Goal: Task Accomplishment & Management: Manage account settings

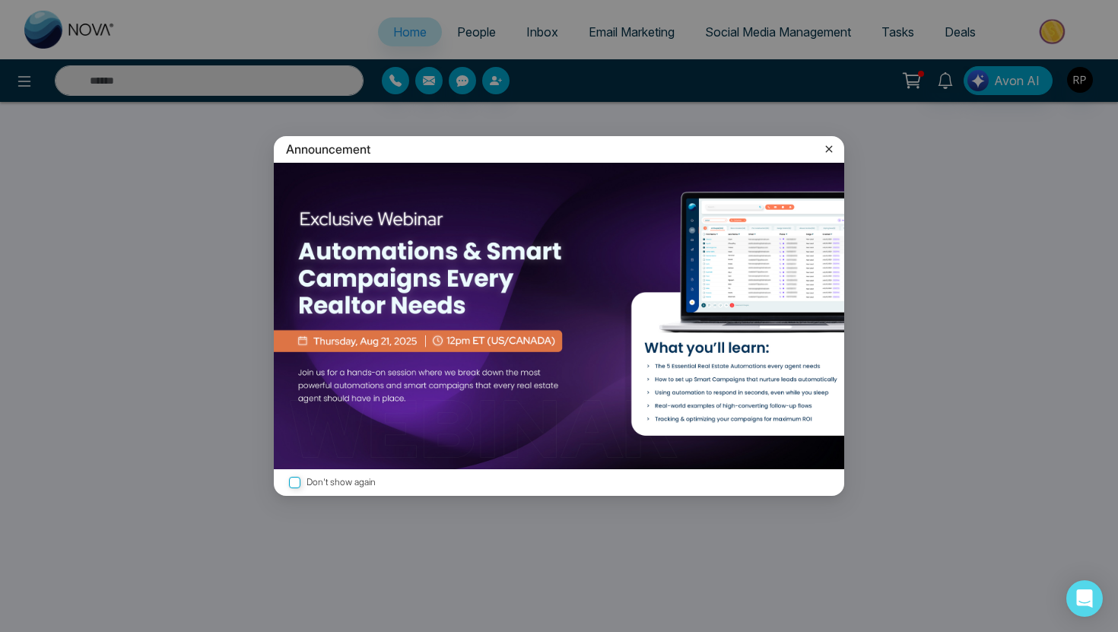
select select "*"
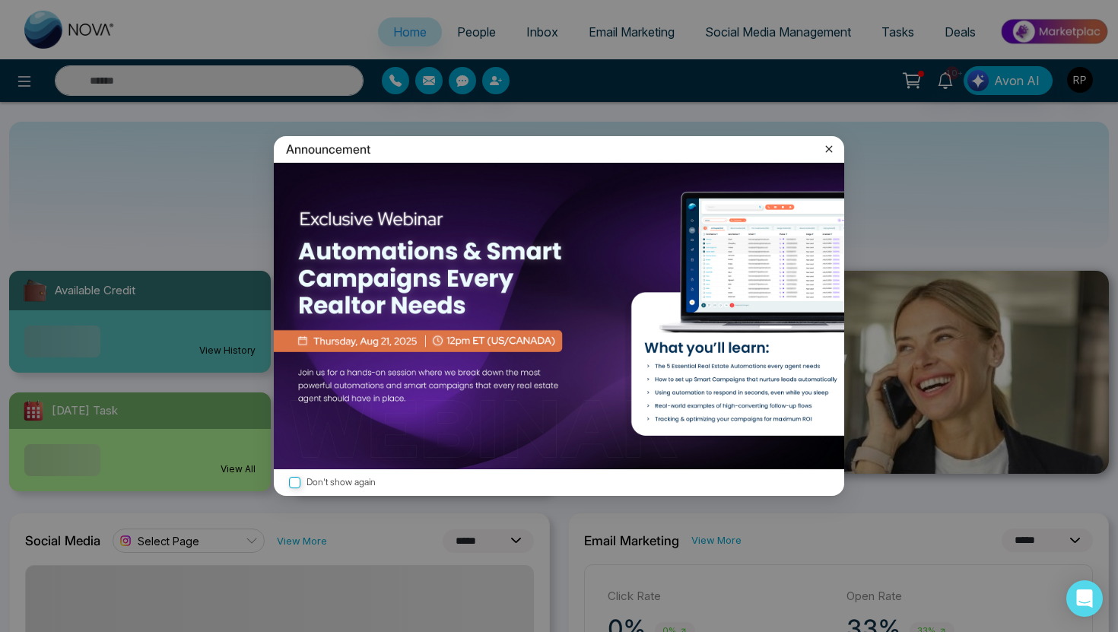
click at [828, 145] on icon at bounding box center [828, 148] width 15 height 15
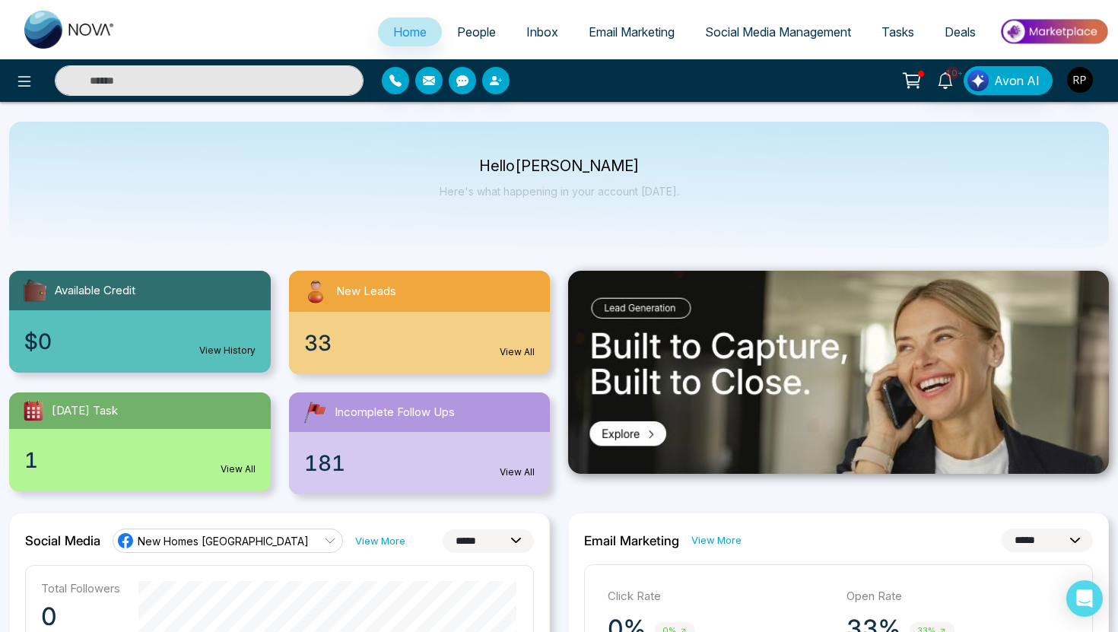
click at [471, 40] on link "People" at bounding box center [476, 31] width 69 height 29
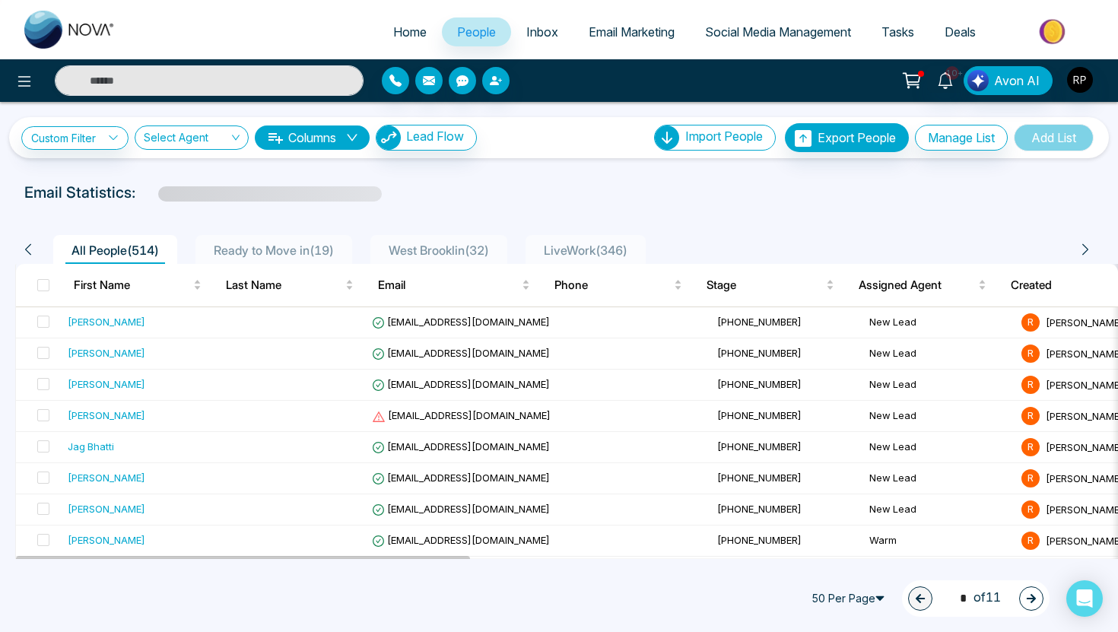
click at [573, 248] on span "LiveWork ( 346 )" at bounding box center [586, 250] width 96 height 15
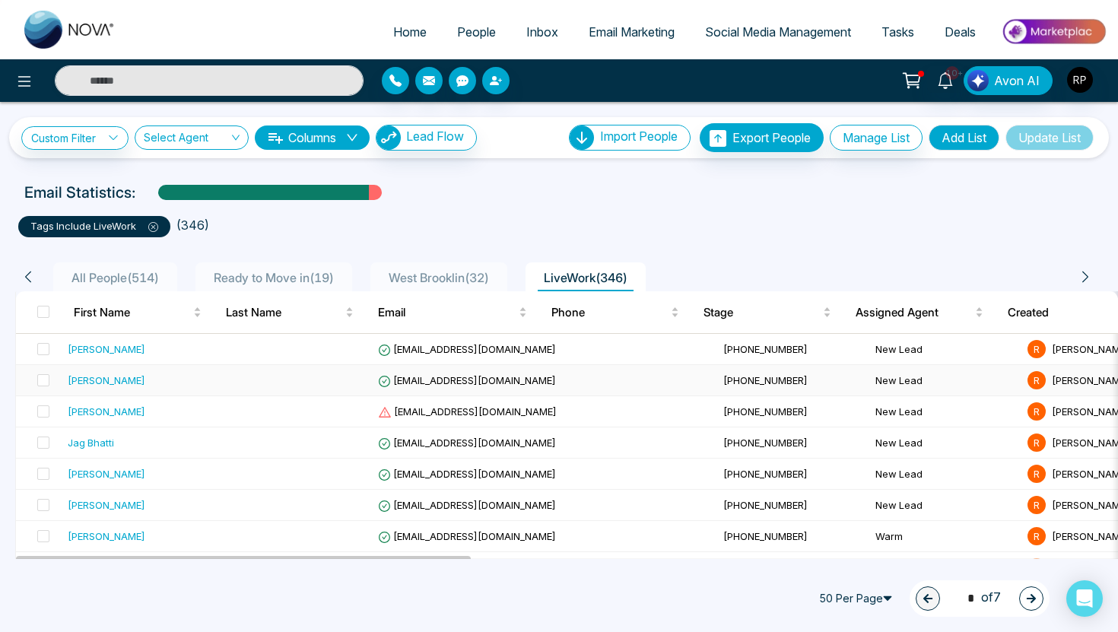
click at [107, 378] on div "[PERSON_NAME]" at bounding box center [107, 380] width 78 height 15
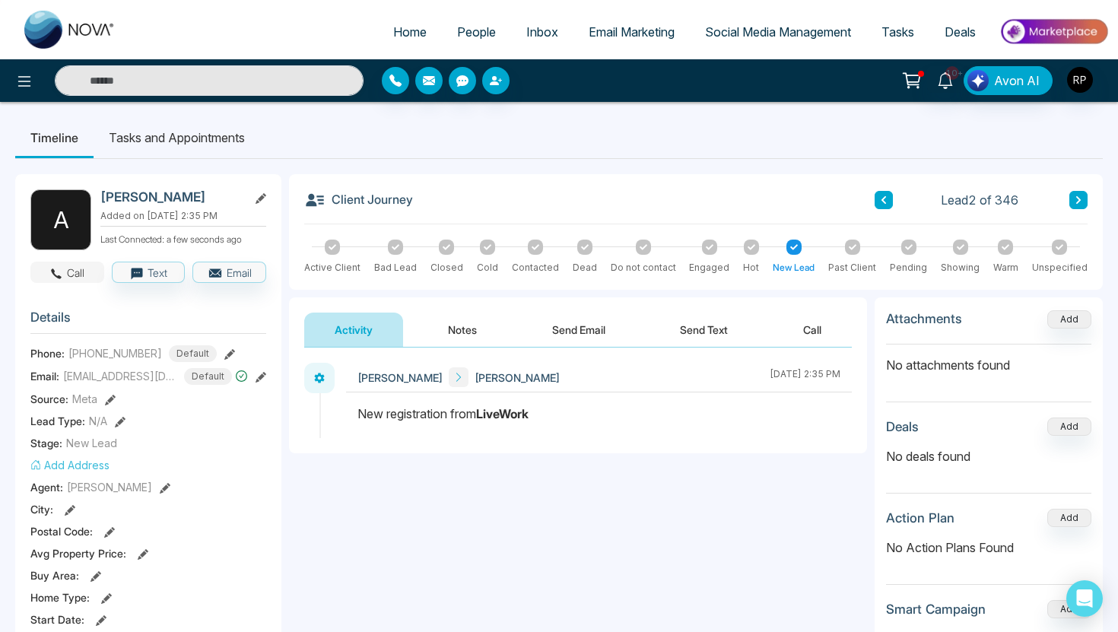
click at [54, 272] on icon "button" at bounding box center [57, 273] width 11 height 11
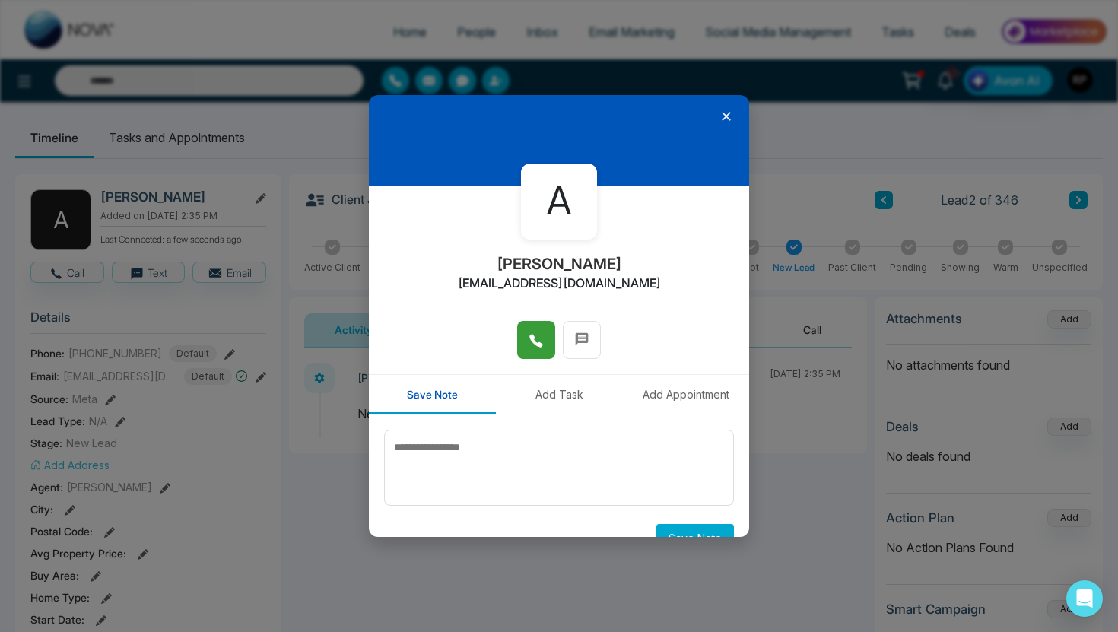
click at [528, 341] on button at bounding box center [536, 340] width 38 height 38
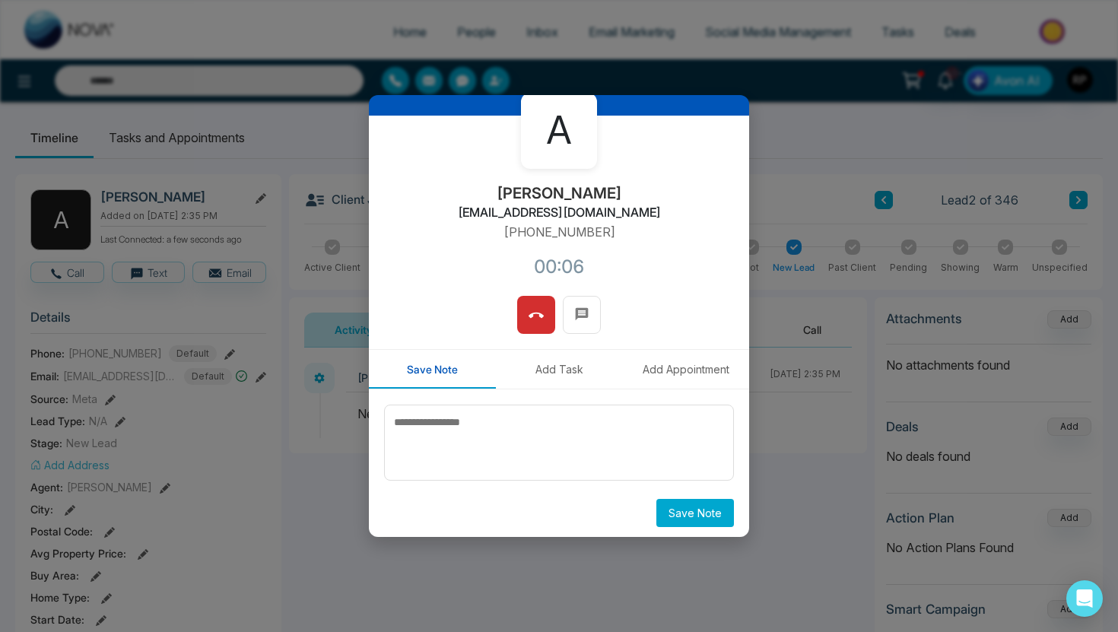
scroll to position [75, 0]
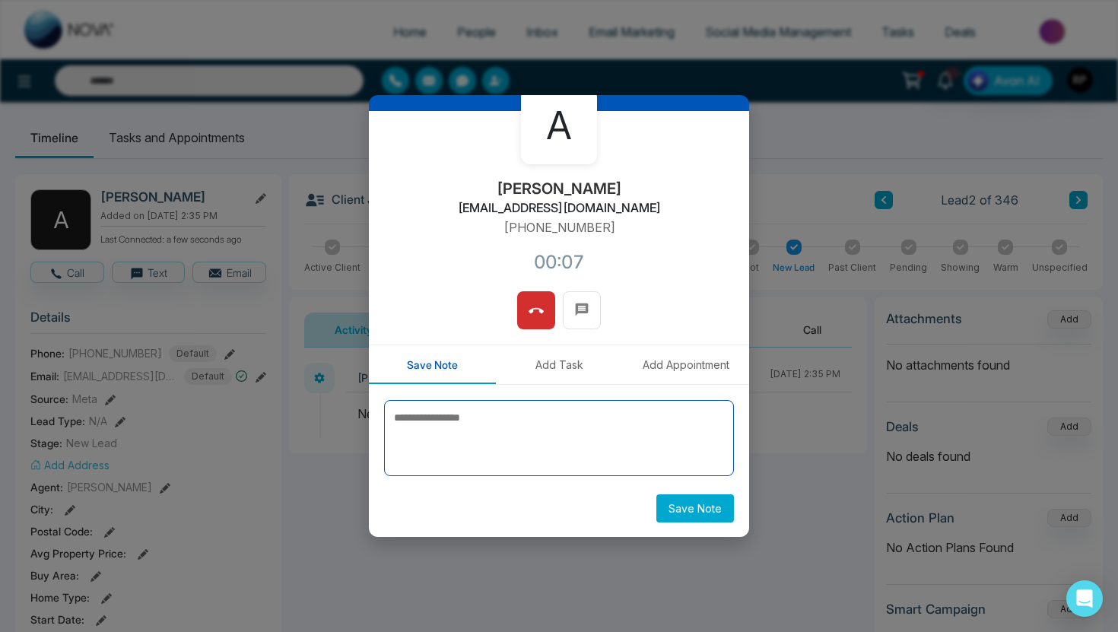
click at [557, 433] on textarea at bounding box center [559, 438] width 350 height 76
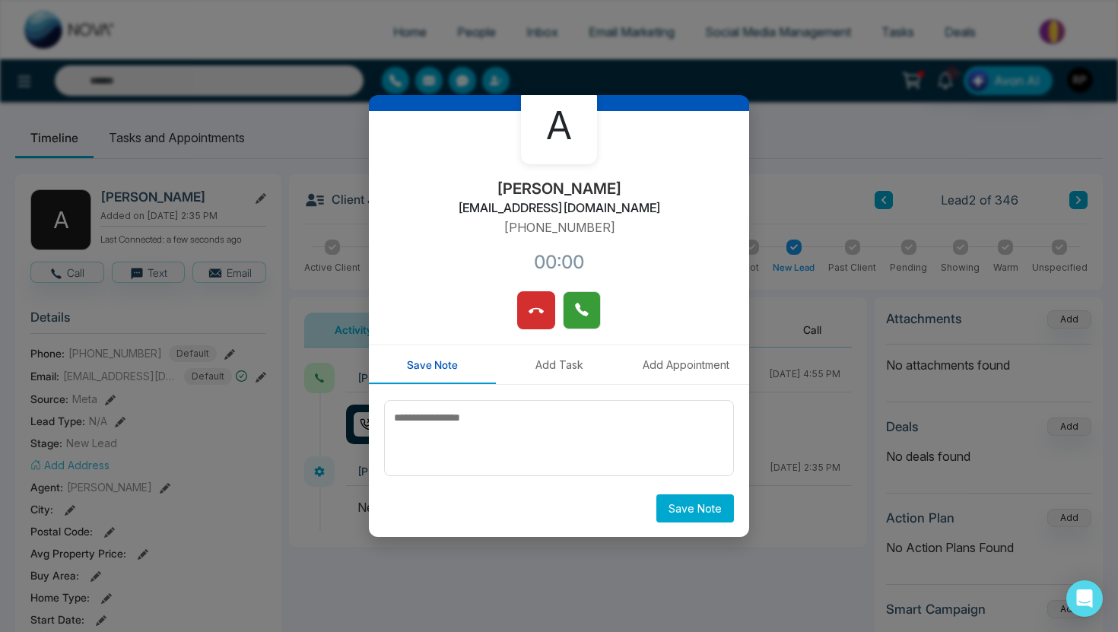
click at [584, 313] on icon at bounding box center [581, 309] width 13 height 13
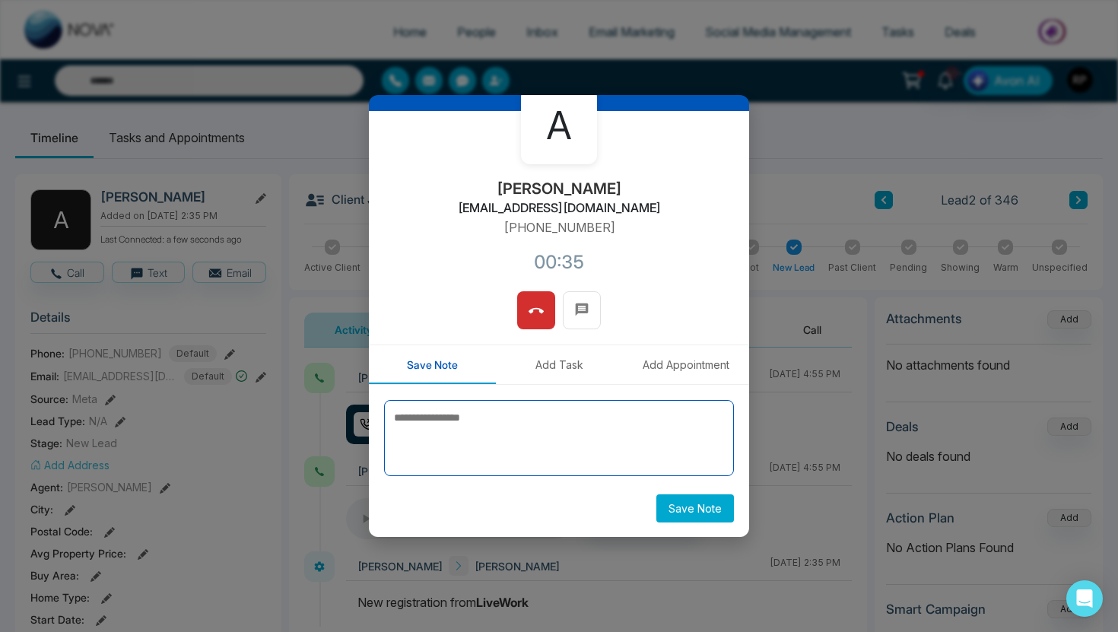
click at [494, 430] on textarea at bounding box center [559, 438] width 350 height 76
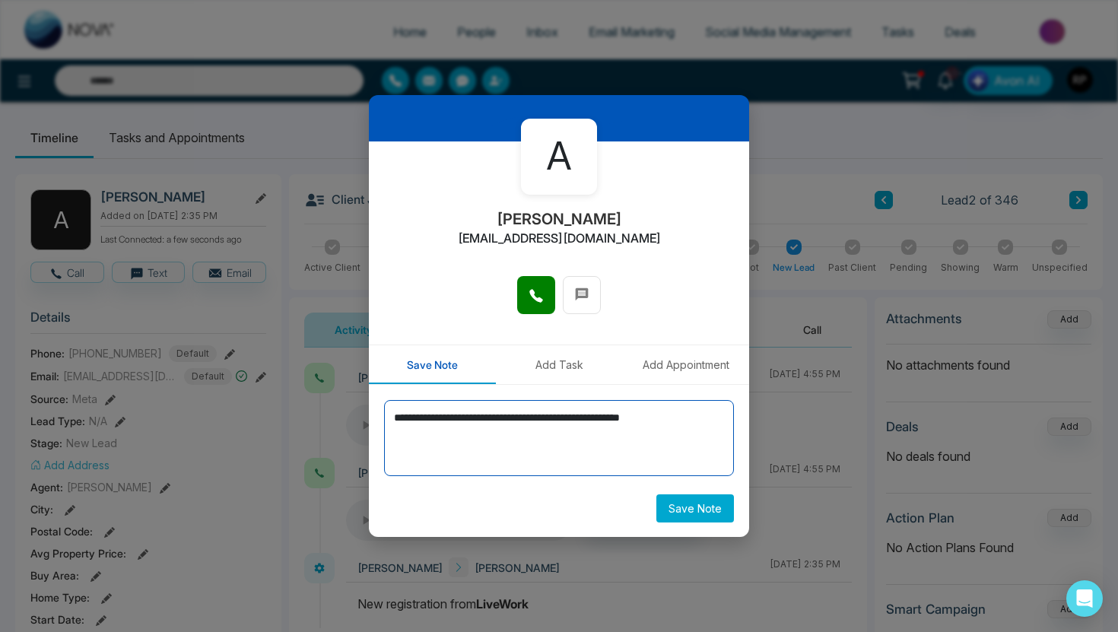
type textarea "**********"
click at [561, 357] on button "Add Task" at bounding box center [559, 364] width 127 height 39
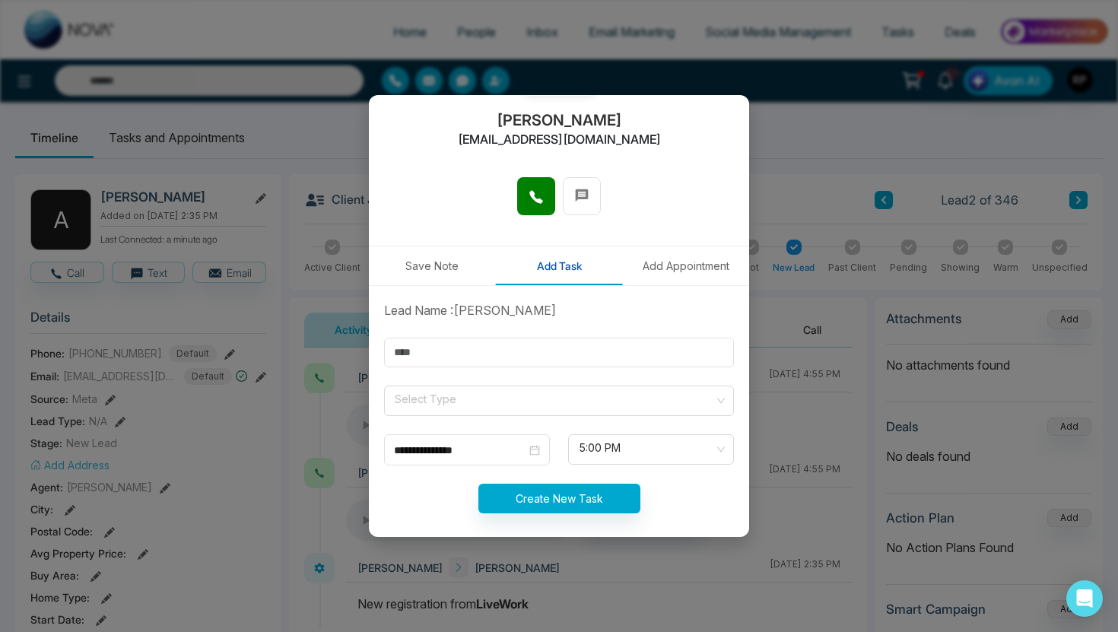
scroll to position [152, 0]
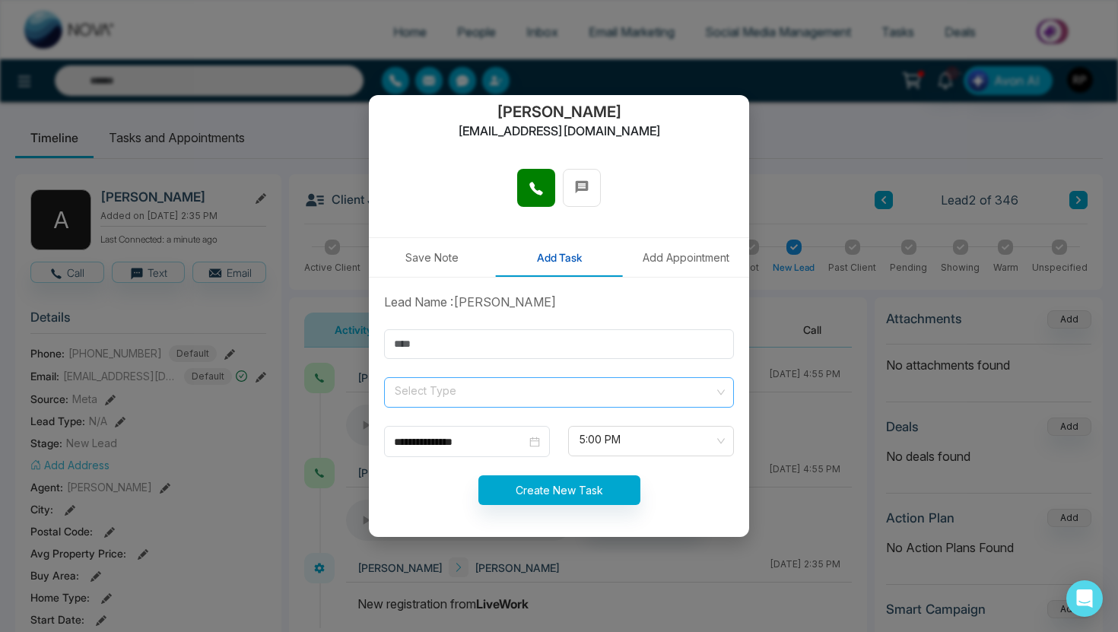
click at [528, 402] on span at bounding box center [553, 392] width 321 height 29
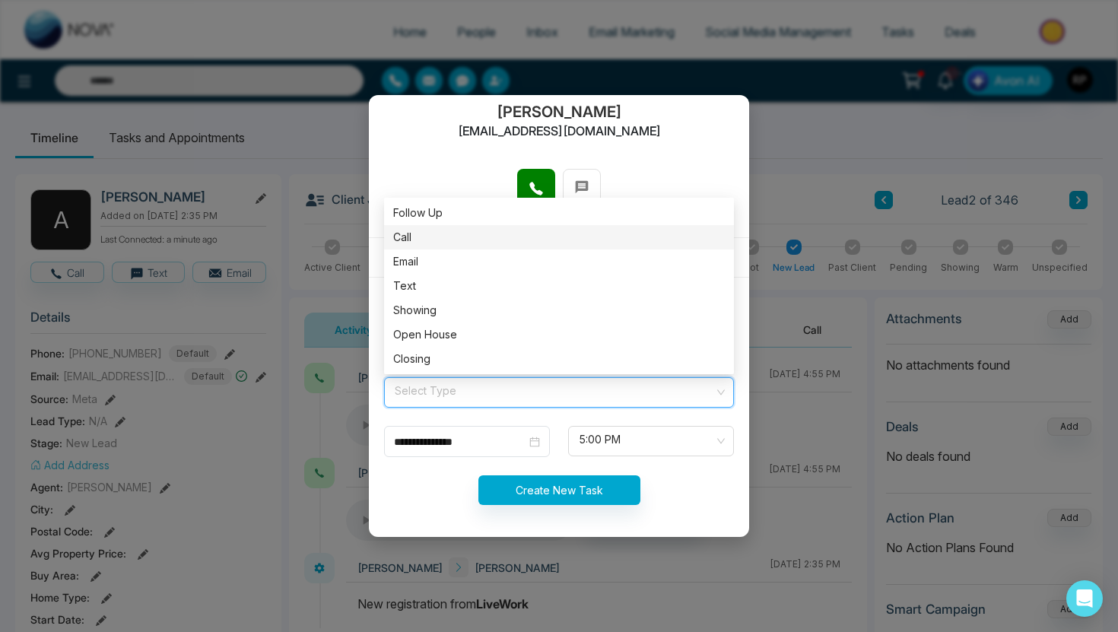
click at [415, 240] on div "Call" at bounding box center [559, 237] width 332 height 17
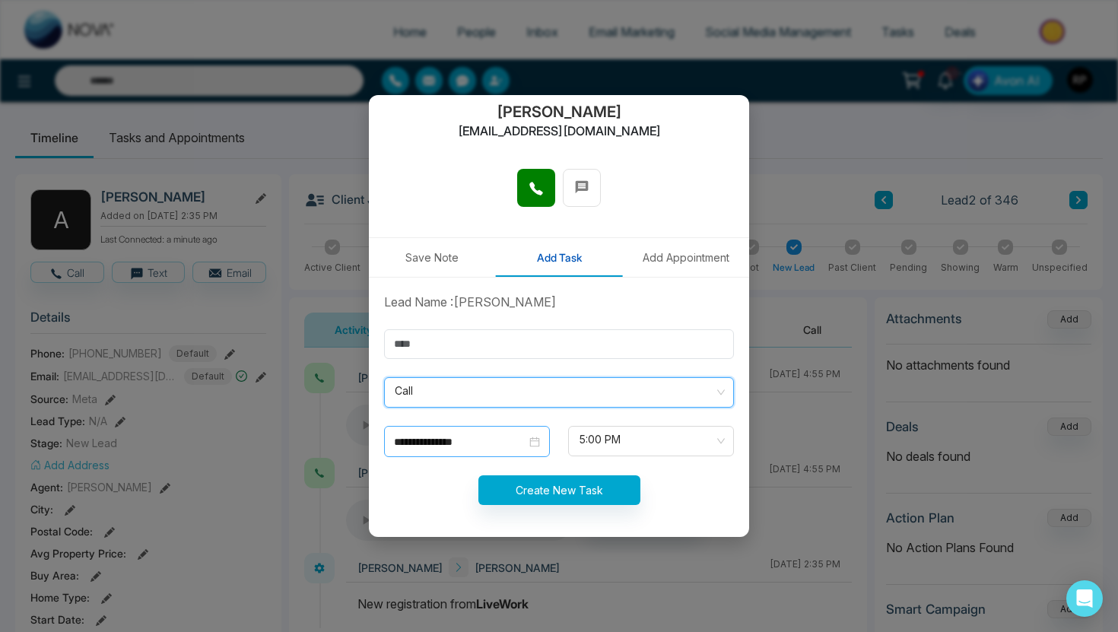
click at [537, 443] on div "**********" at bounding box center [467, 442] width 146 height 17
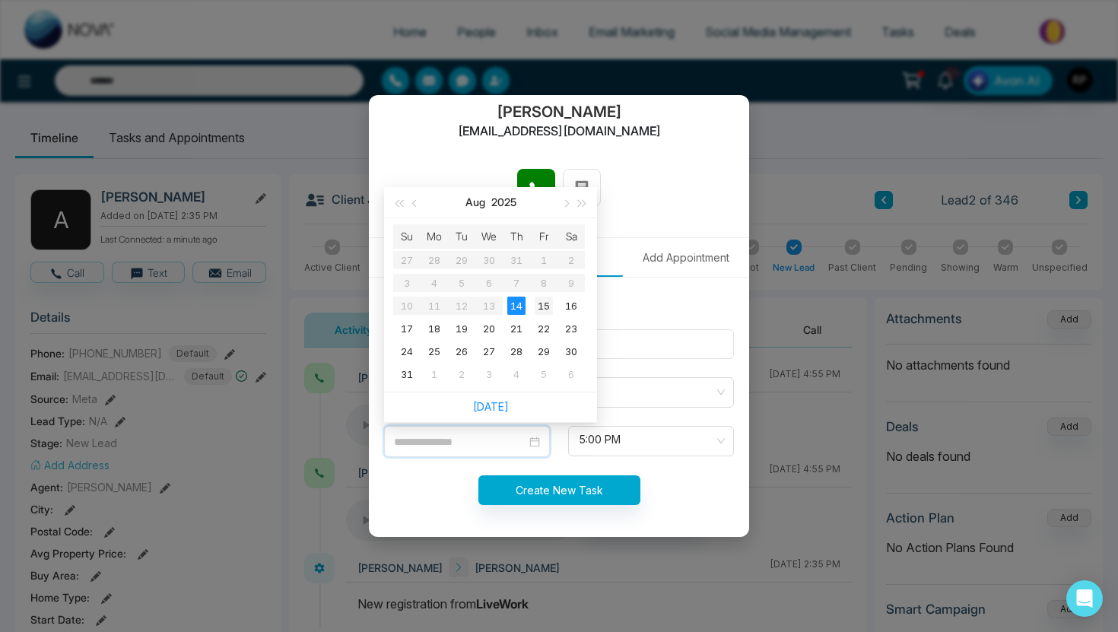
type input "**********"
click at [542, 303] on div "15" at bounding box center [544, 306] width 18 height 18
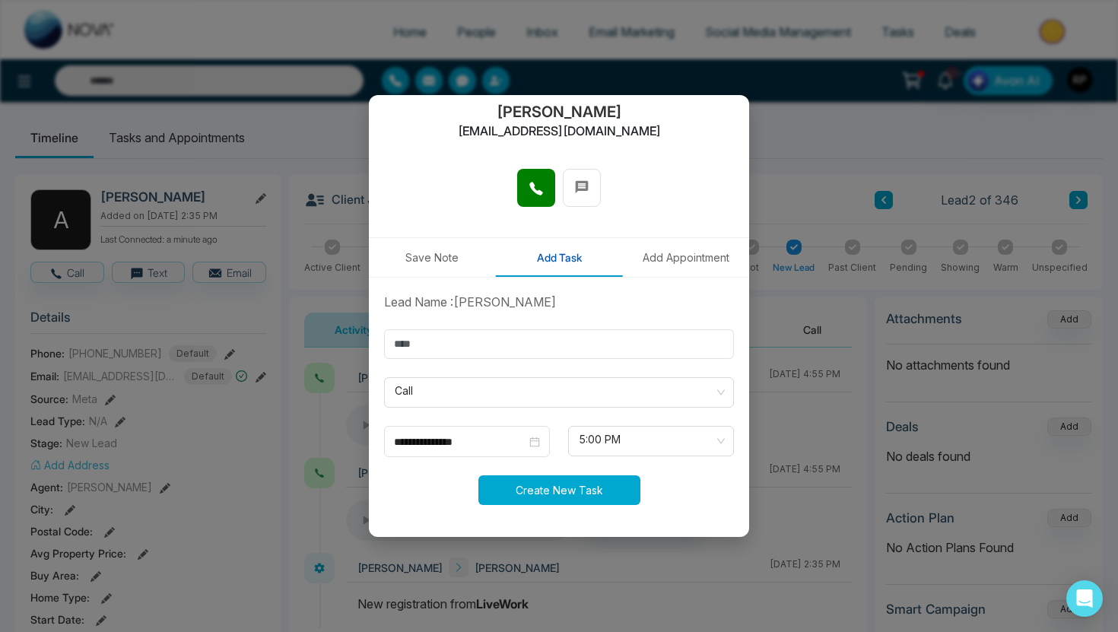
click at [577, 491] on button "Create New Task" at bounding box center [559, 490] width 162 height 30
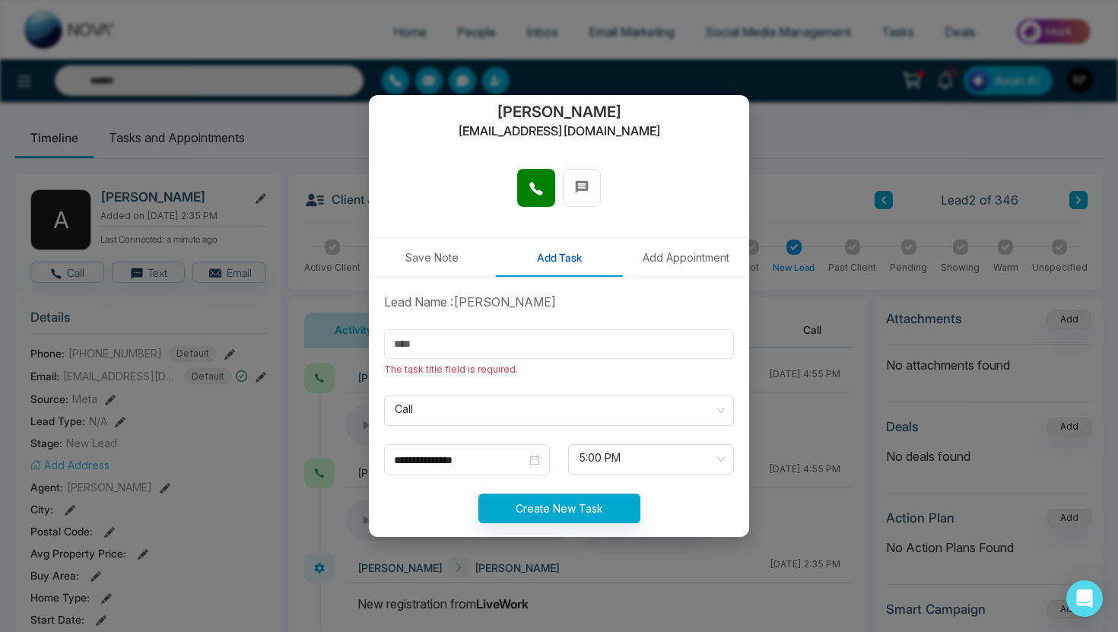
click at [546, 343] on input "text" at bounding box center [559, 344] width 350 height 30
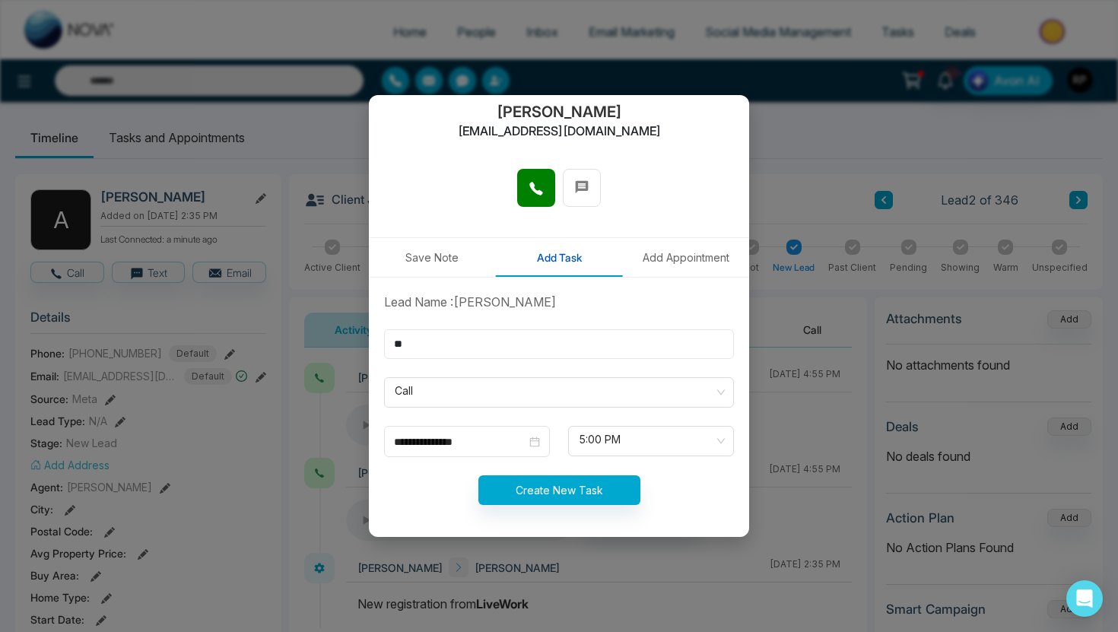
type input "*"
type input "****"
click at [561, 497] on button "Create New Task" at bounding box center [559, 490] width 162 height 30
type input "**********"
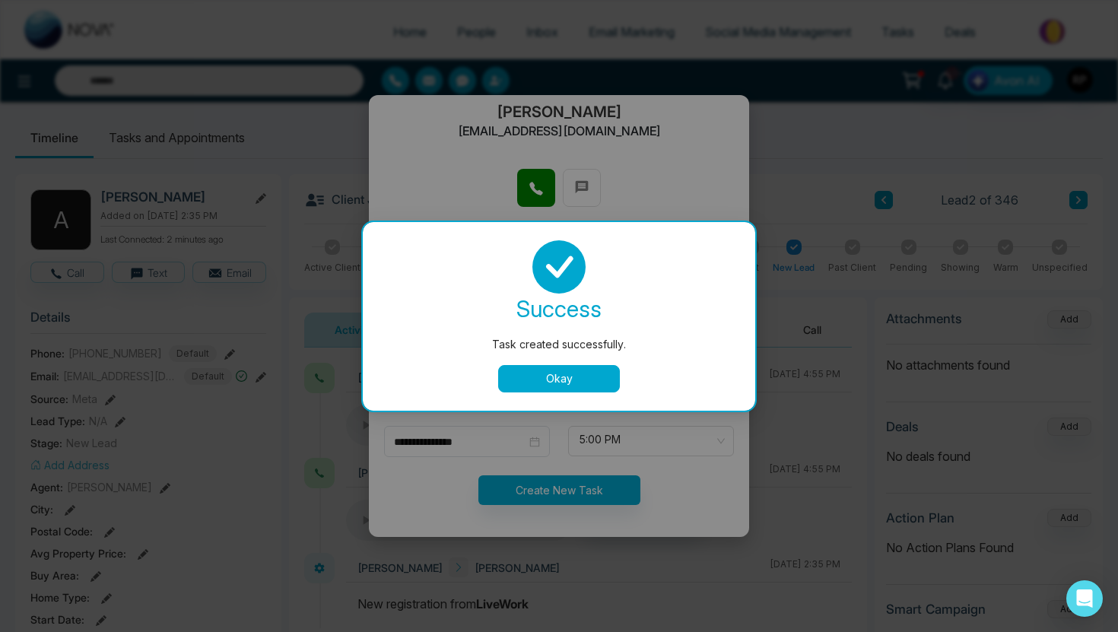
click at [583, 376] on button "Okay" at bounding box center [559, 378] width 122 height 27
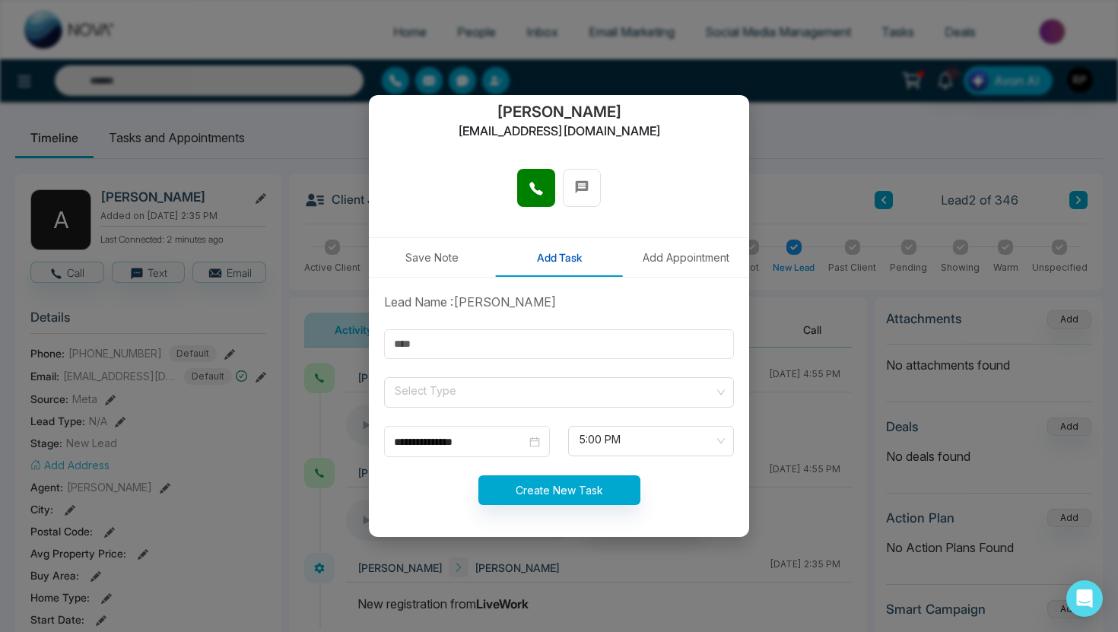
scroll to position [0, 0]
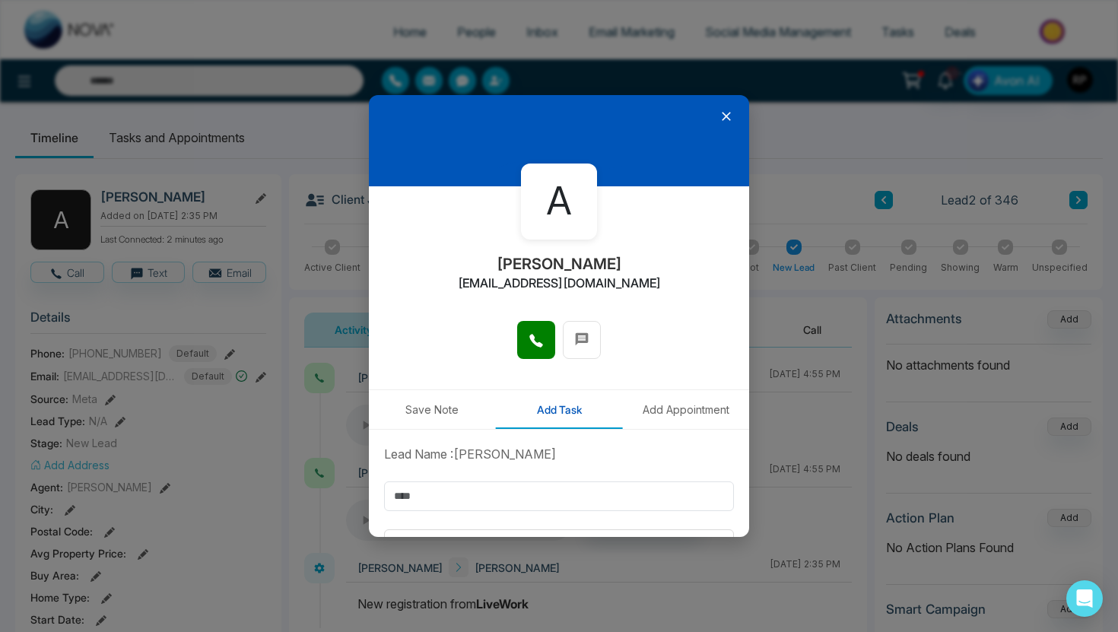
click at [725, 117] on icon at bounding box center [726, 116] width 9 height 9
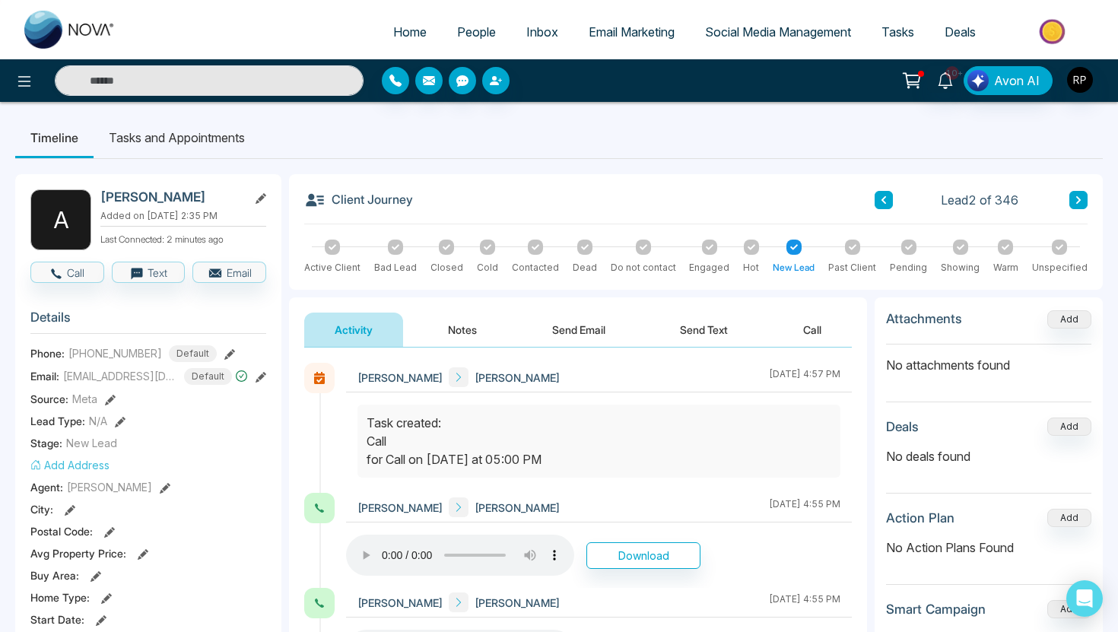
click at [889, 199] on button at bounding box center [884, 200] width 18 height 18
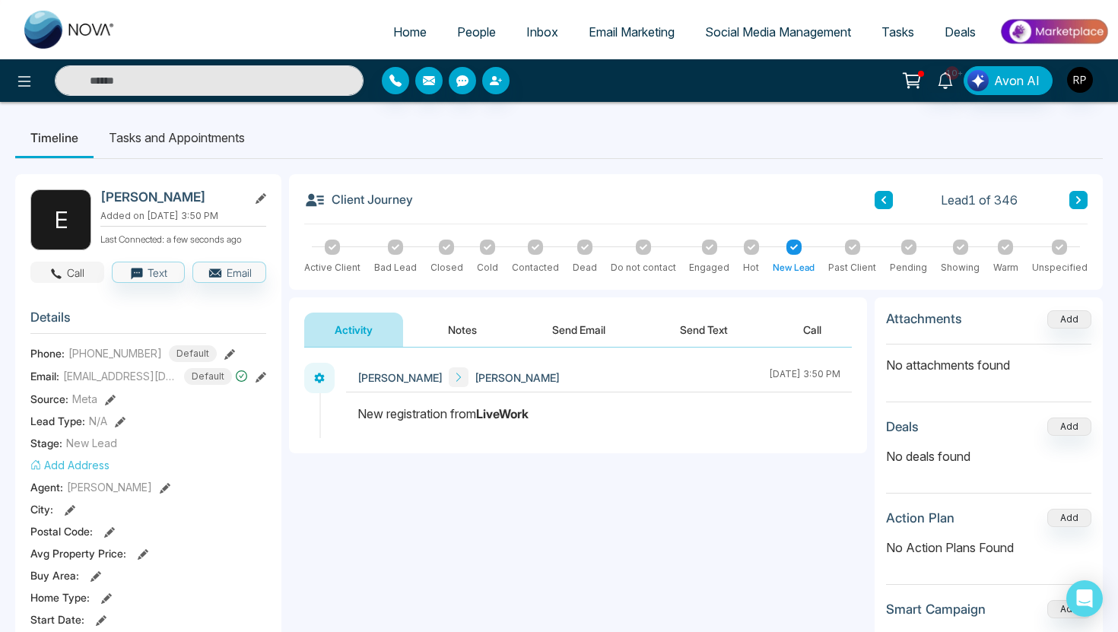
click at [72, 272] on button "Call" at bounding box center [67, 272] width 74 height 21
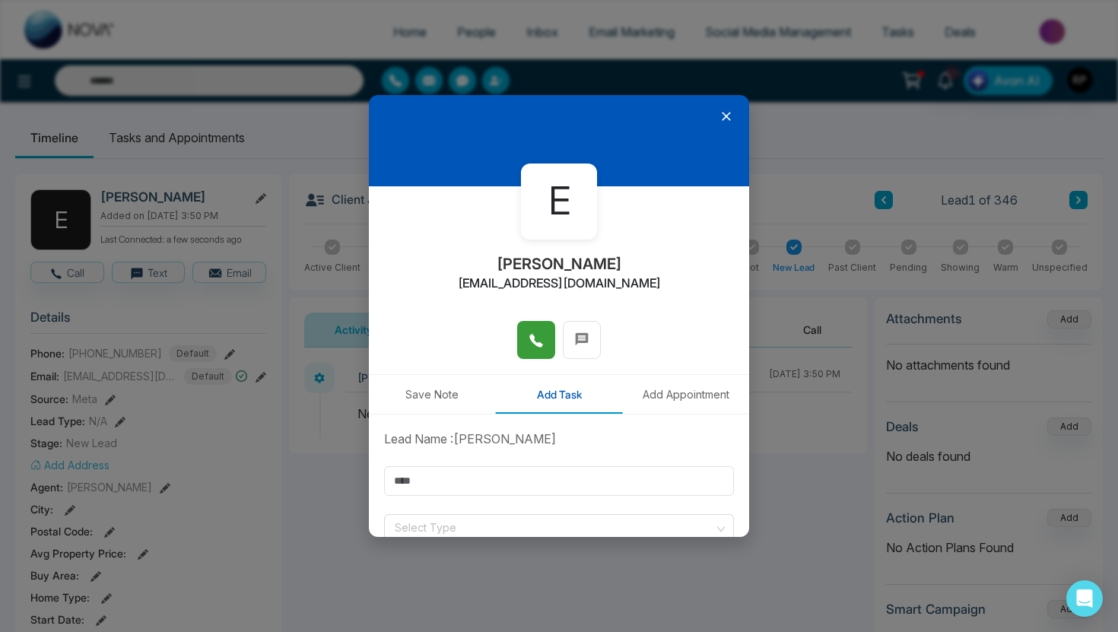
click at [529, 342] on icon at bounding box center [536, 340] width 15 height 15
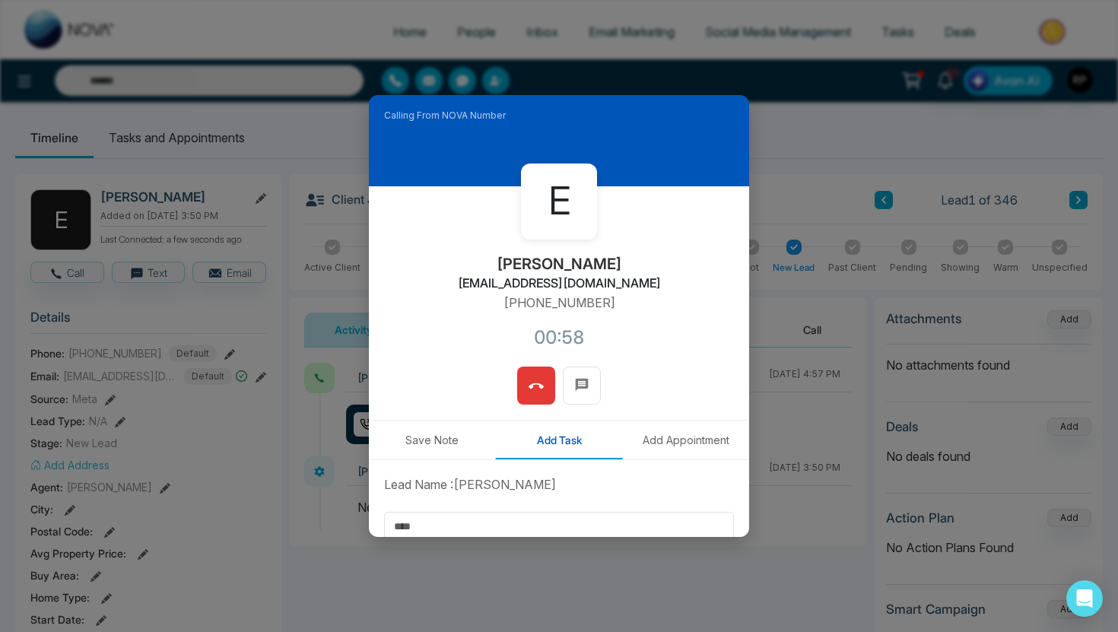
click at [533, 381] on icon at bounding box center [536, 386] width 15 height 15
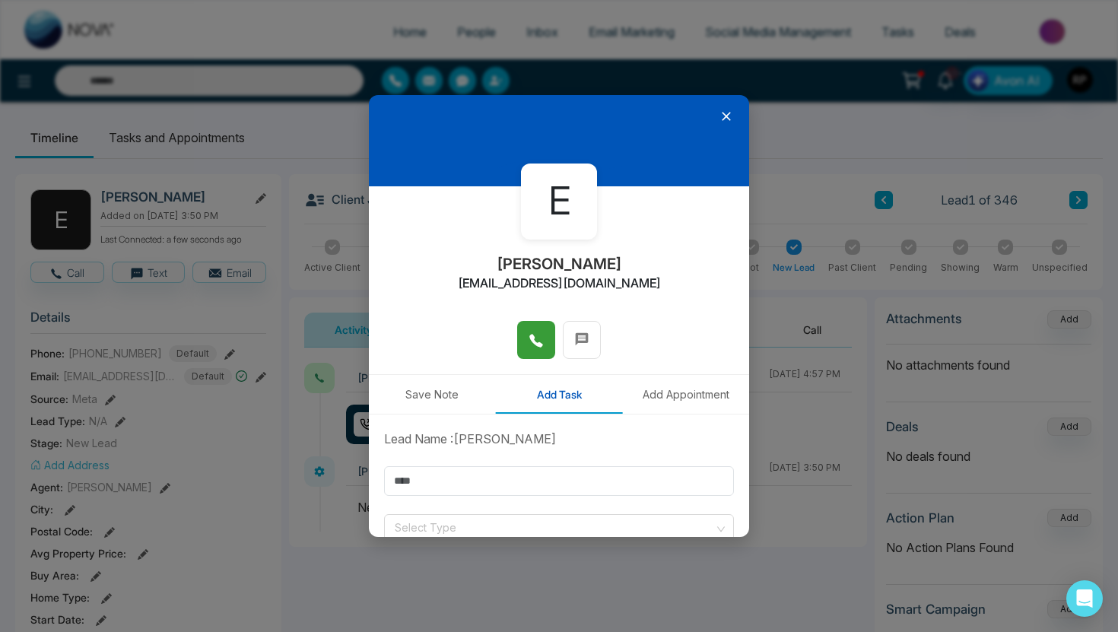
click at [727, 116] on icon at bounding box center [726, 116] width 15 height 15
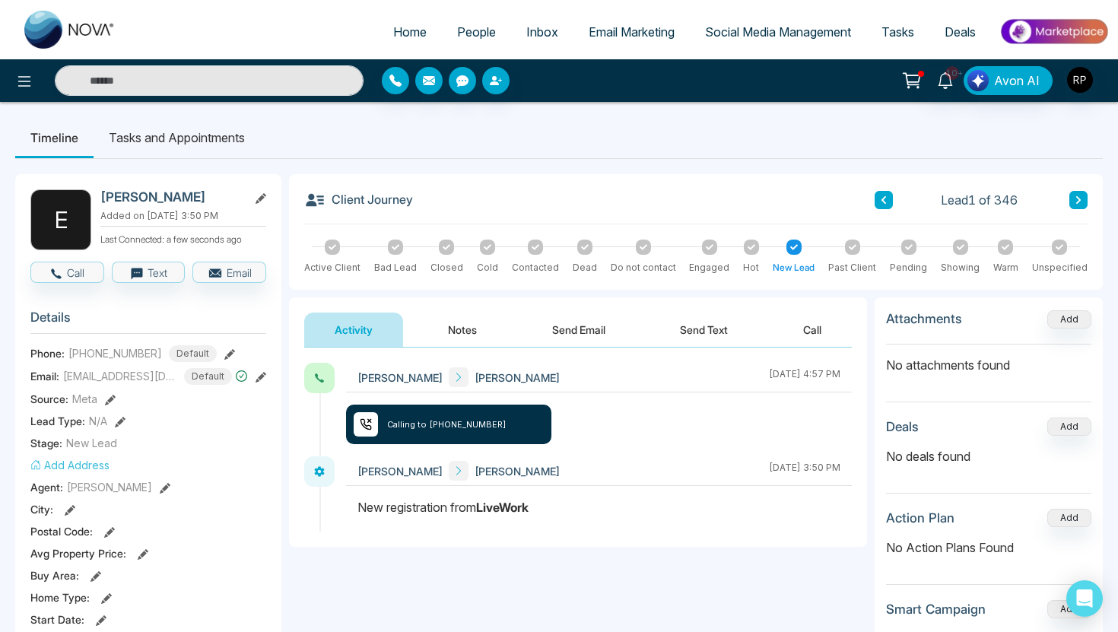
click at [465, 316] on button "Notes" at bounding box center [463, 330] width 90 height 34
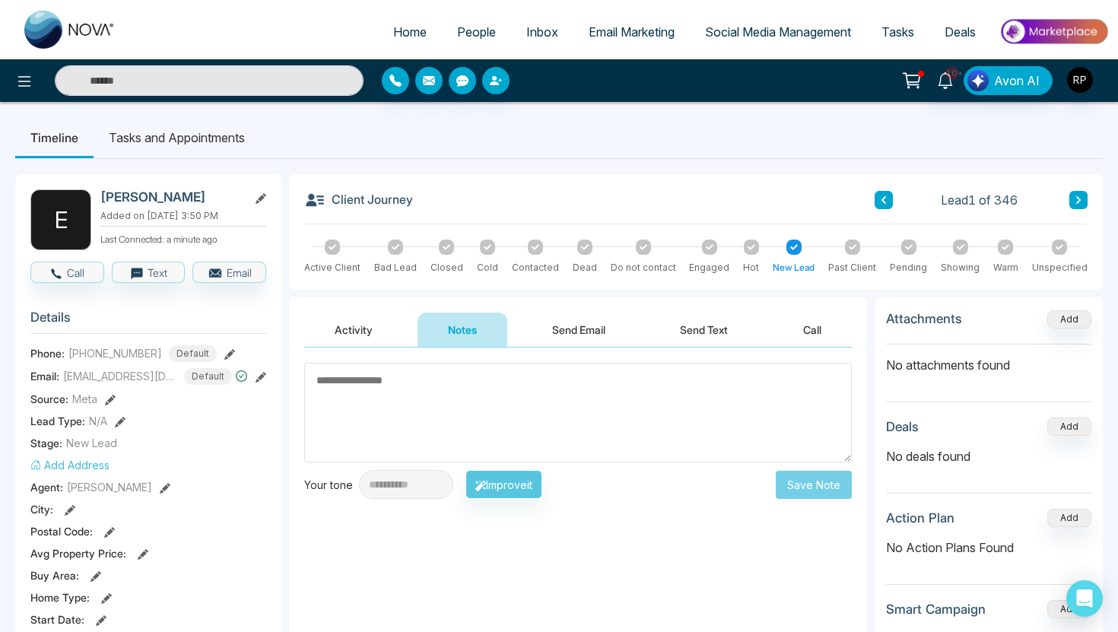
click at [356, 387] on textarea at bounding box center [578, 413] width 548 height 100
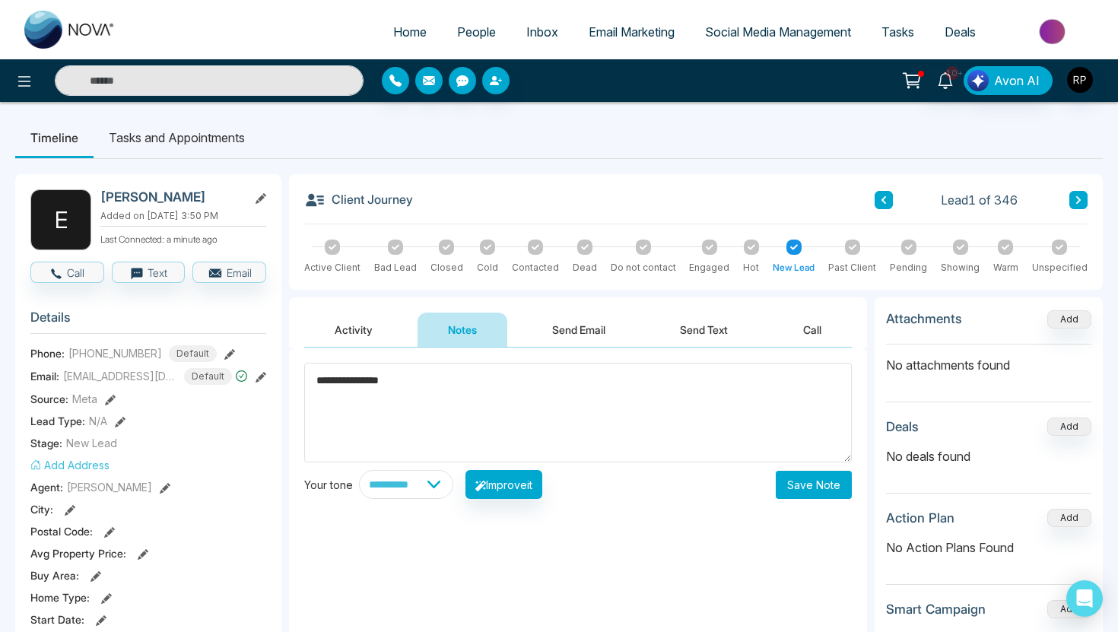
type textarea "**********"
click at [811, 479] on button "Save Note" at bounding box center [814, 485] width 76 height 28
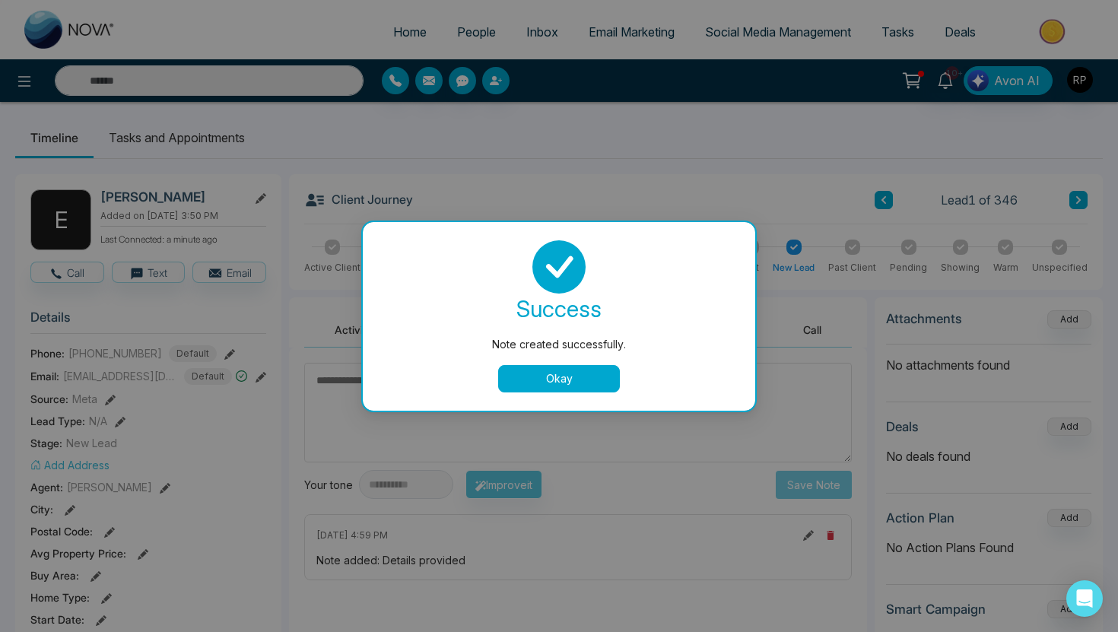
click at [567, 373] on button "Okay" at bounding box center [559, 378] width 122 height 27
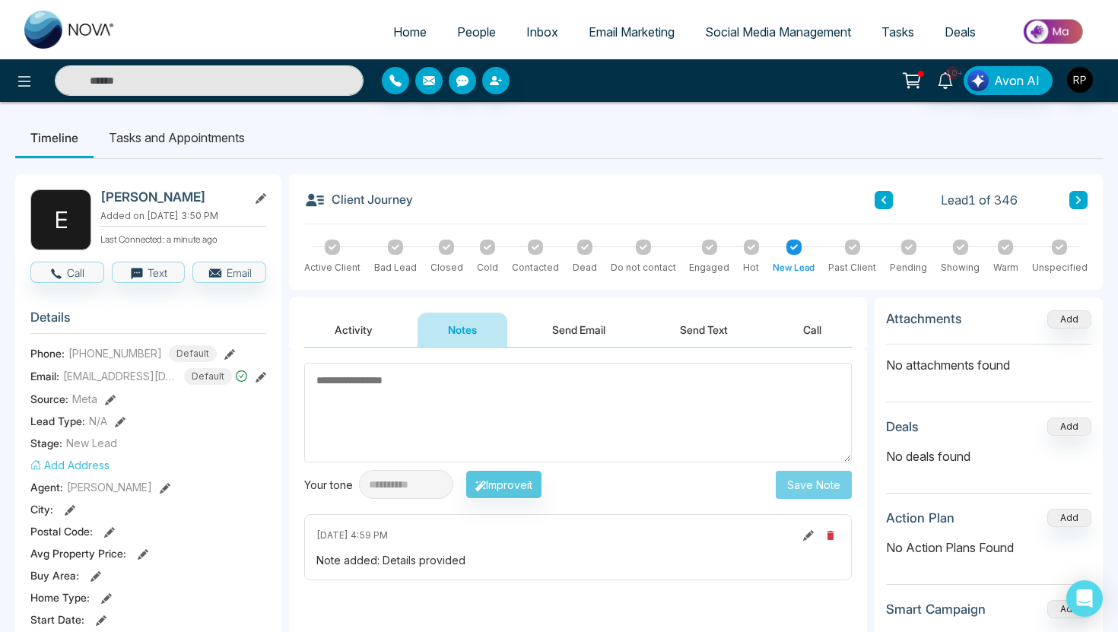
click at [1080, 195] on icon at bounding box center [1079, 199] width 8 height 9
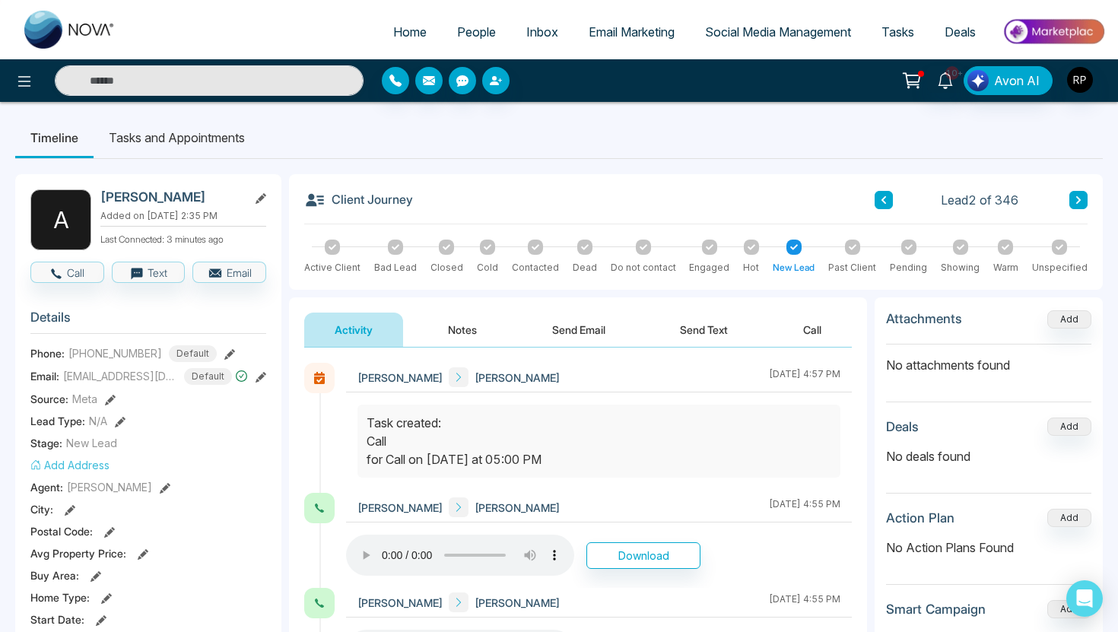
click at [1080, 195] on icon at bounding box center [1079, 199] width 8 height 9
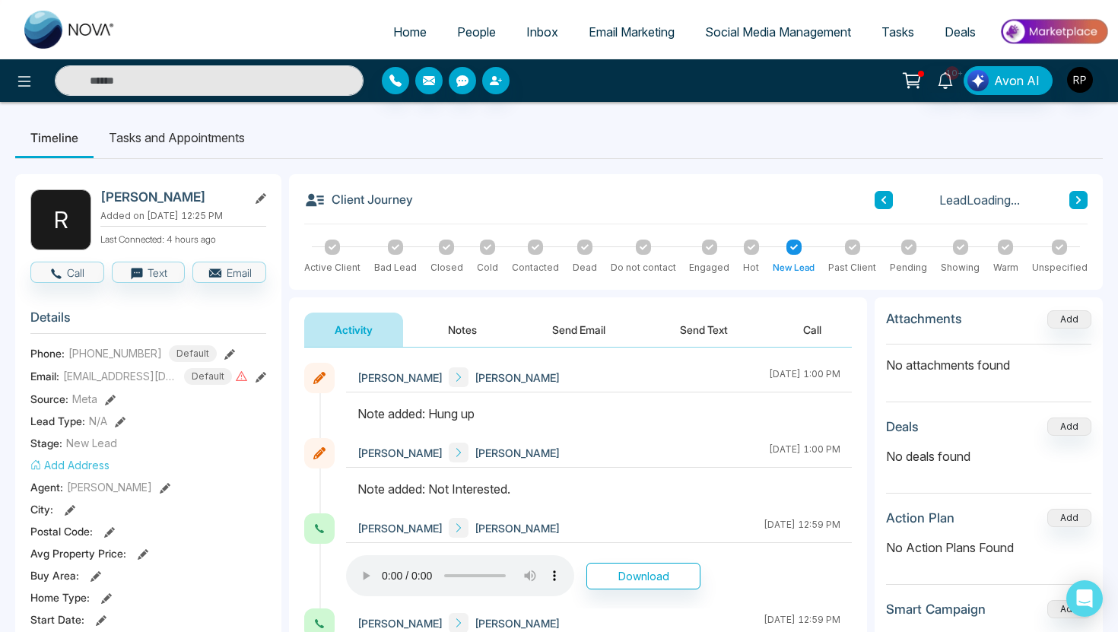
click at [1080, 195] on icon at bounding box center [1079, 199] width 8 height 9
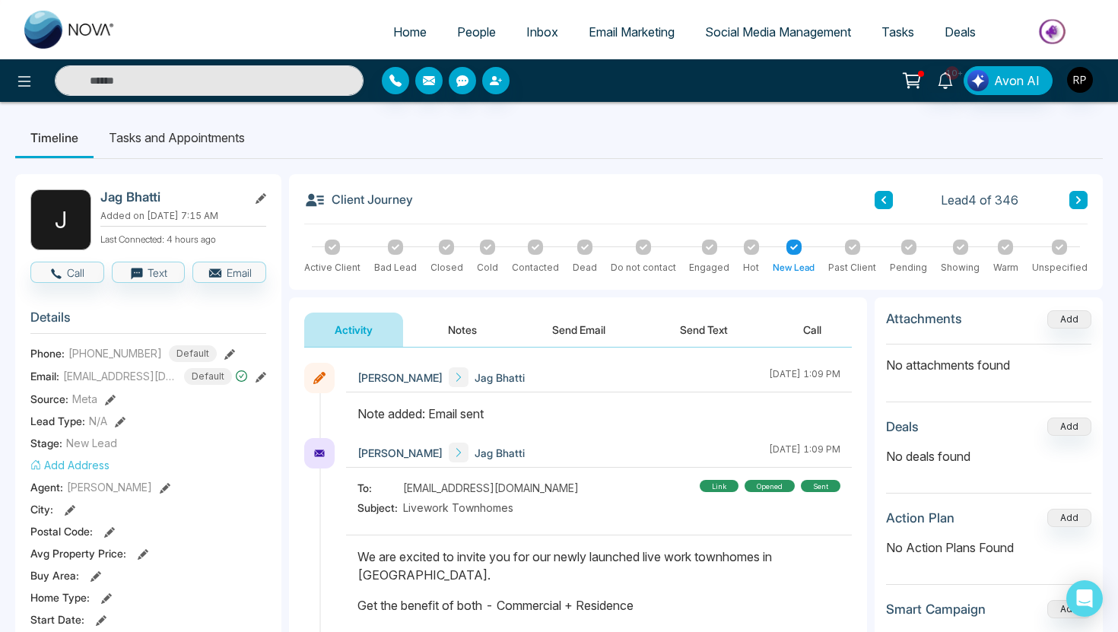
click at [1080, 195] on icon at bounding box center [1079, 199] width 8 height 9
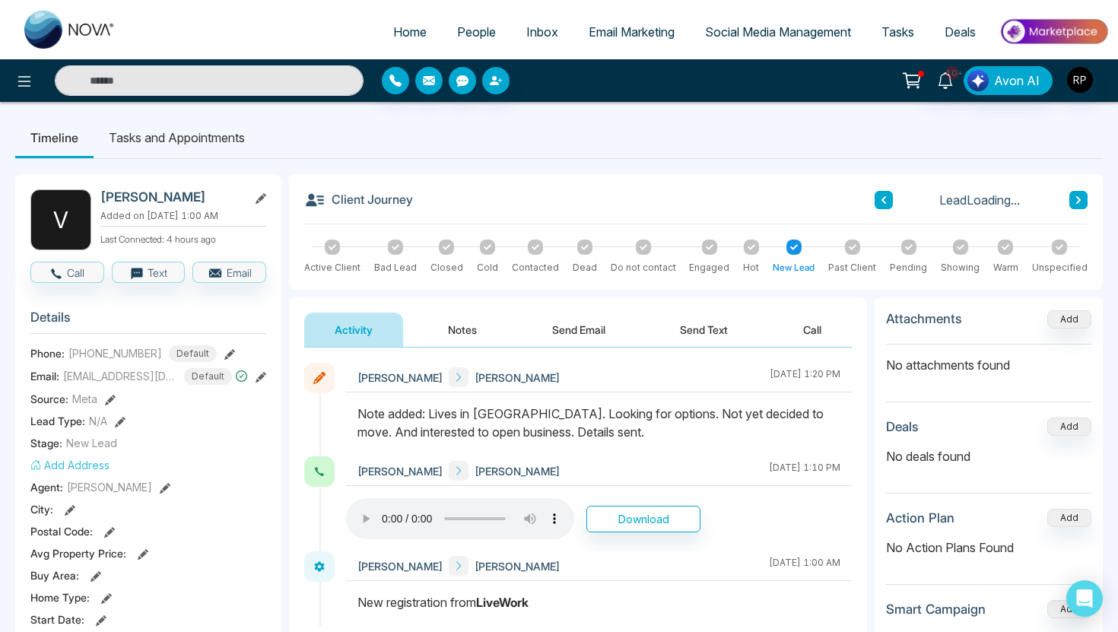
click at [1080, 195] on icon at bounding box center [1079, 199] width 8 height 9
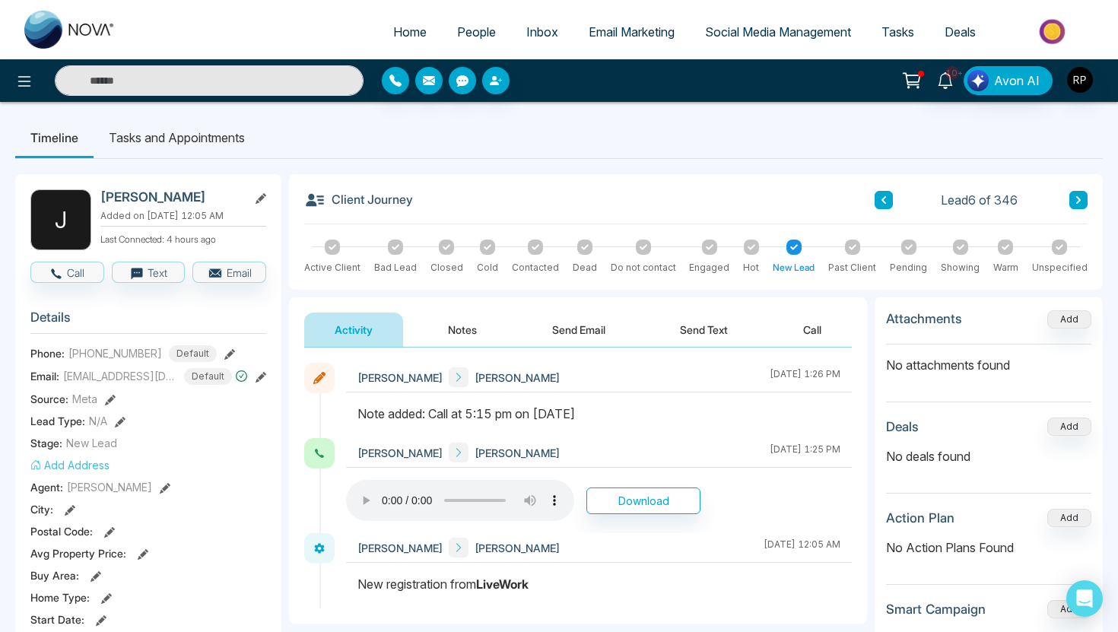
click at [1080, 195] on icon at bounding box center [1079, 199] width 8 height 9
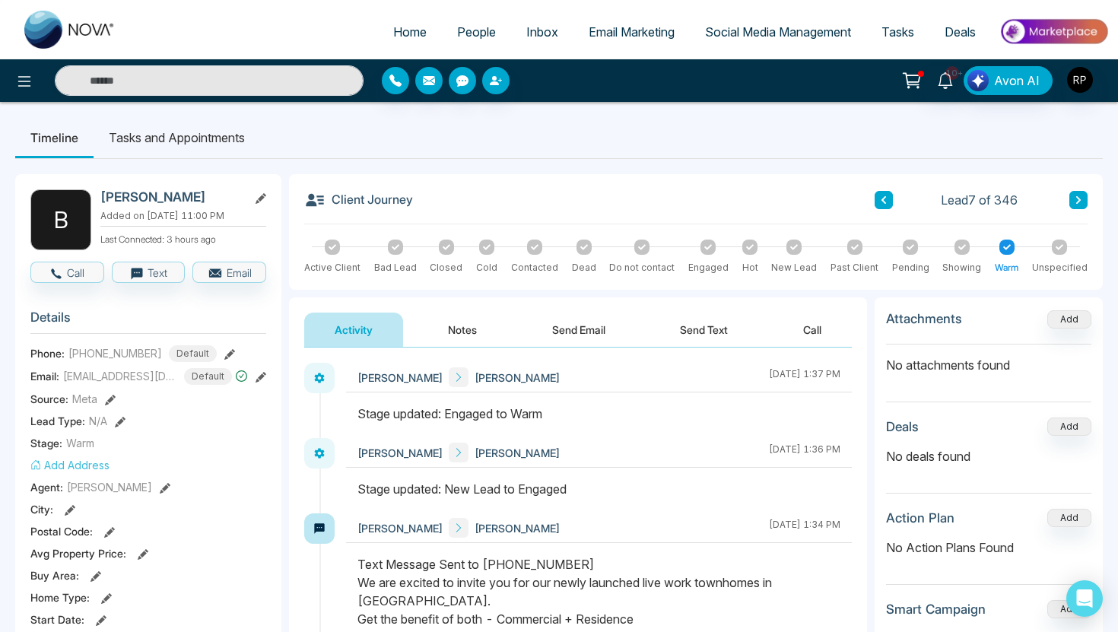
click at [1080, 195] on icon at bounding box center [1079, 199] width 8 height 9
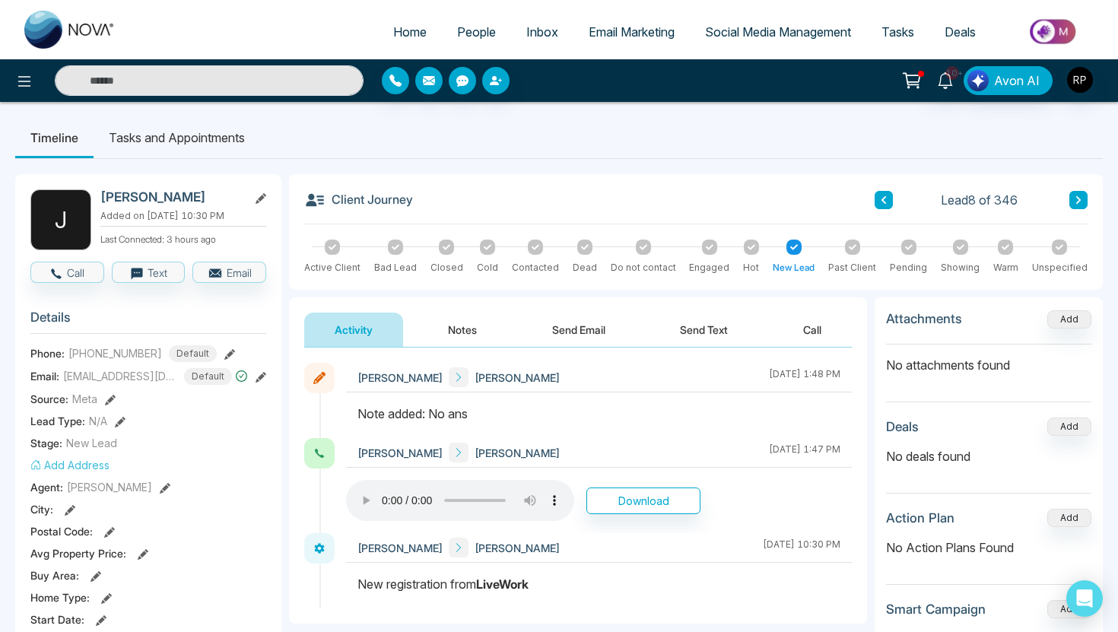
click at [1080, 195] on icon at bounding box center [1079, 199] width 8 height 9
click at [891, 197] on button at bounding box center [884, 200] width 18 height 18
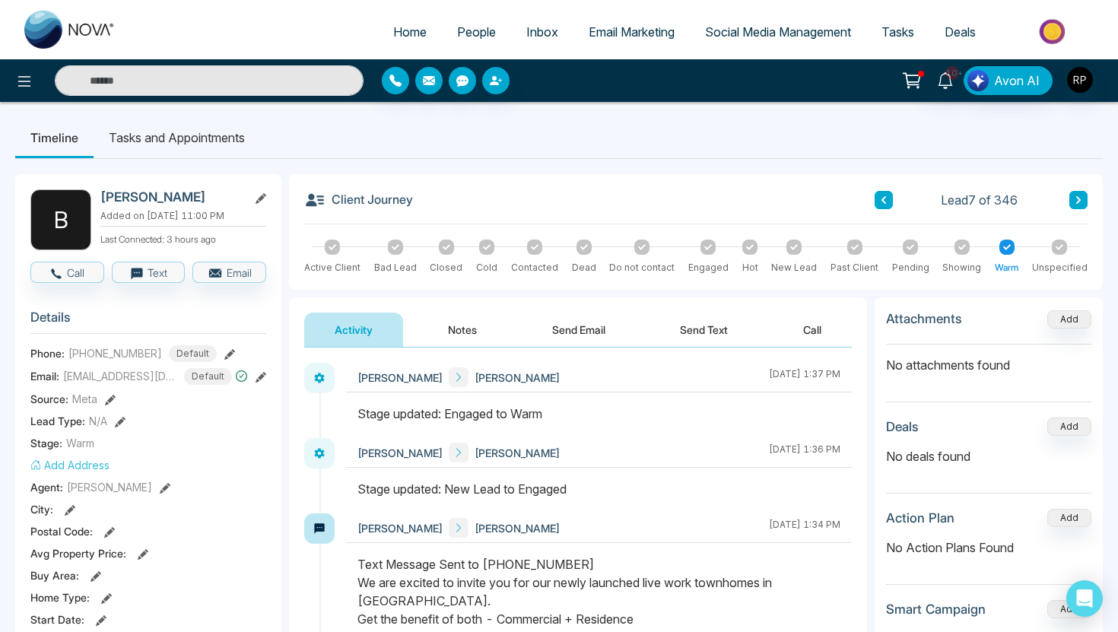
click at [1078, 200] on icon at bounding box center [1078, 200] width 5 height 8
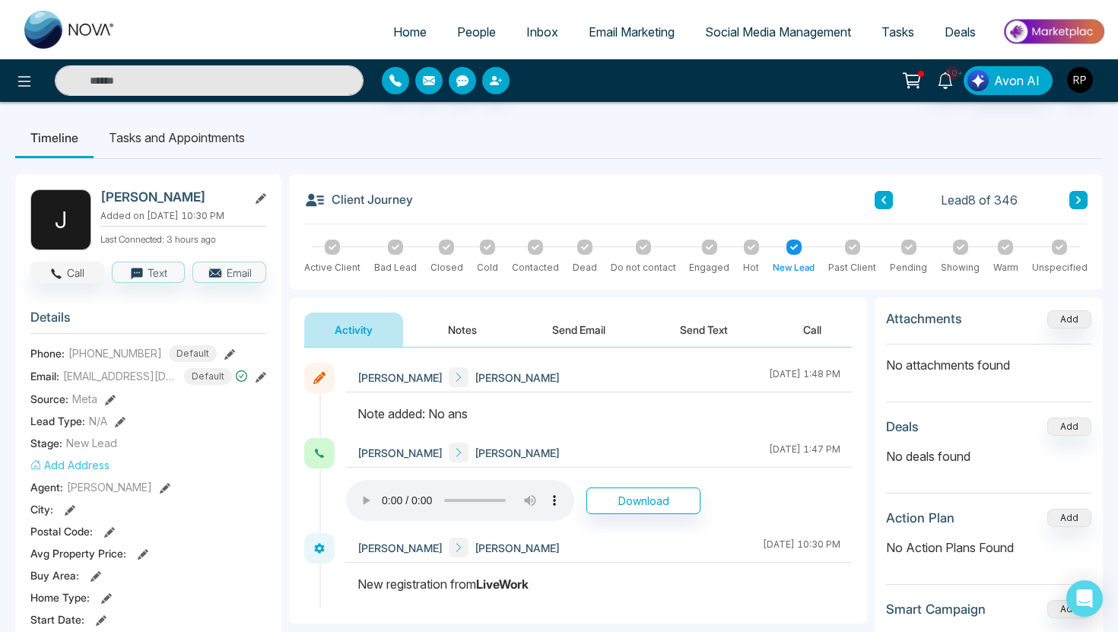
click at [55, 267] on icon "button" at bounding box center [56, 274] width 14 height 14
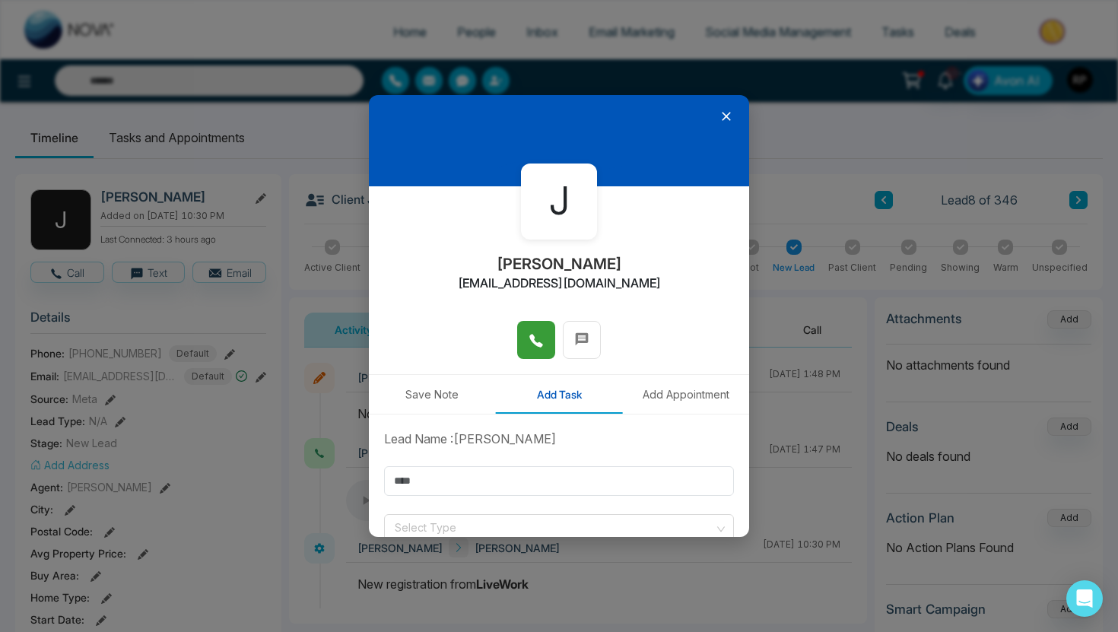
click at [535, 339] on icon at bounding box center [536, 340] width 15 height 15
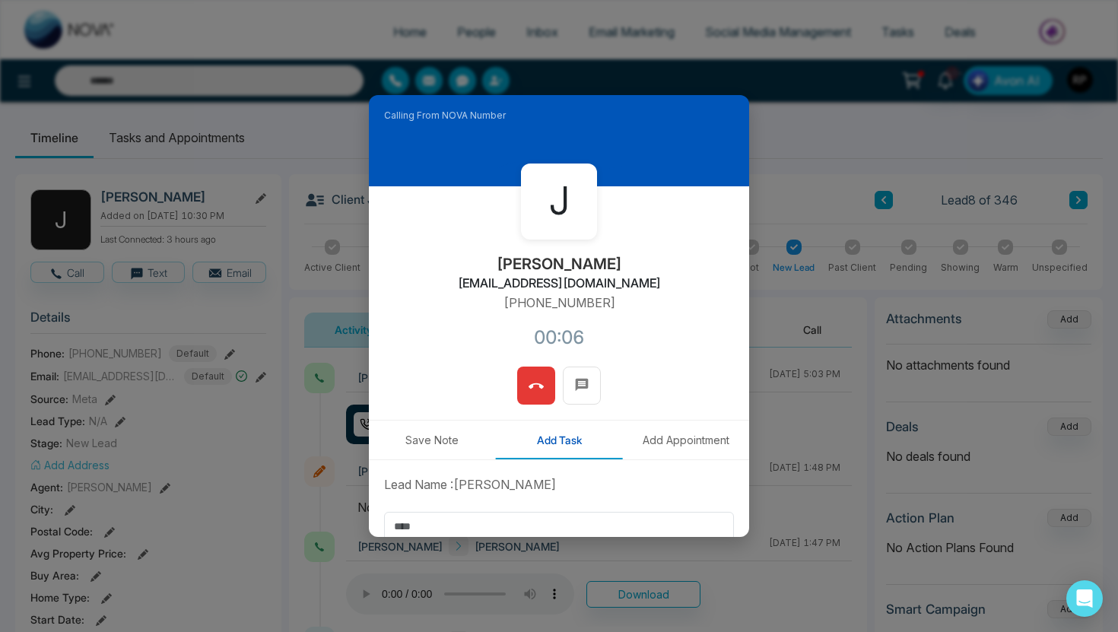
click at [442, 437] on button "Save Note" at bounding box center [432, 440] width 127 height 39
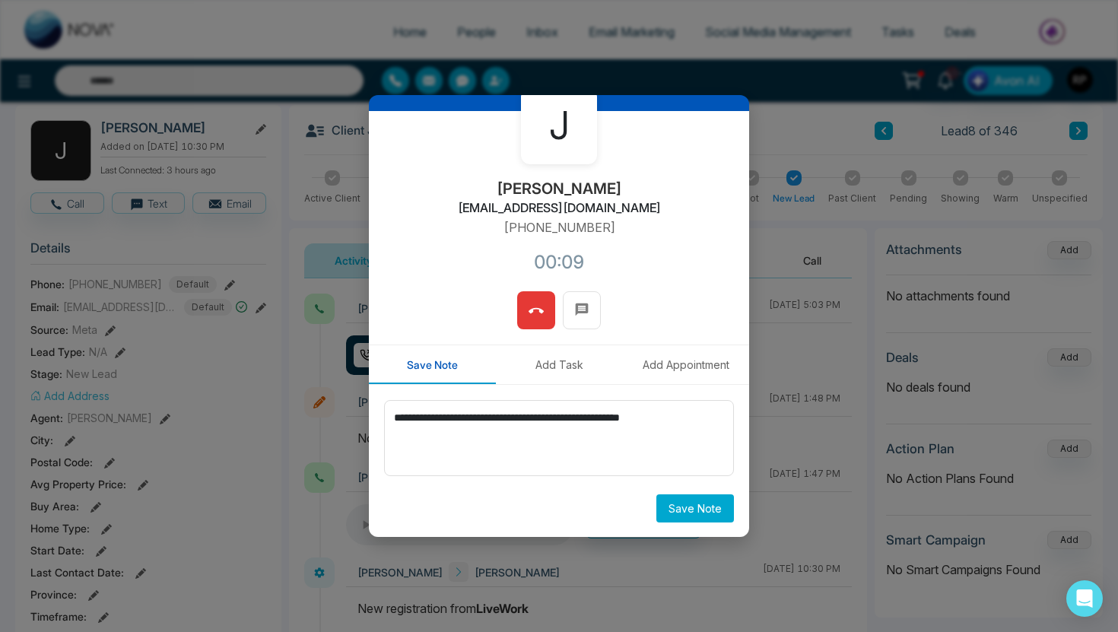
scroll to position [90, 0]
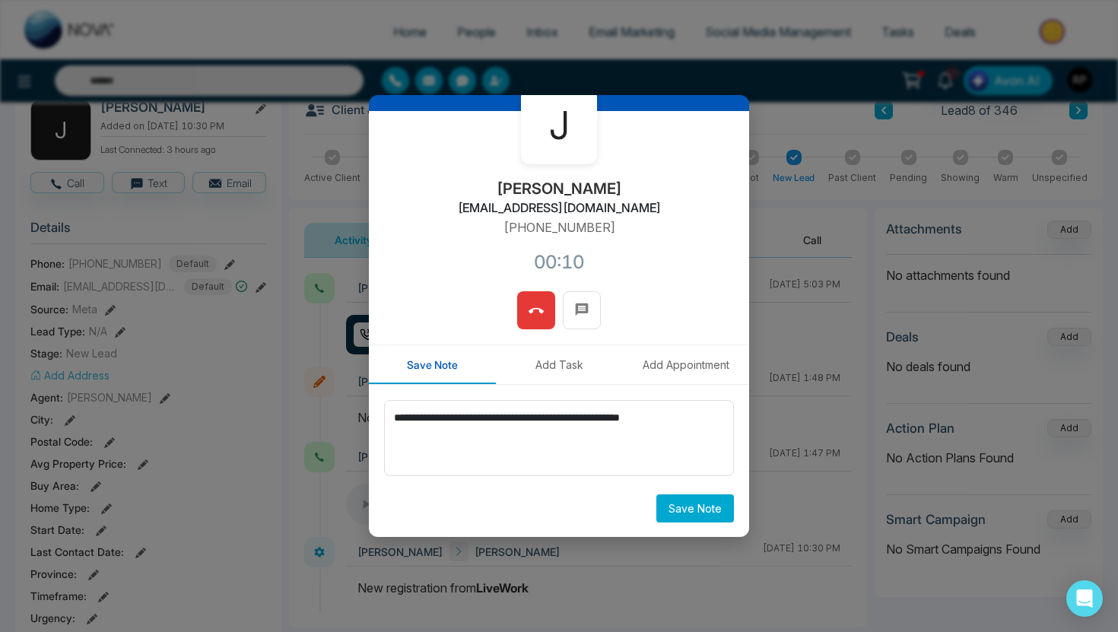
click at [542, 308] on icon at bounding box center [536, 310] width 15 height 15
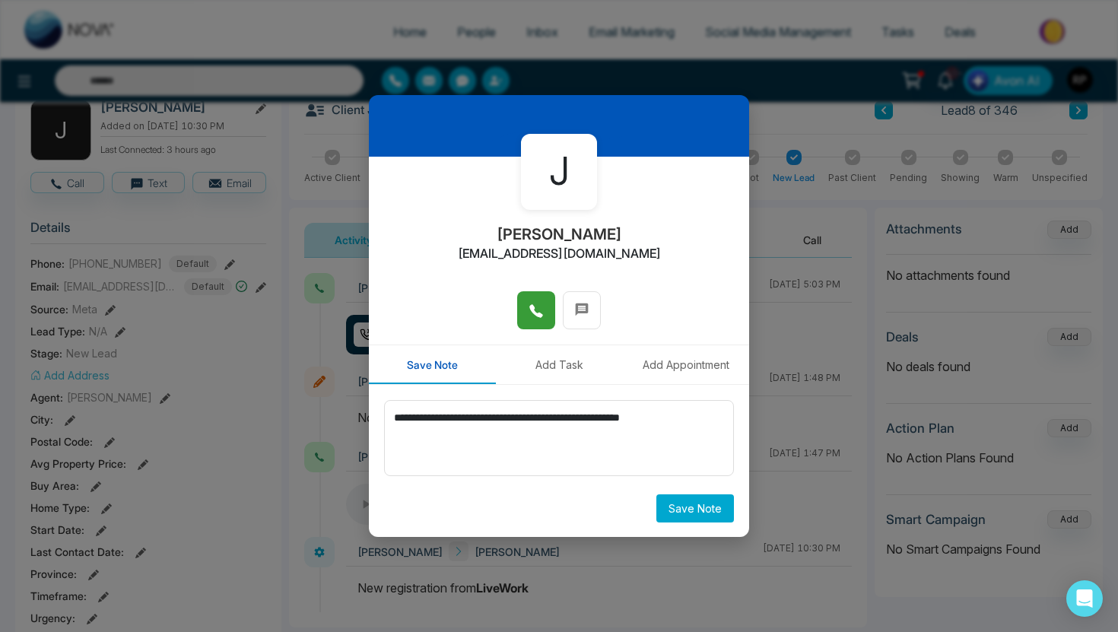
scroll to position [0, 0]
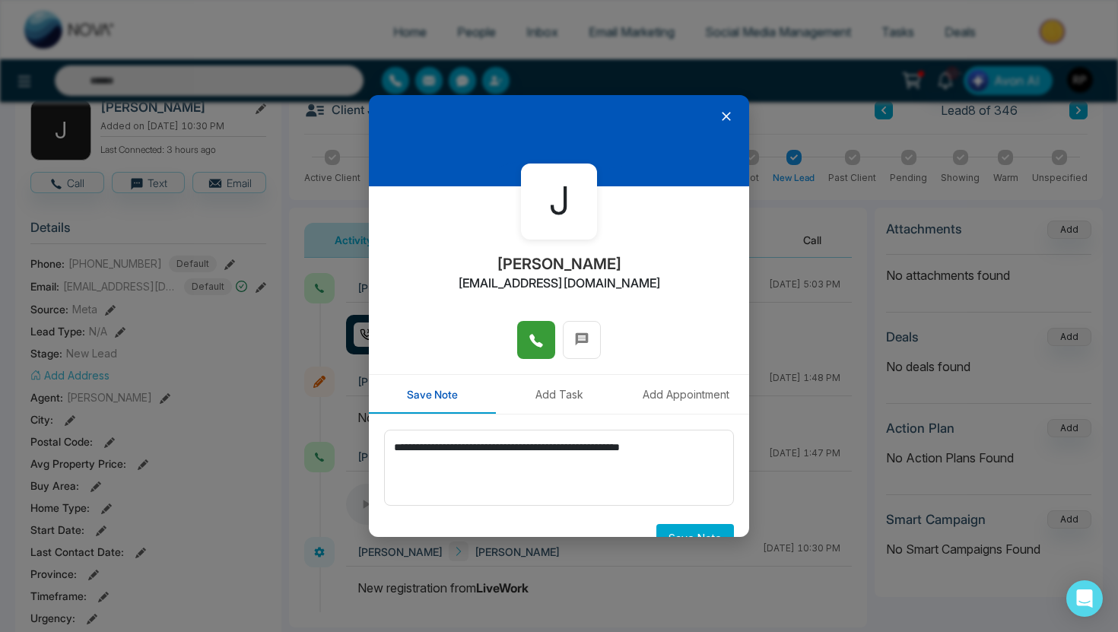
click at [728, 115] on icon at bounding box center [726, 116] width 15 height 15
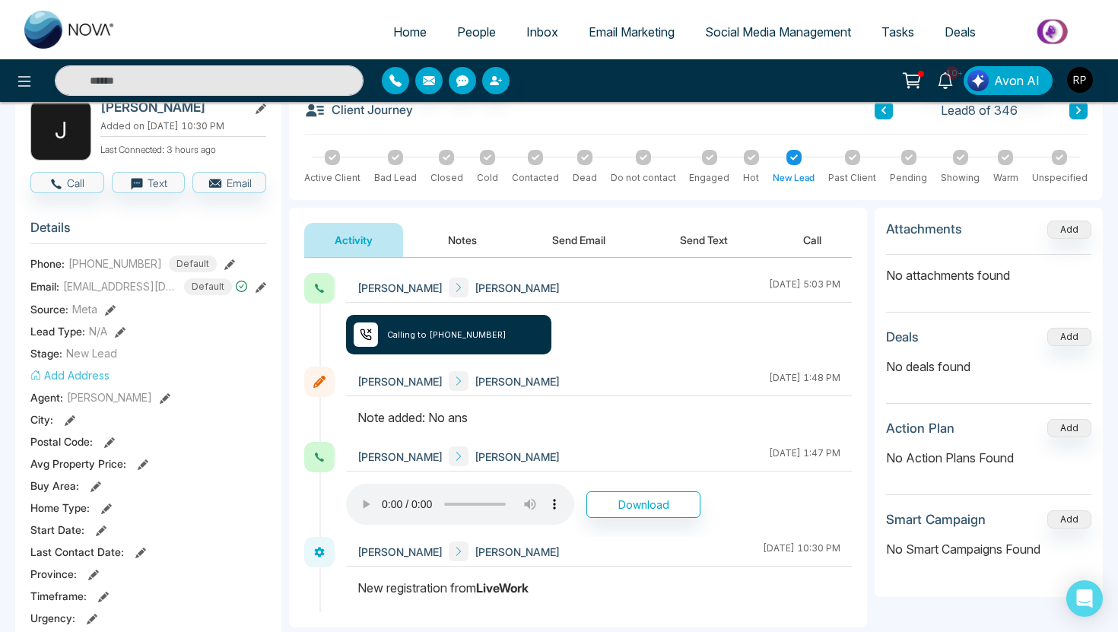
click at [460, 239] on button "Notes" at bounding box center [463, 240] width 90 height 34
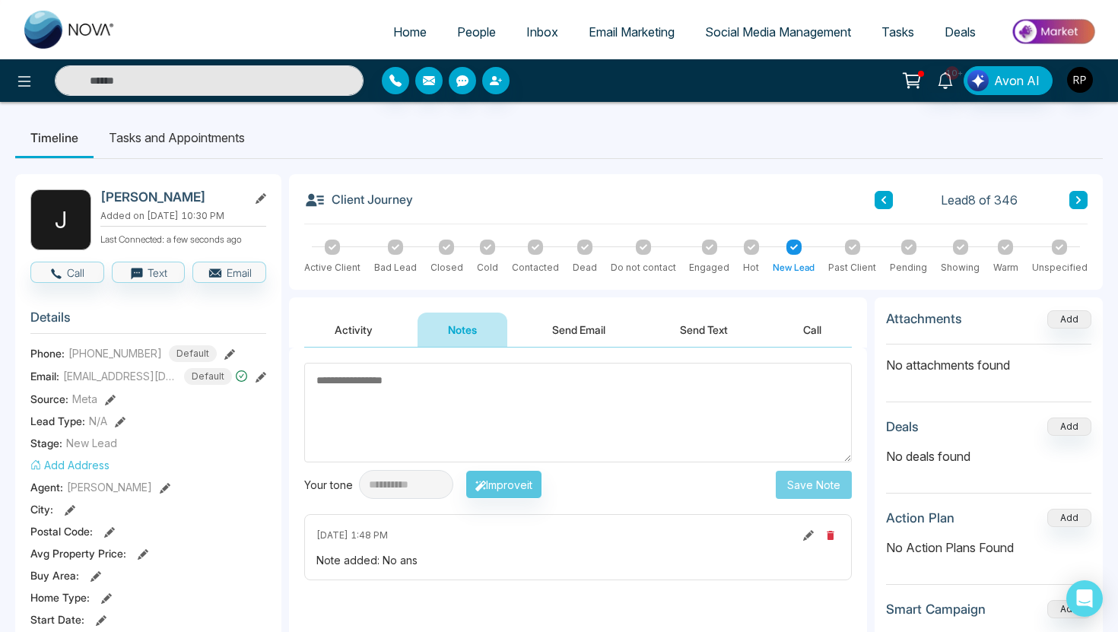
click at [392, 385] on textarea at bounding box center [578, 413] width 548 height 100
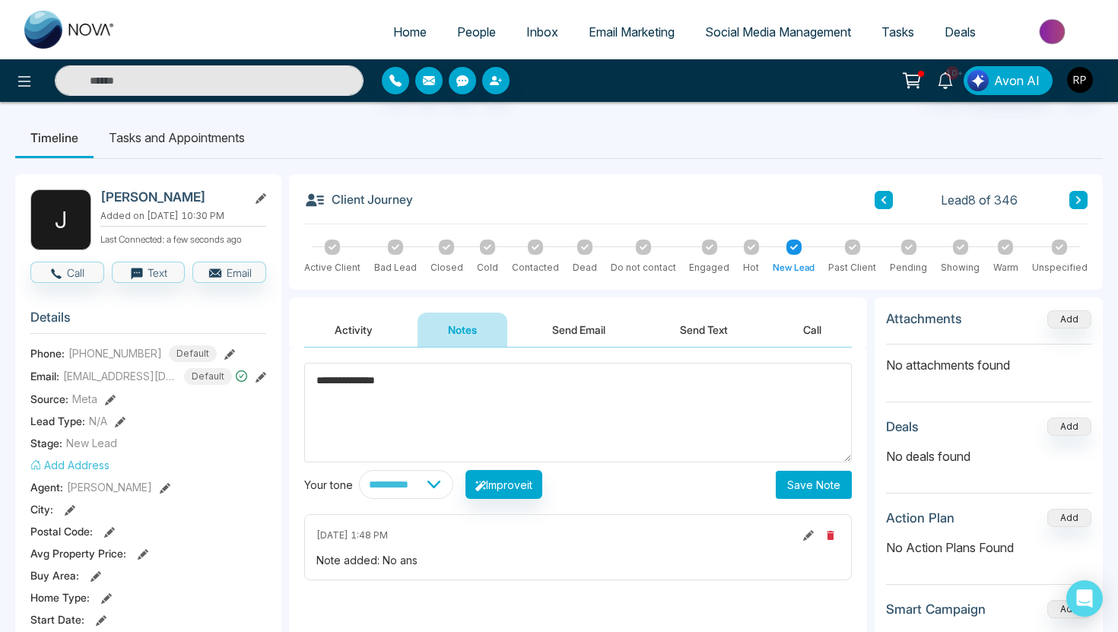
type textarea "**********"
click at [789, 481] on button "Save Note" at bounding box center [814, 485] width 76 height 28
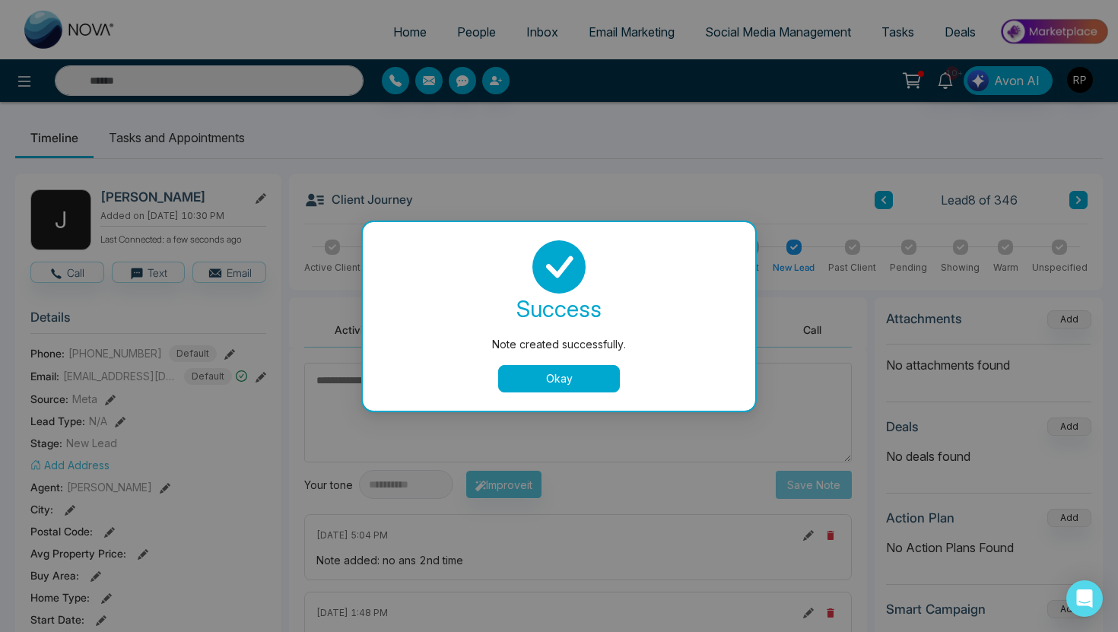
click at [585, 376] on button "Okay" at bounding box center [559, 378] width 122 height 27
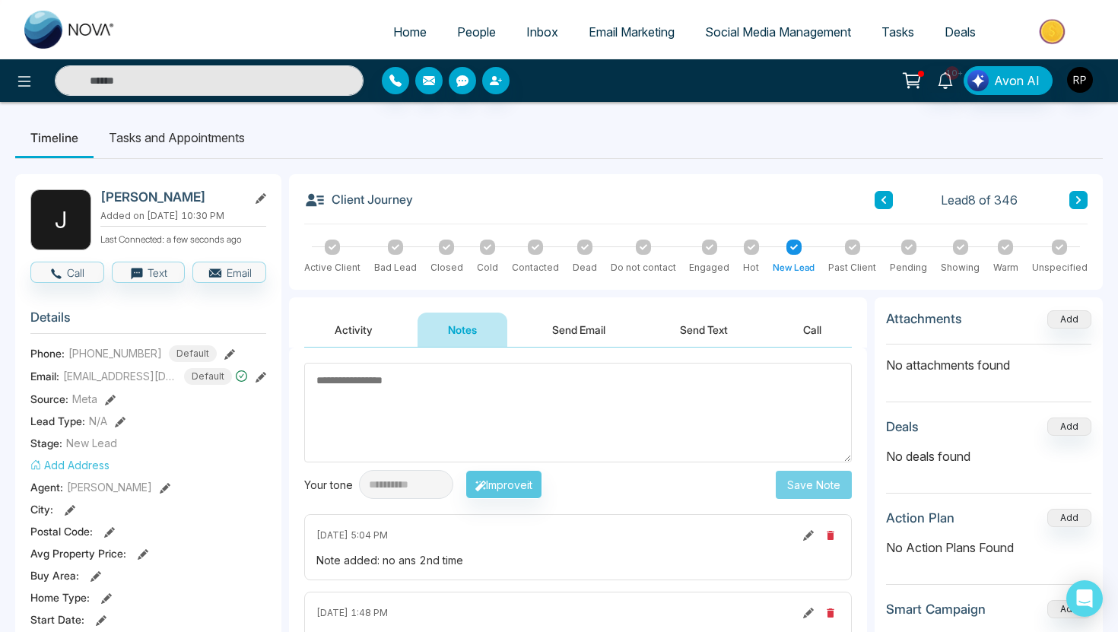
click at [1082, 203] on button at bounding box center [1078, 200] width 18 height 18
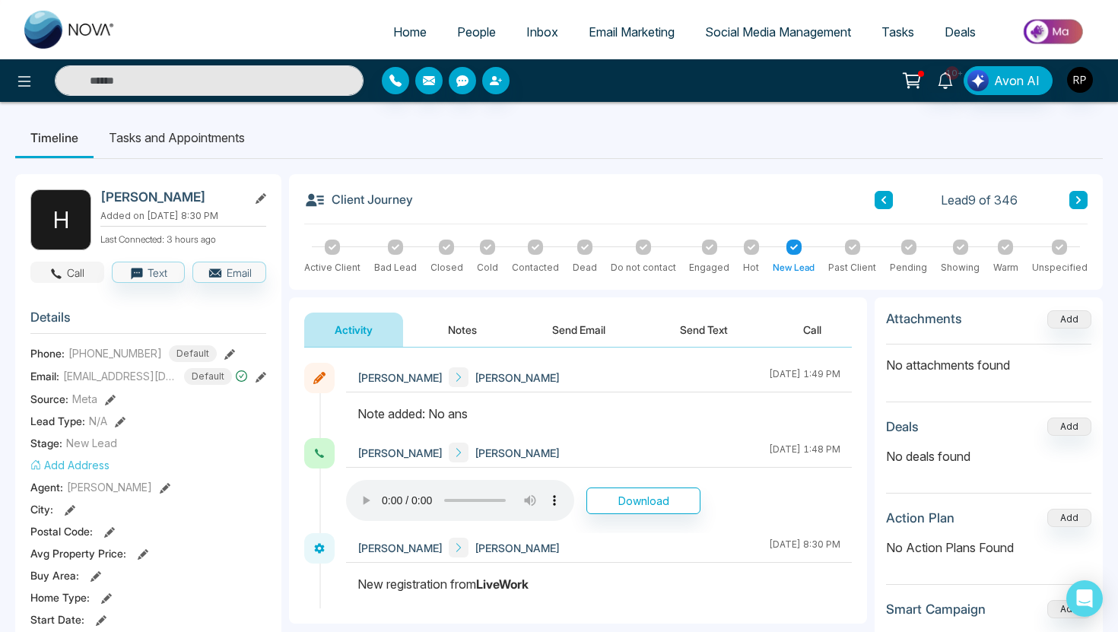
click at [67, 275] on button "Call" at bounding box center [67, 272] width 74 height 21
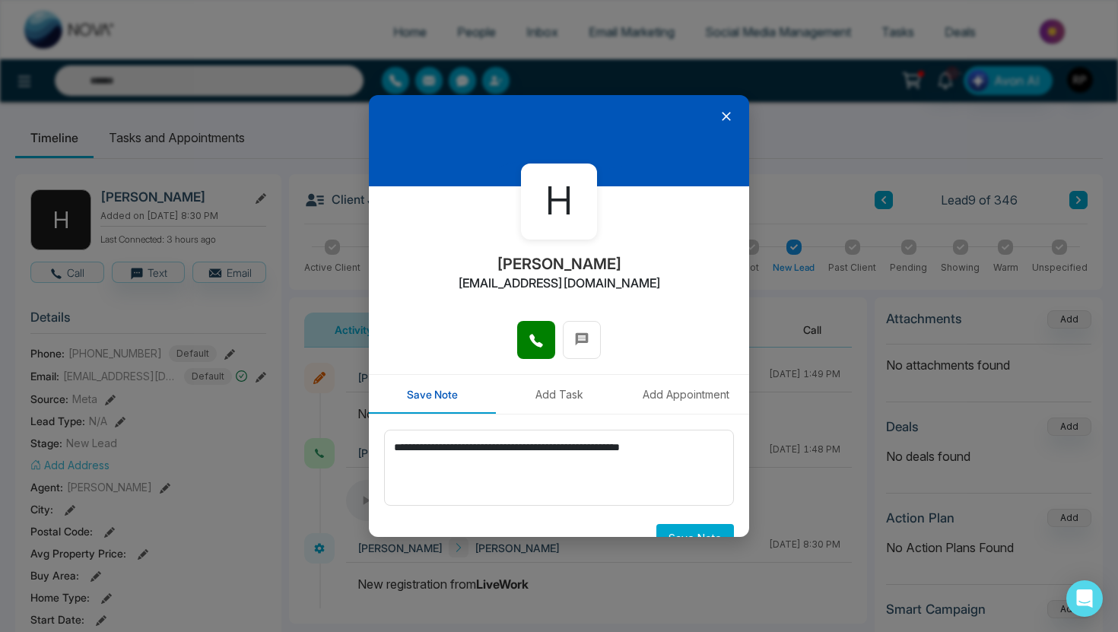
scroll to position [30, 0]
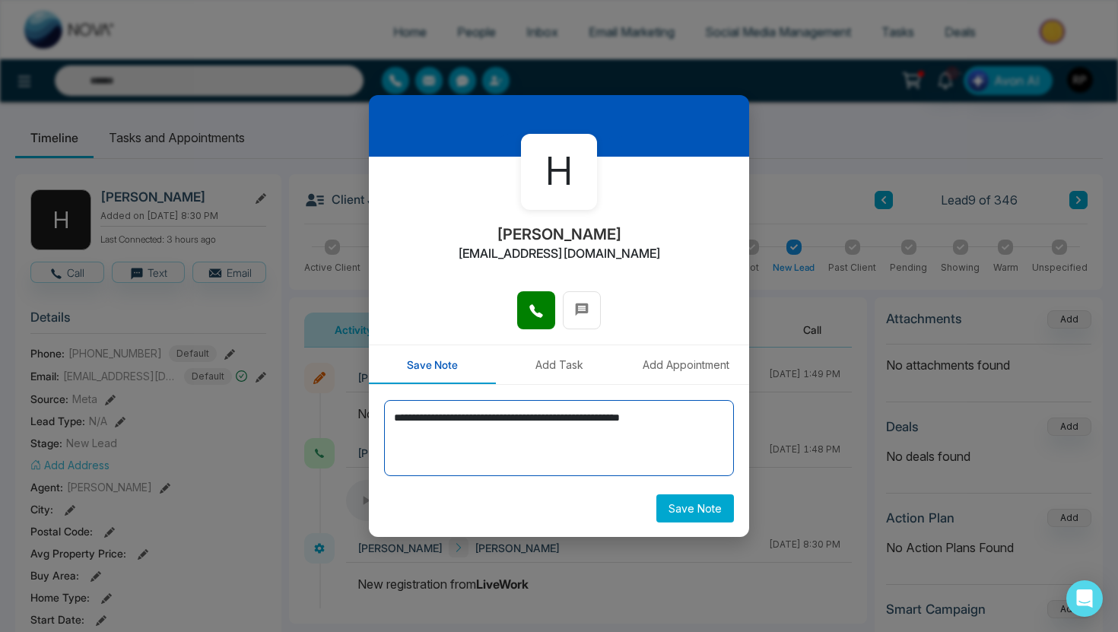
click at [715, 421] on textarea "**********" at bounding box center [559, 438] width 350 height 76
drag, startPoint x: 715, startPoint y: 421, endPoint x: 319, endPoint y: 421, distance: 396.2
click at [319, 421] on div "**********" at bounding box center [559, 316] width 1118 height 632
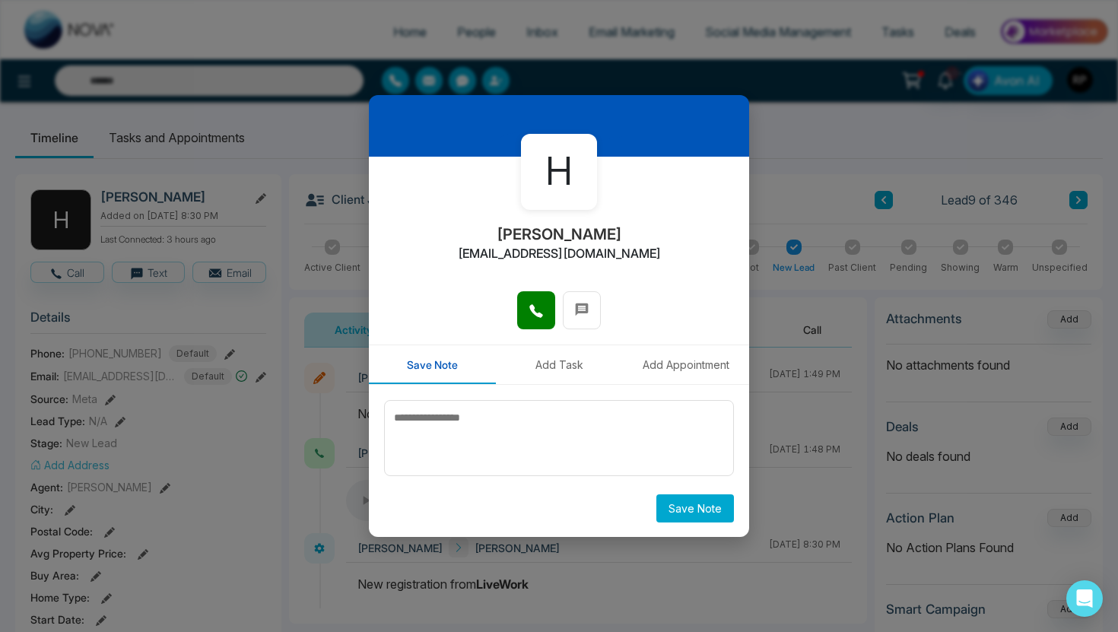
click at [554, 364] on button "Add Task" at bounding box center [559, 364] width 127 height 39
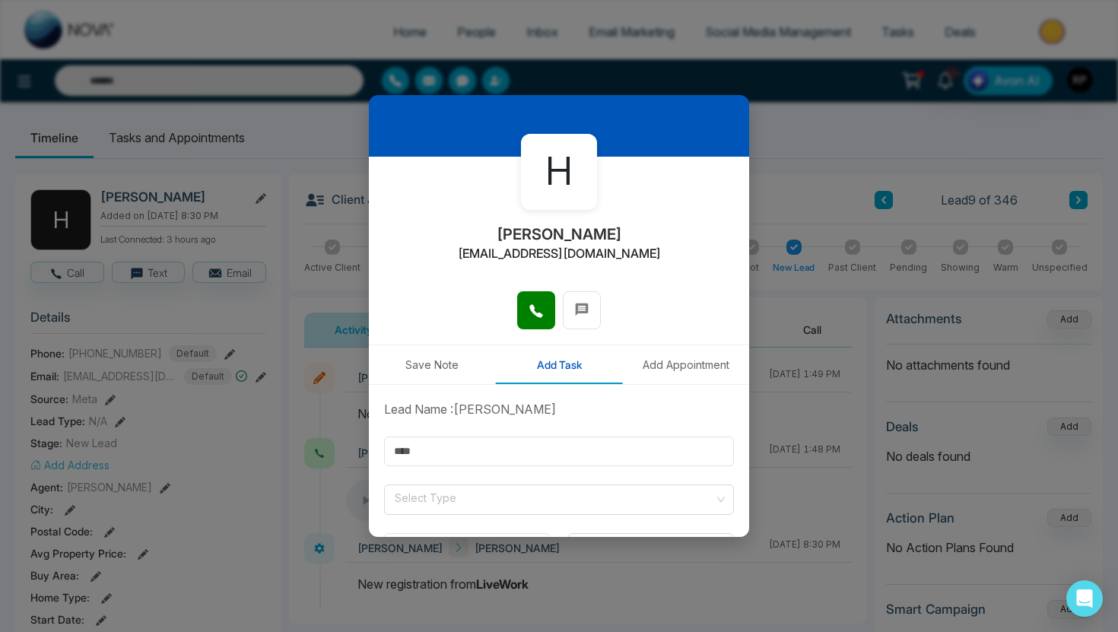
click at [434, 373] on button "Save Note" at bounding box center [432, 364] width 127 height 39
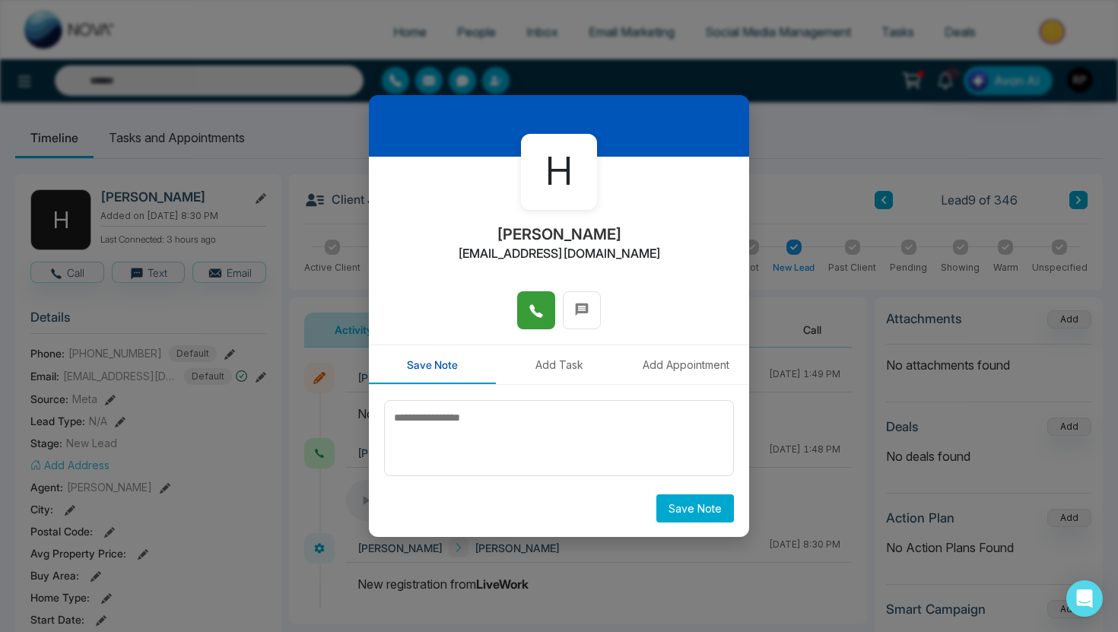
click at [527, 311] on button at bounding box center [536, 310] width 38 height 38
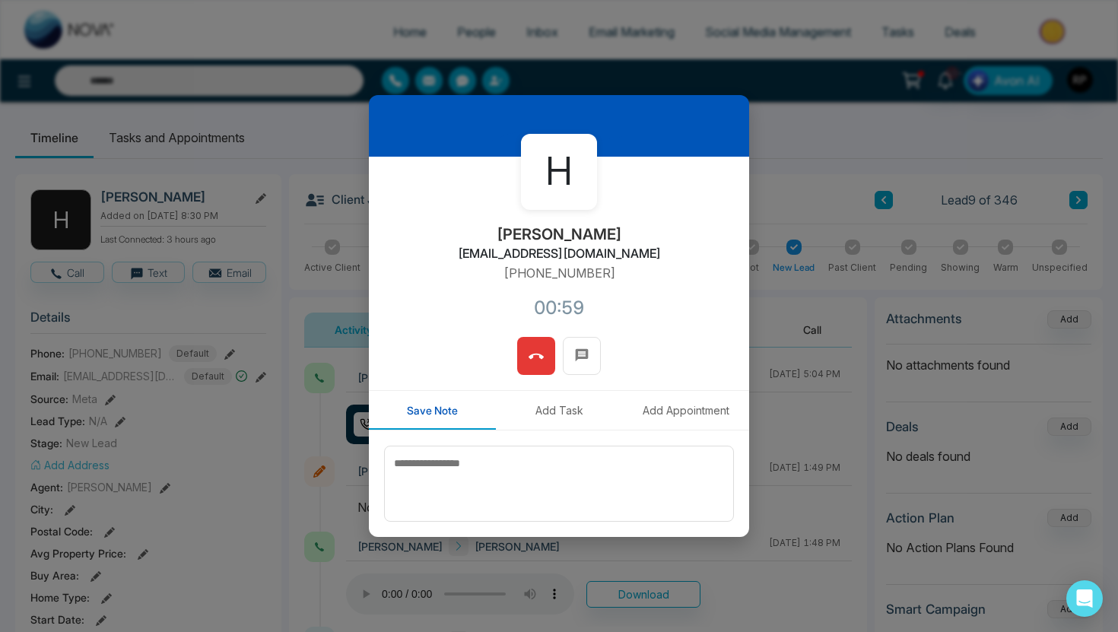
click at [532, 352] on icon at bounding box center [536, 356] width 15 height 15
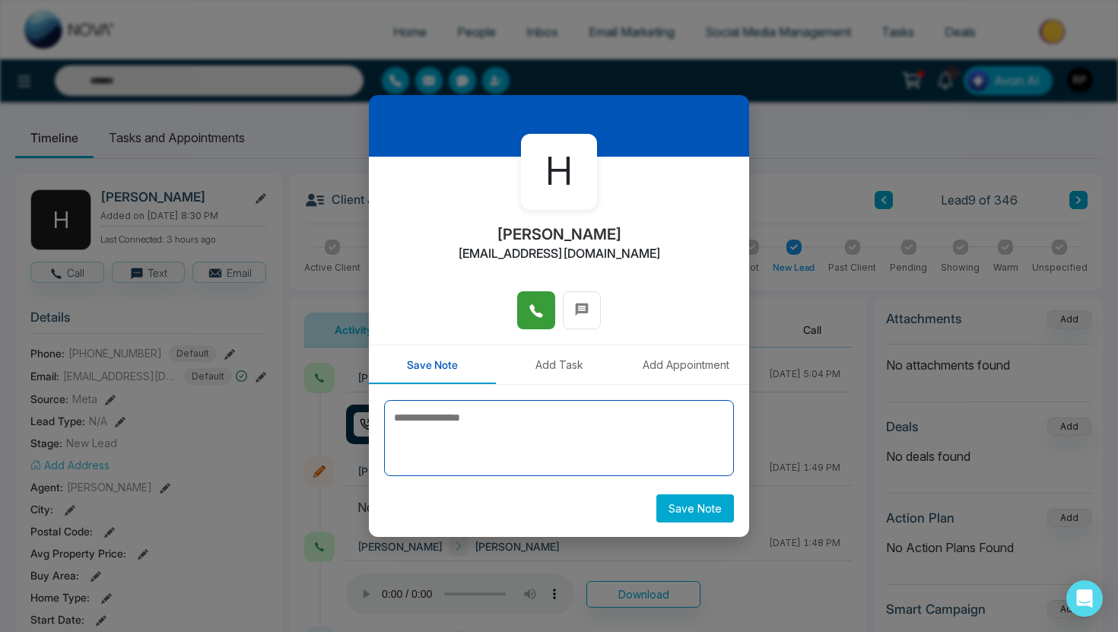
click at [454, 427] on textarea at bounding box center [559, 438] width 350 height 76
type textarea "*"
type textarea "**********"
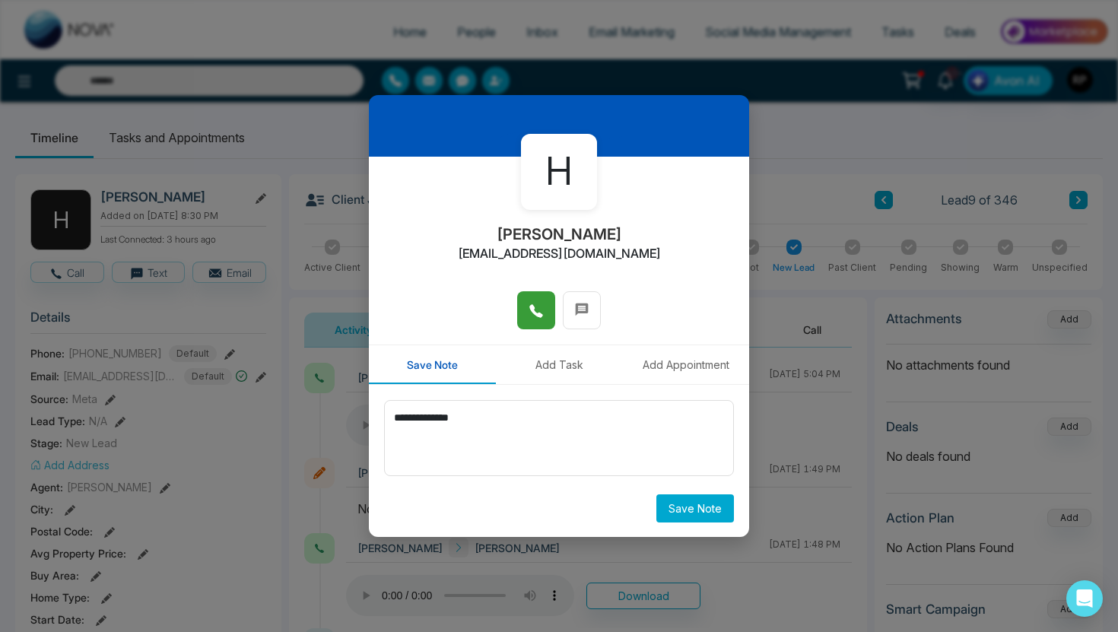
click at [701, 503] on button "Save Note" at bounding box center [695, 508] width 78 height 28
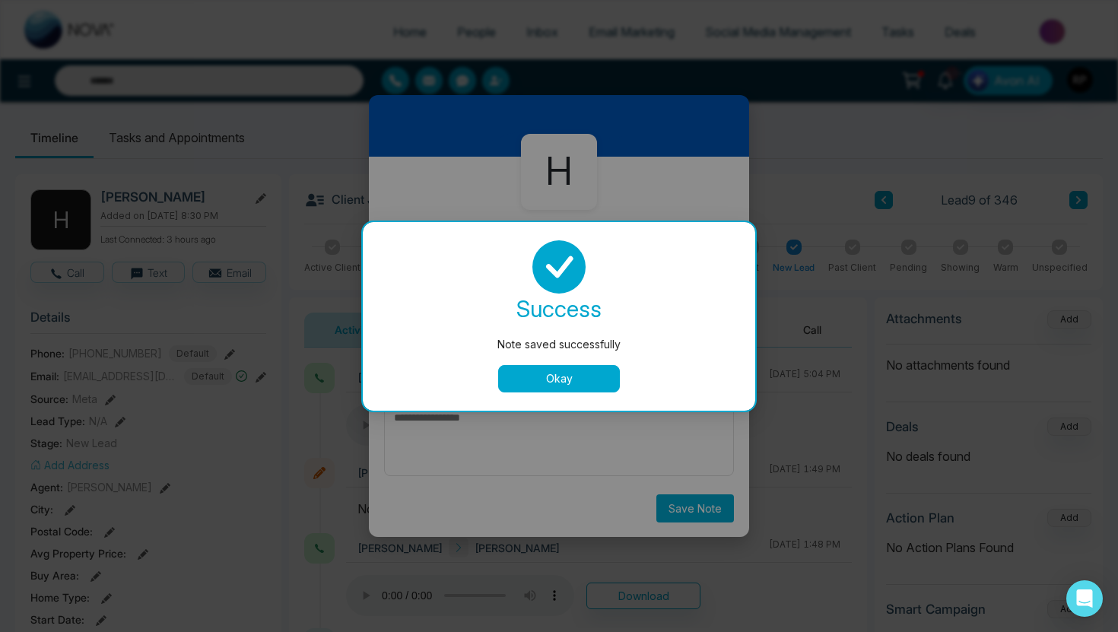
click at [585, 365] on button "Okay" at bounding box center [559, 378] width 122 height 27
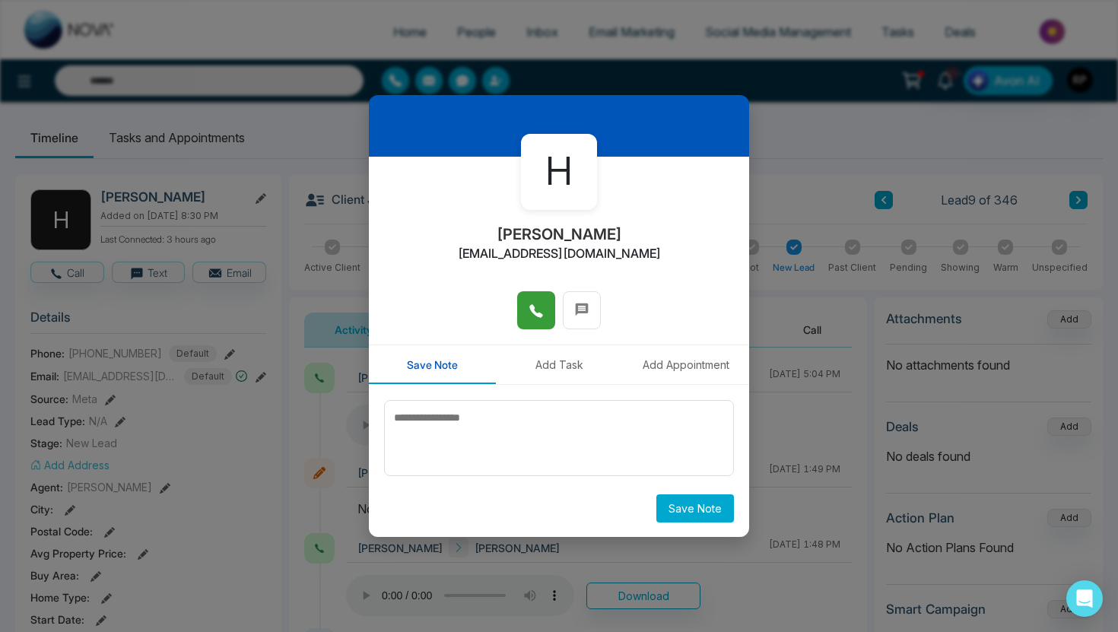
scroll to position [0, 0]
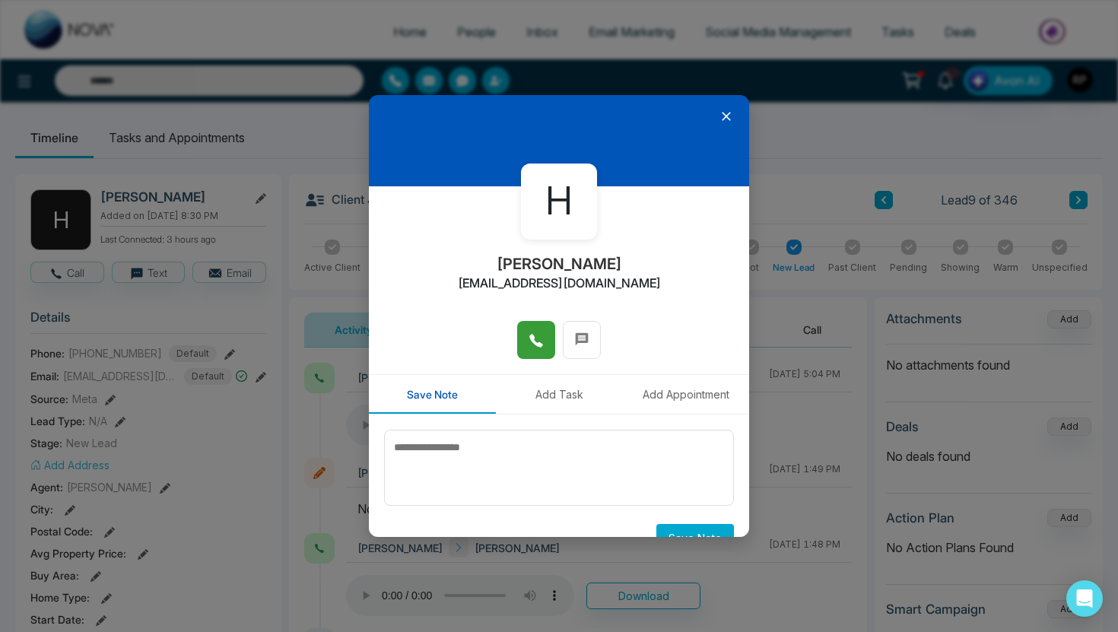
click at [723, 109] on icon at bounding box center [726, 116] width 15 height 15
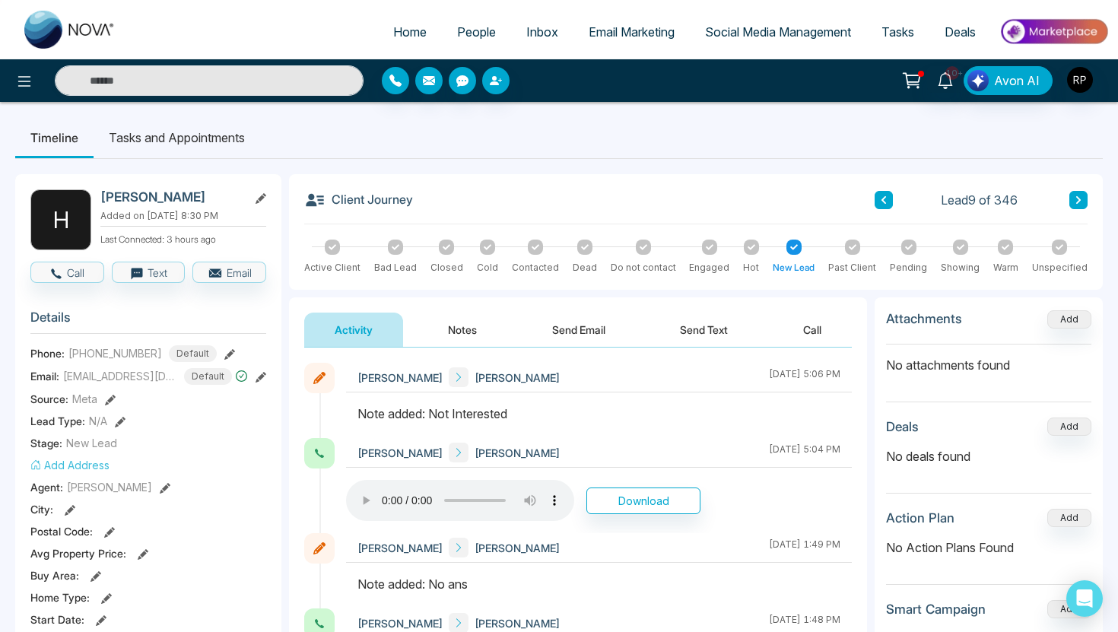
click at [1074, 204] on button at bounding box center [1078, 200] width 18 height 18
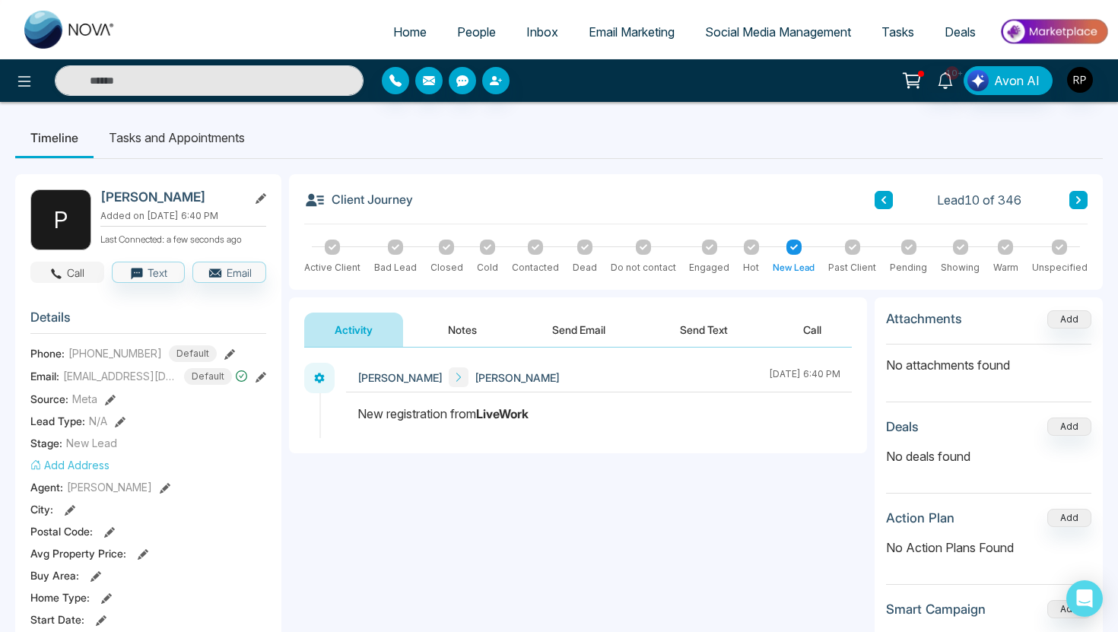
click at [56, 275] on icon "button" at bounding box center [57, 273] width 11 height 11
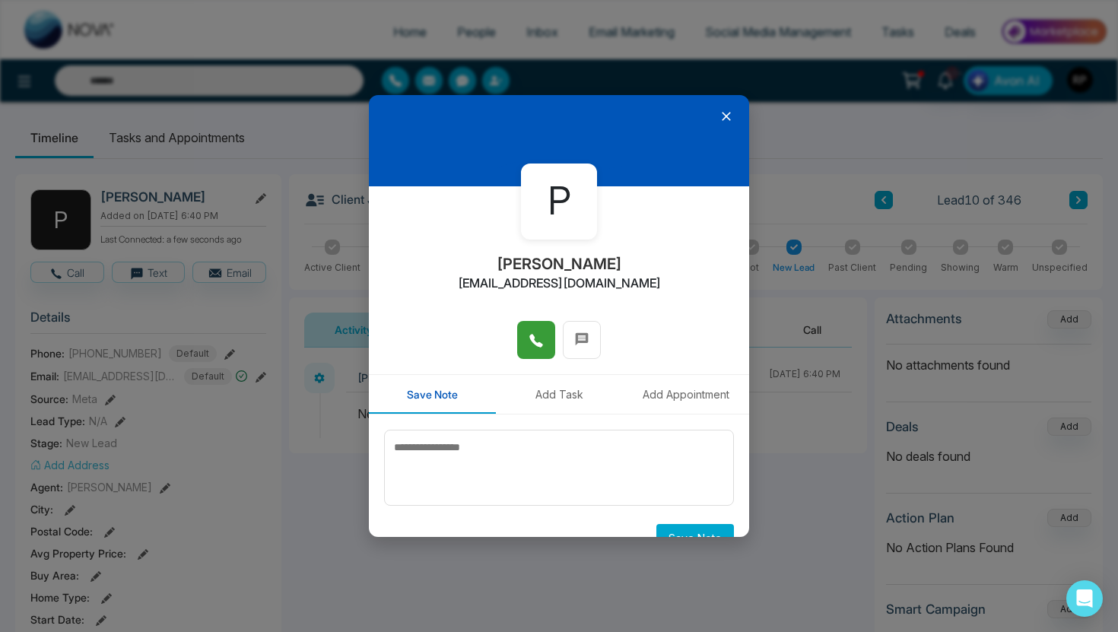
click at [532, 343] on icon at bounding box center [536, 340] width 15 height 15
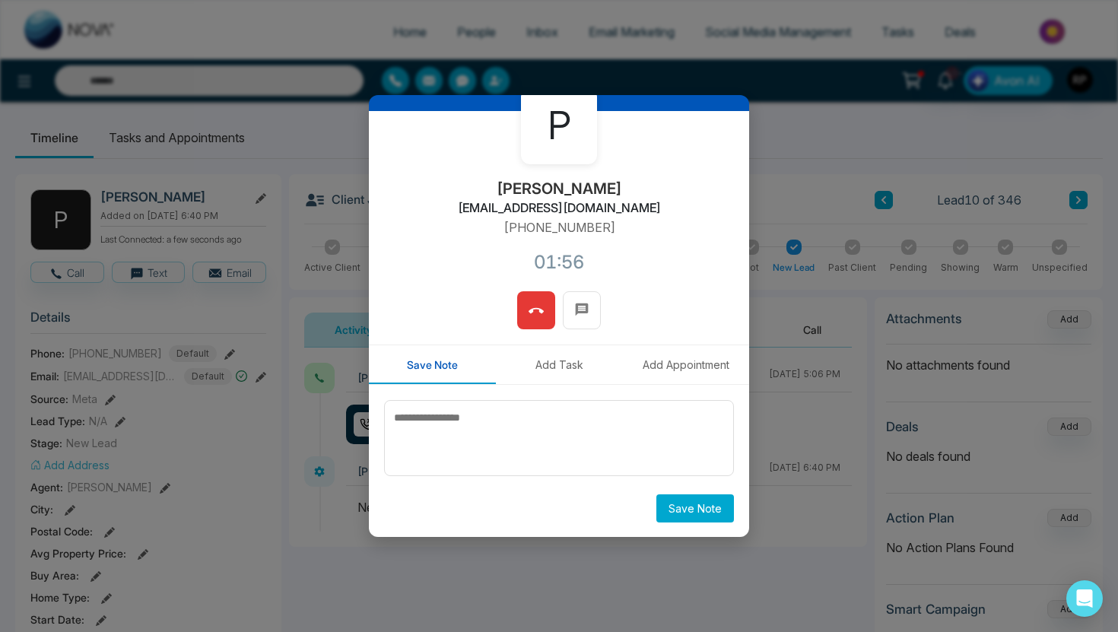
scroll to position [30, 0]
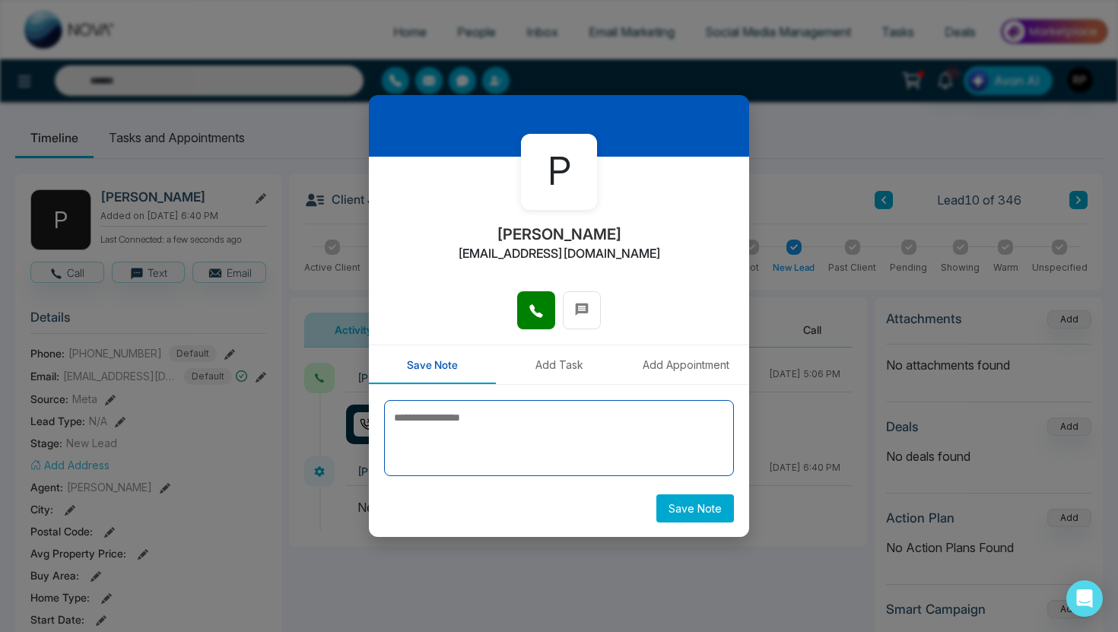
click at [459, 422] on textarea at bounding box center [559, 438] width 350 height 76
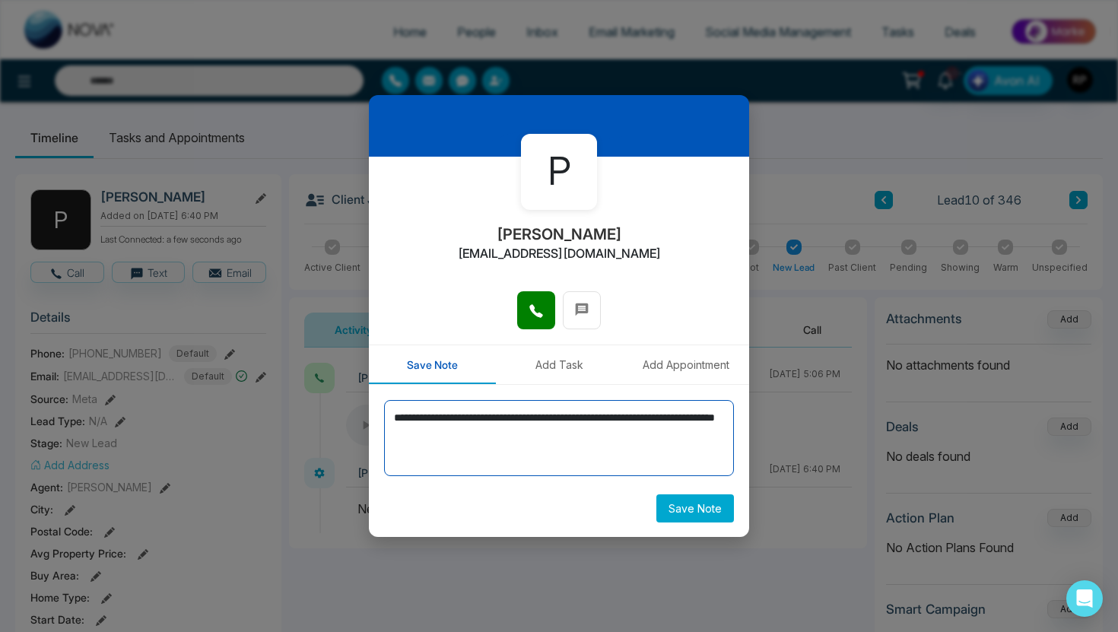
type textarea "**********"
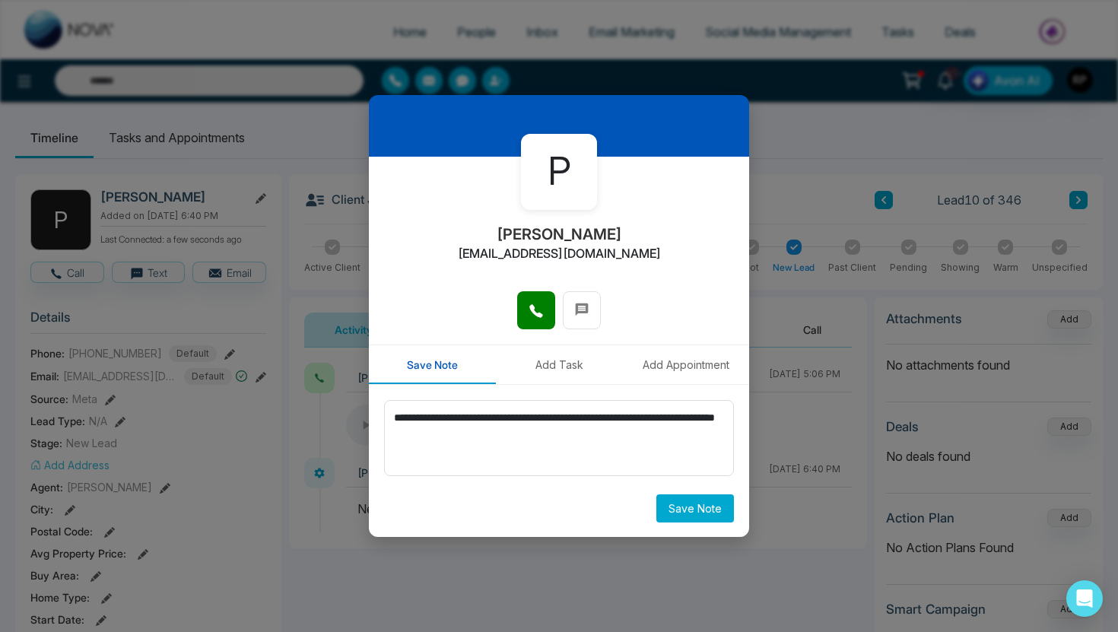
click at [686, 503] on button "Save Note" at bounding box center [695, 508] width 78 height 28
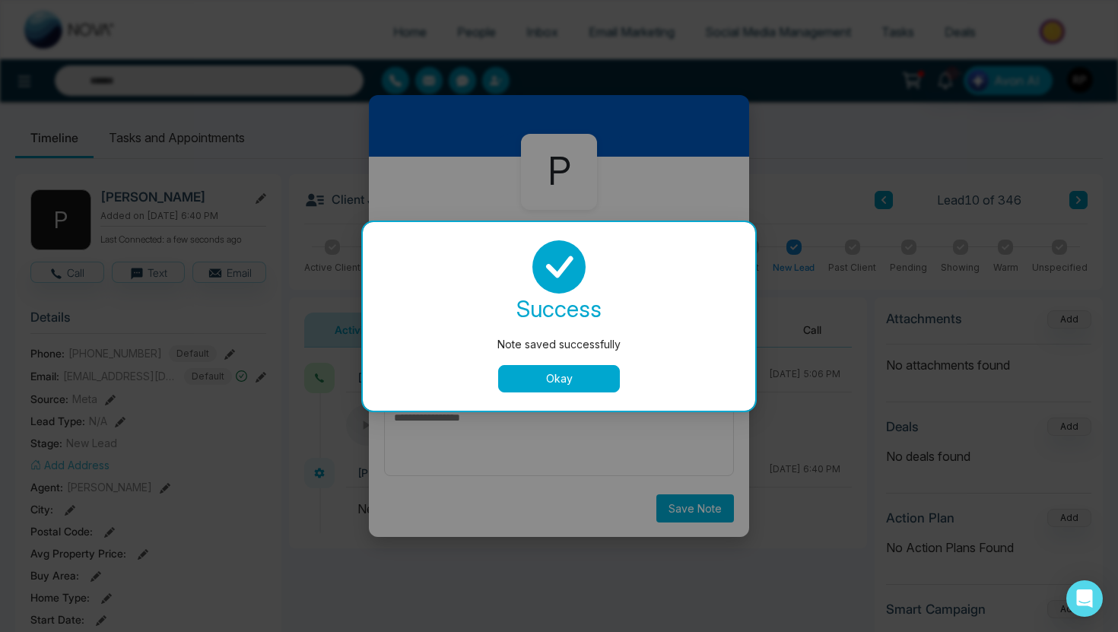
click at [570, 379] on button "Okay" at bounding box center [559, 378] width 122 height 27
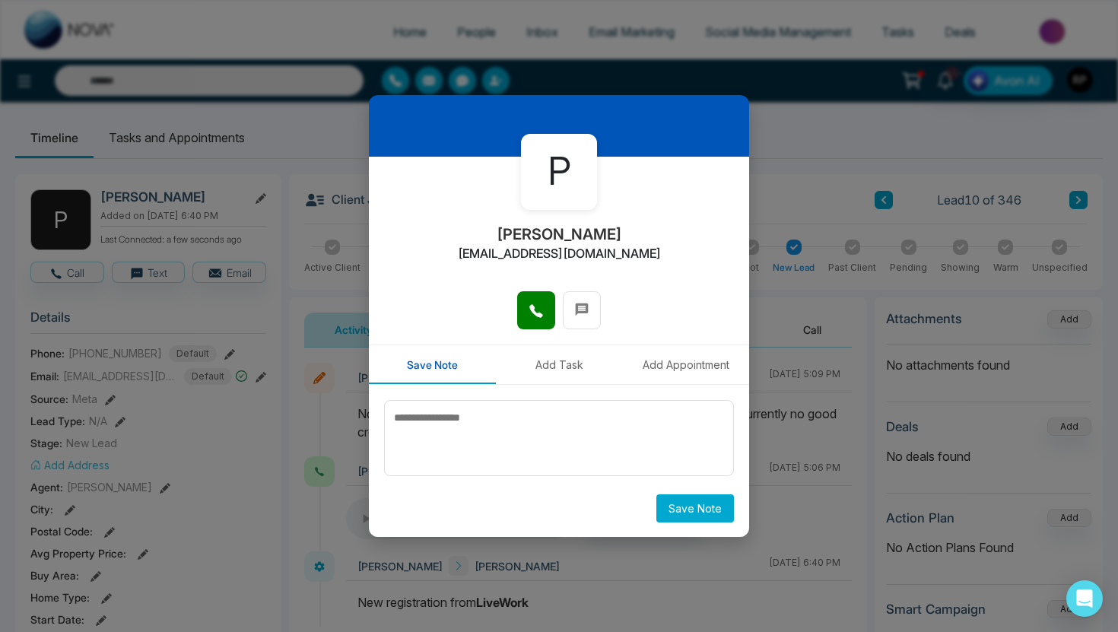
scroll to position [0, 0]
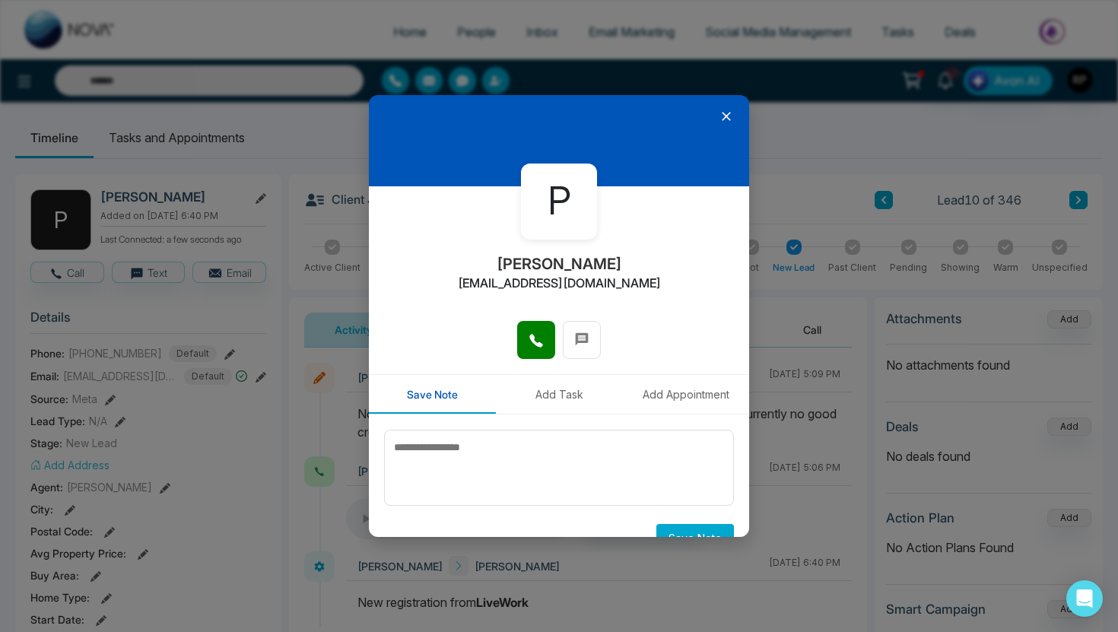
click at [726, 119] on icon at bounding box center [726, 116] width 15 height 15
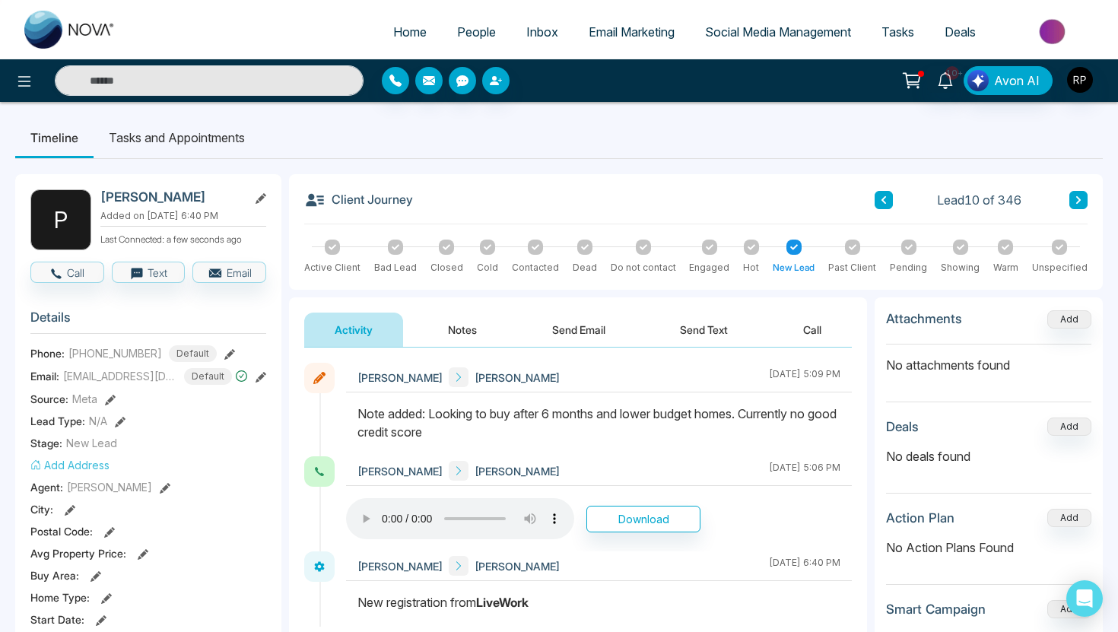
click at [581, 249] on icon at bounding box center [585, 247] width 8 height 8
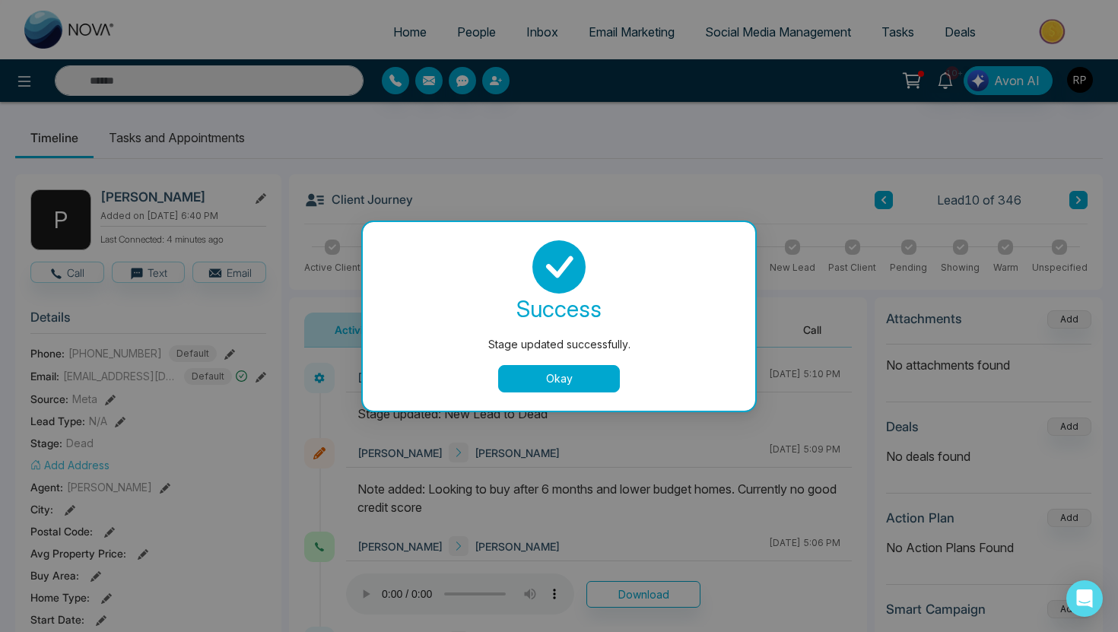
click at [524, 373] on button "Okay" at bounding box center [559, 378] width 122 height 27
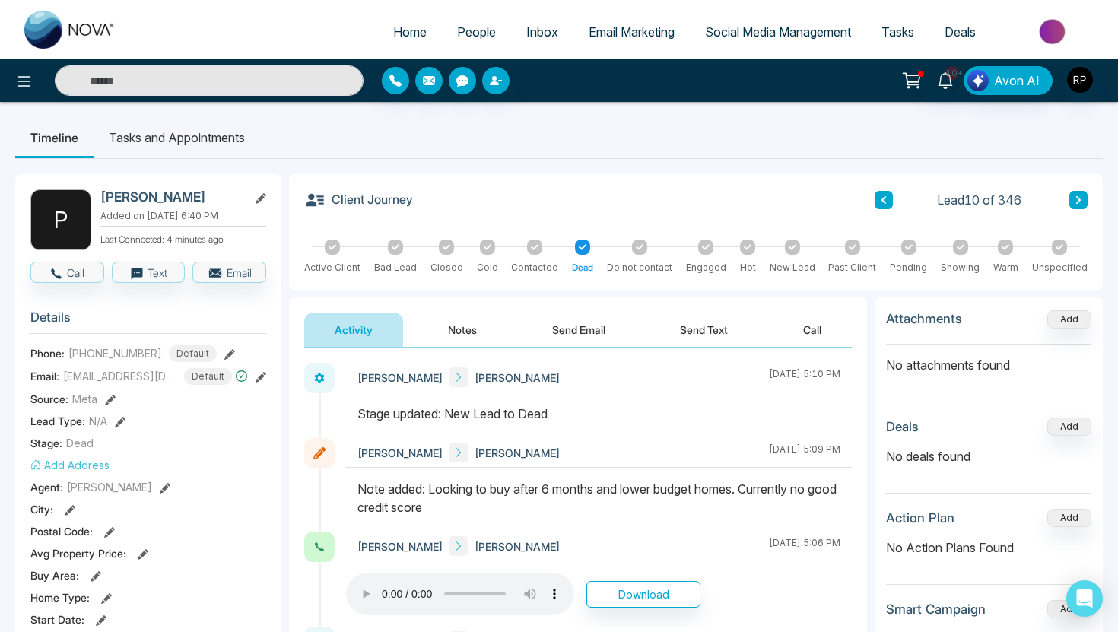
click at [1071, 205] on button at bounding box center [1078, 200] width 18 height 18
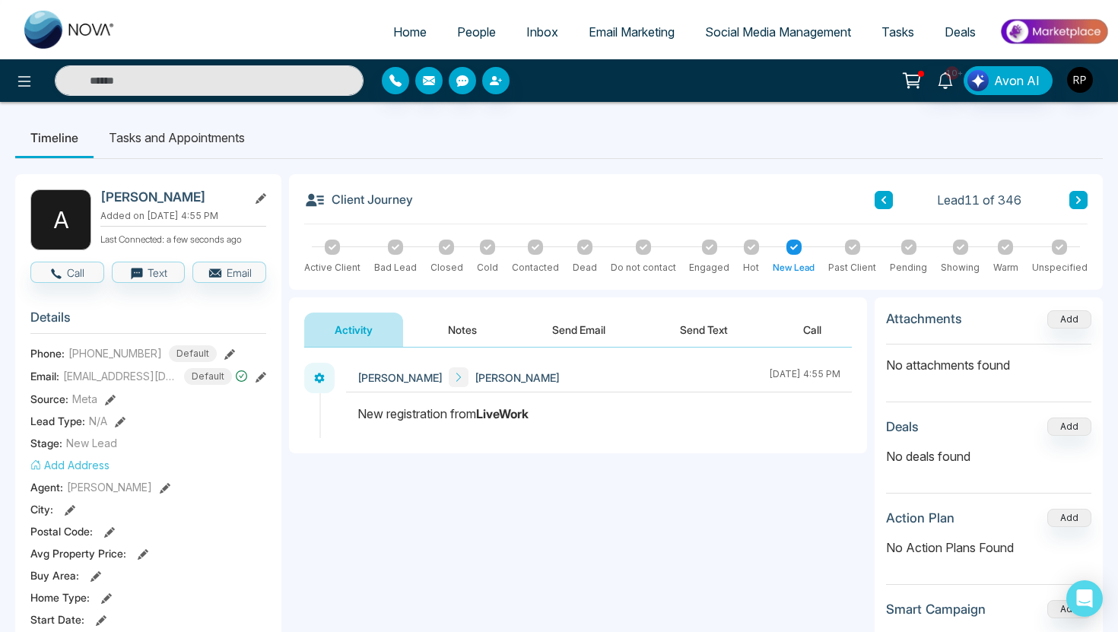
click at [465, 330] on button "Notes" at bounding box center [463, 330] width 90 height 34
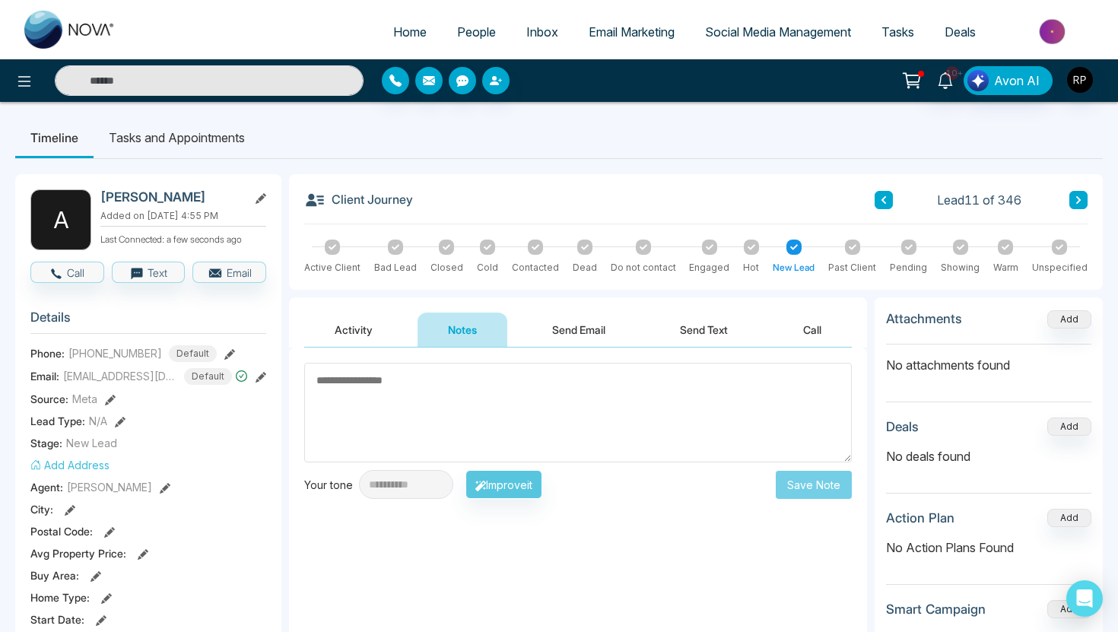
click at [368, 329] on button "Activity" at bounding box center [353, 330] width 99 height 34
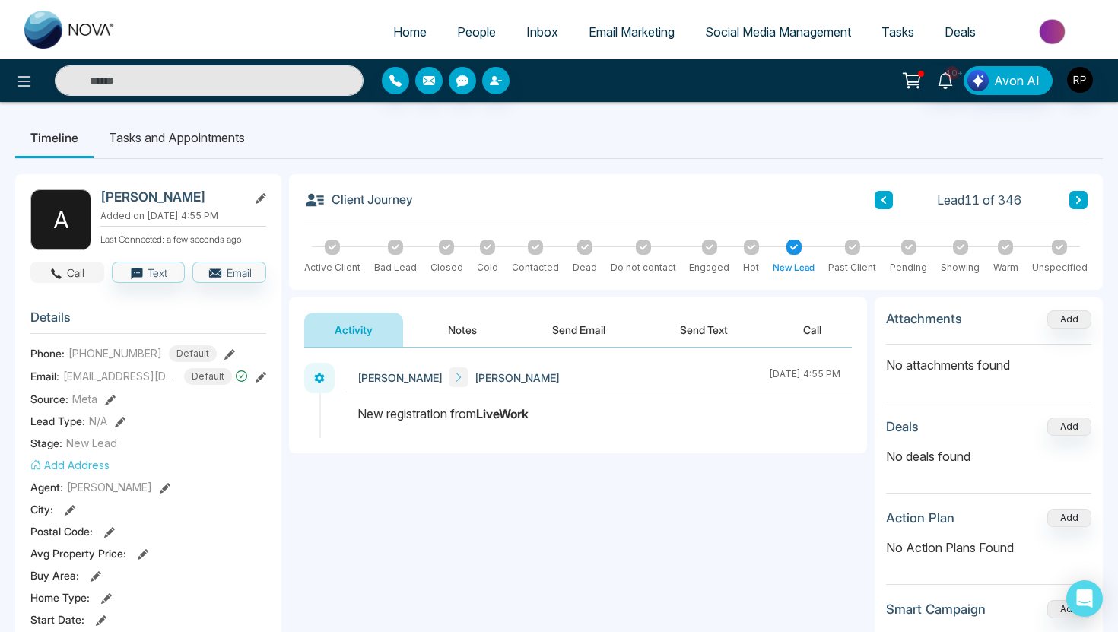
click at [78, 265] on button "Call" at bounding box center [67, 272] width 74 height 21
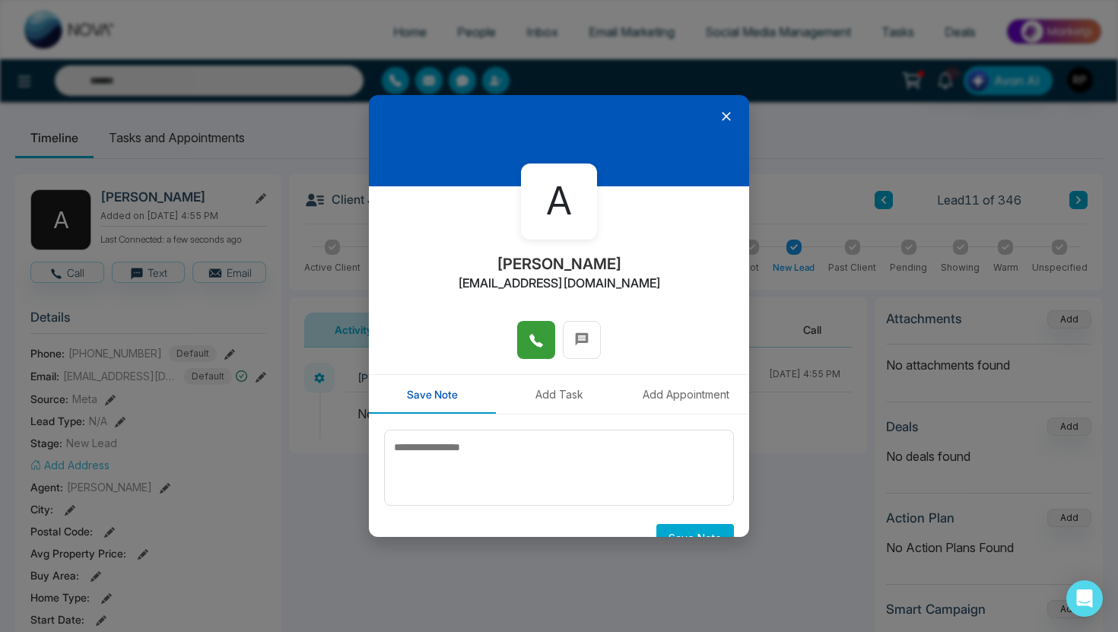
click at [540, 340] on icon at bounding box center [536, 340] width 15 height 15
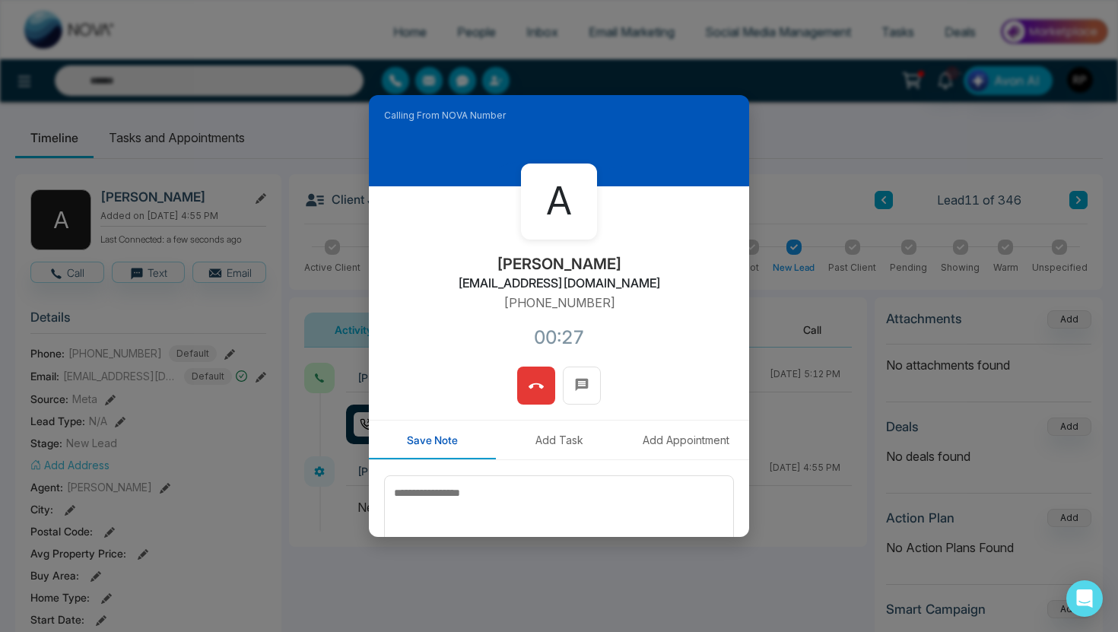
click at [532, 392] on icon at bounding box center [536, 386] width 15 height 15
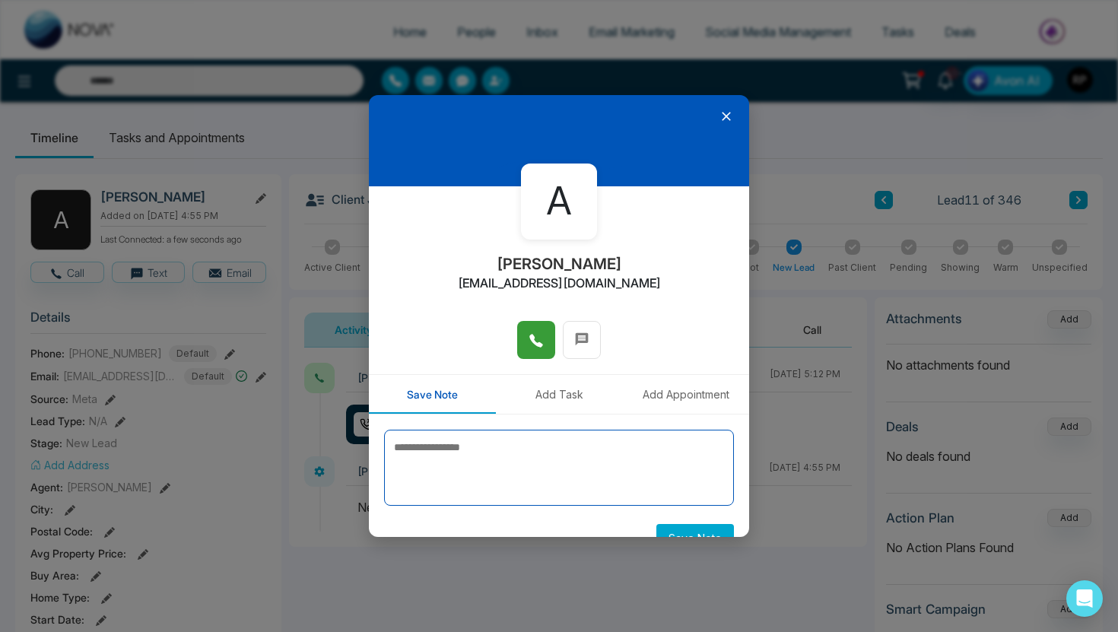
click at [452, 459] on textarea at bounding box center [559, 468] width 350 height 76
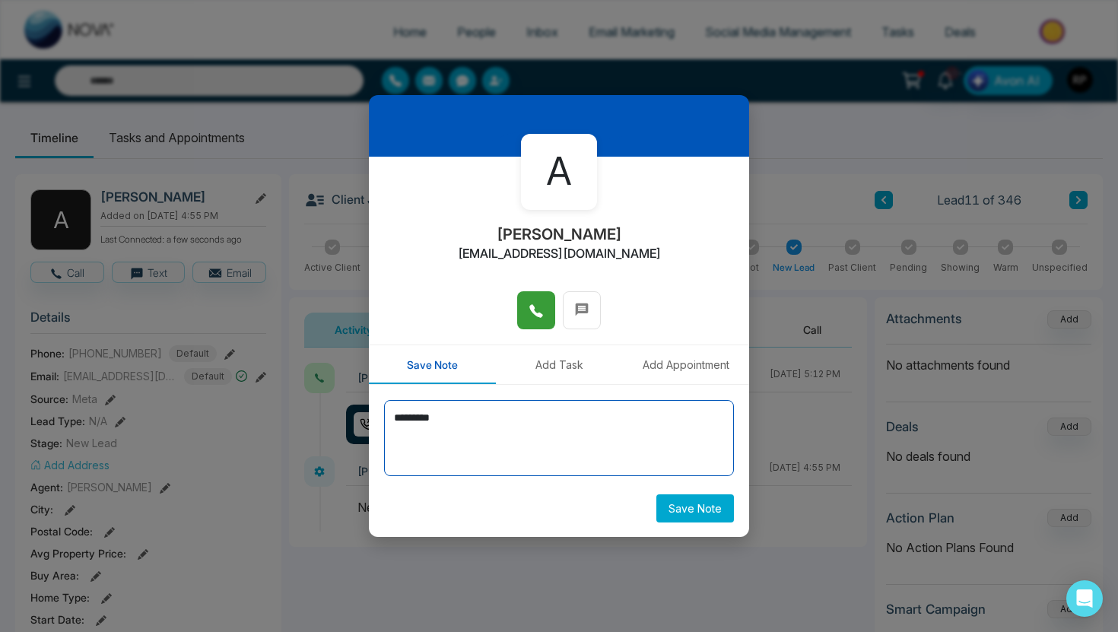
type textarea "*********"
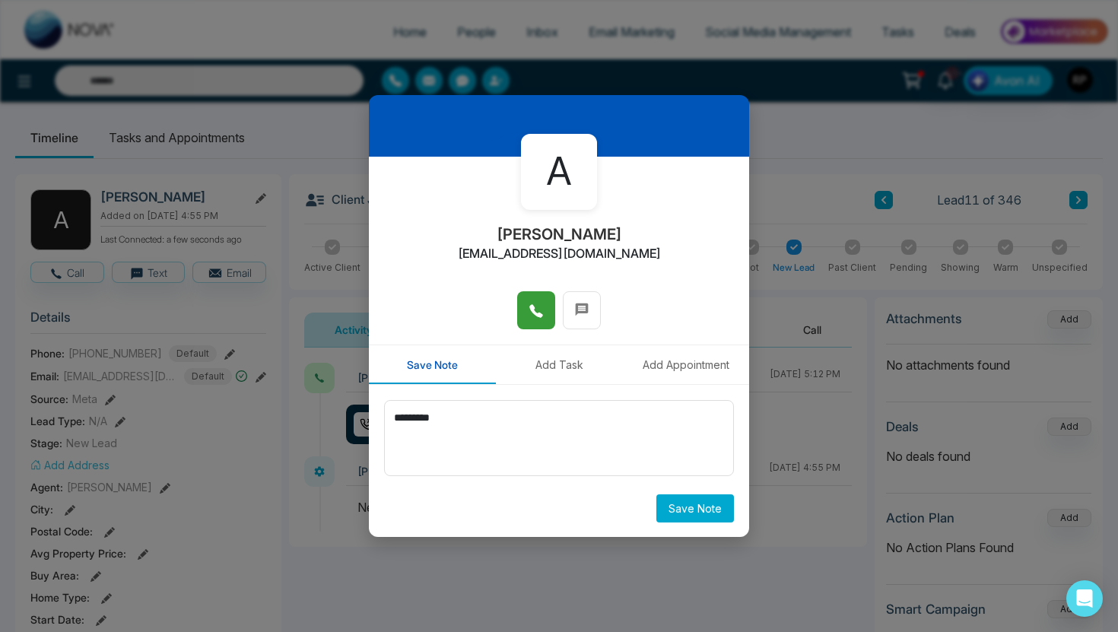
click at [717, 514] on button "Save Note" at bounding box center [695, 508] width 78 height 28
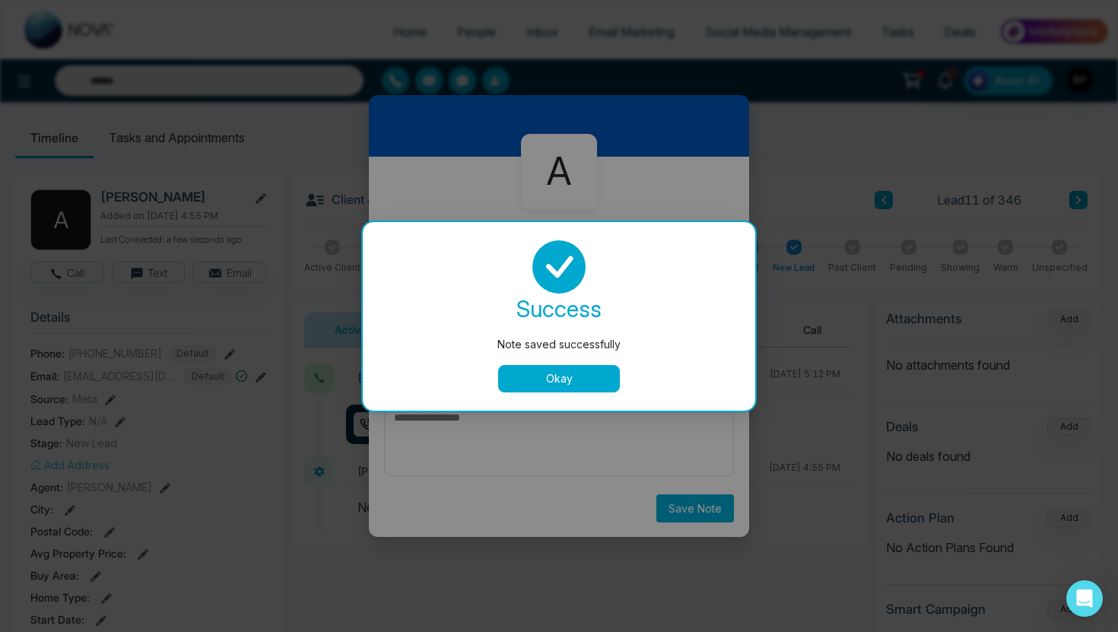
click at [593, 374] on button "Okay" at bounding box center [559, 378] width 122 height 27
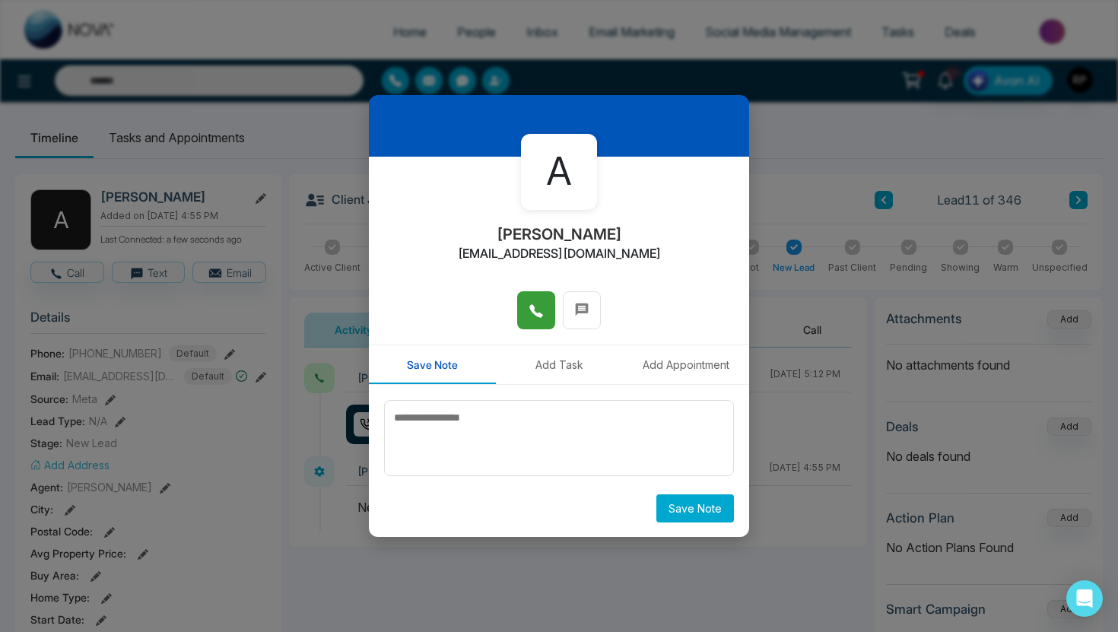
scroll to position [0, 0]
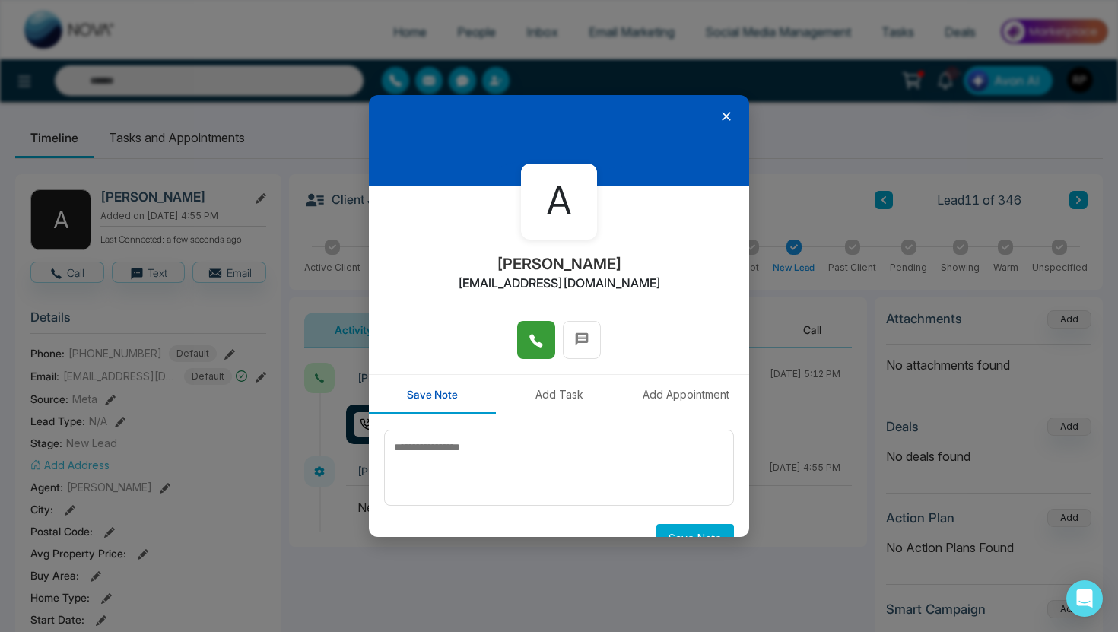
click at [719, 116] on icon at bounding box center [726, 116] width 15 height 15
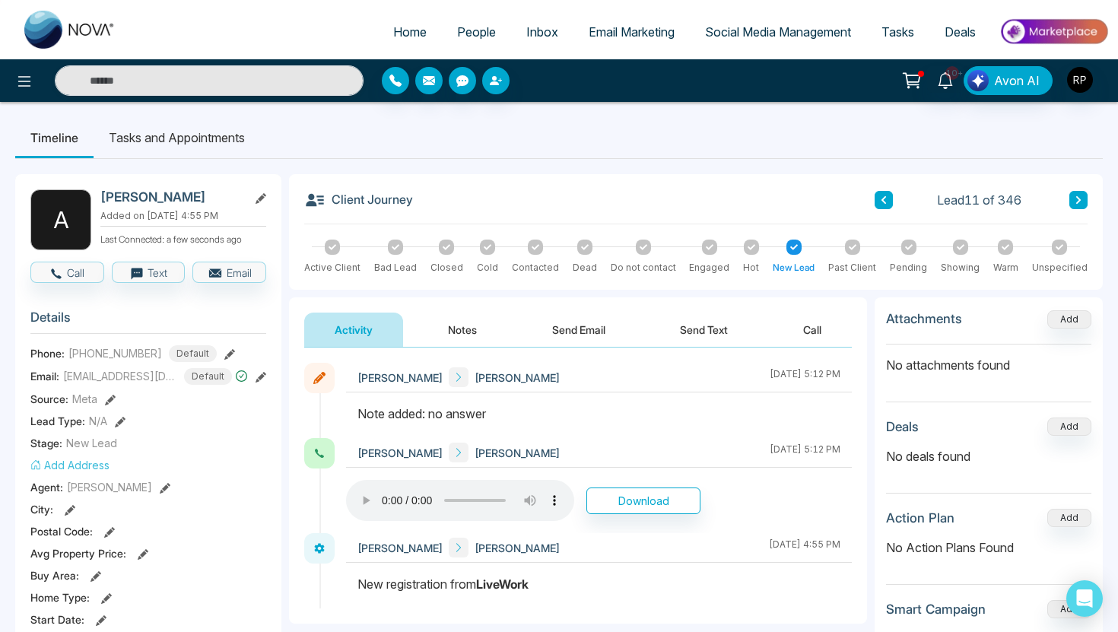
click at [875, 205] on button at bounding box center [884, 200] width 18 height 18
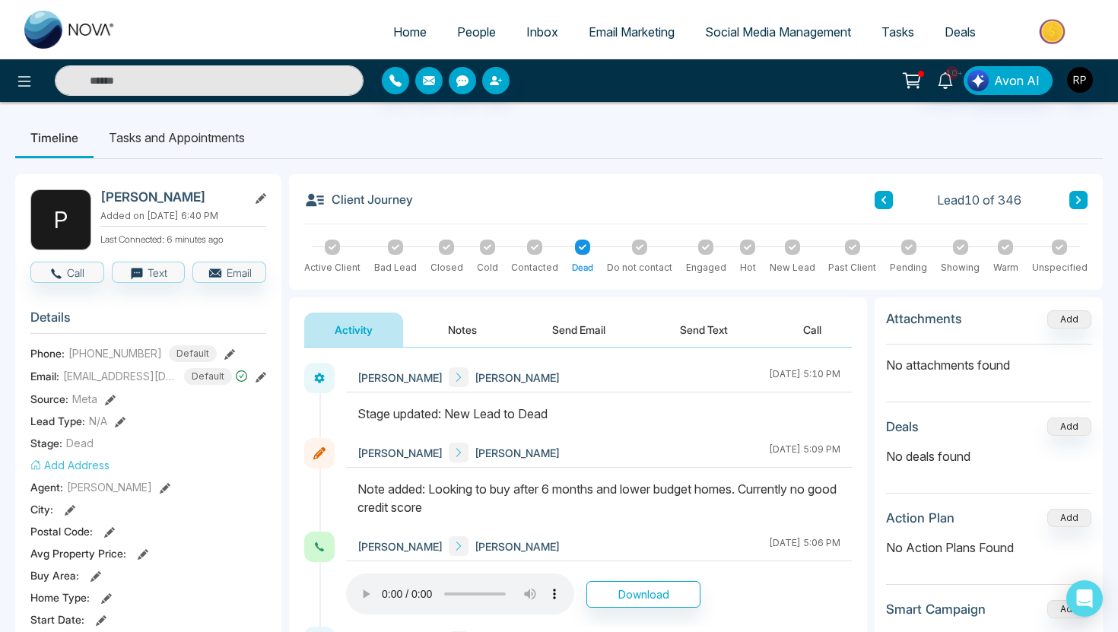
click at [875, 205] on button at bounding box center [884, 200] width 18 height 18
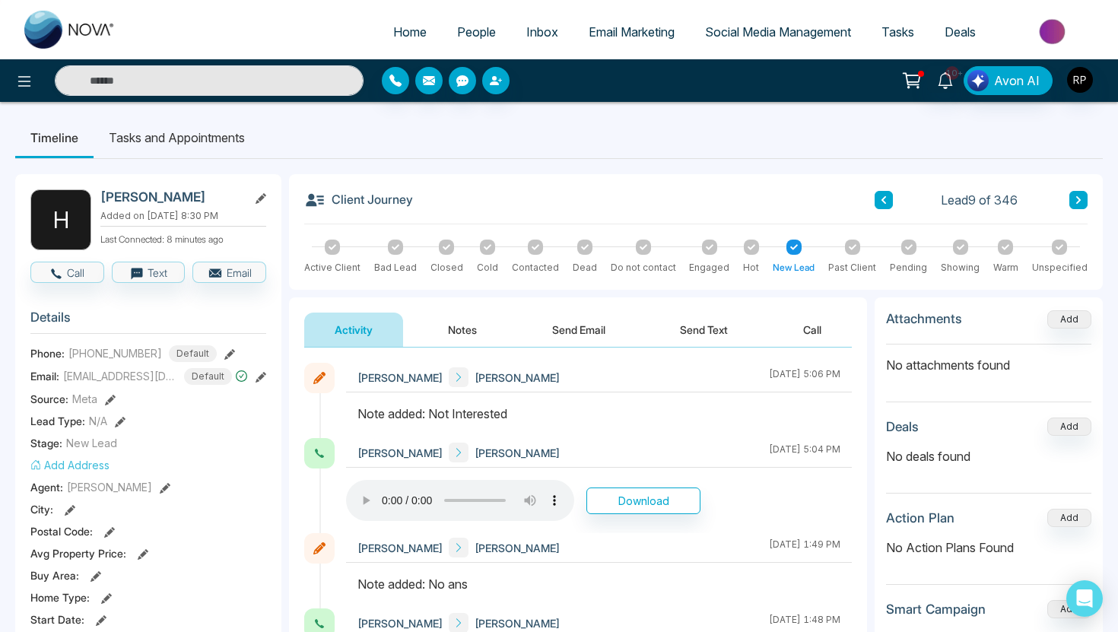
click at [484, 248] on icon at bounding box center [488, 246] width 8 height 5
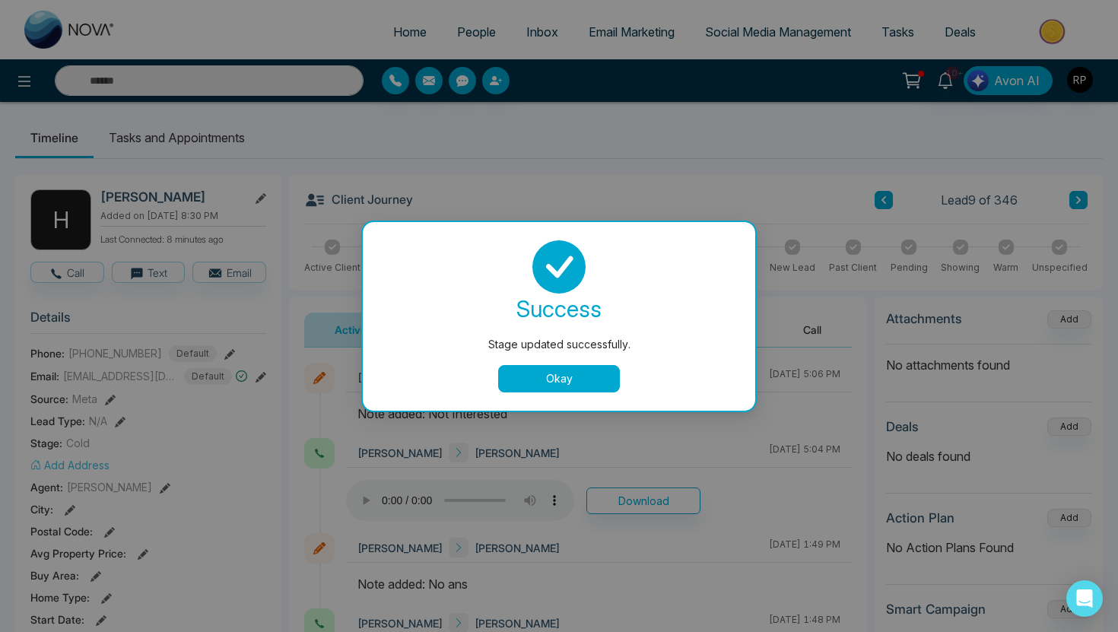
click at [601, 378] on button "Okay" at bounding box center [559, 378] width 122 height 27
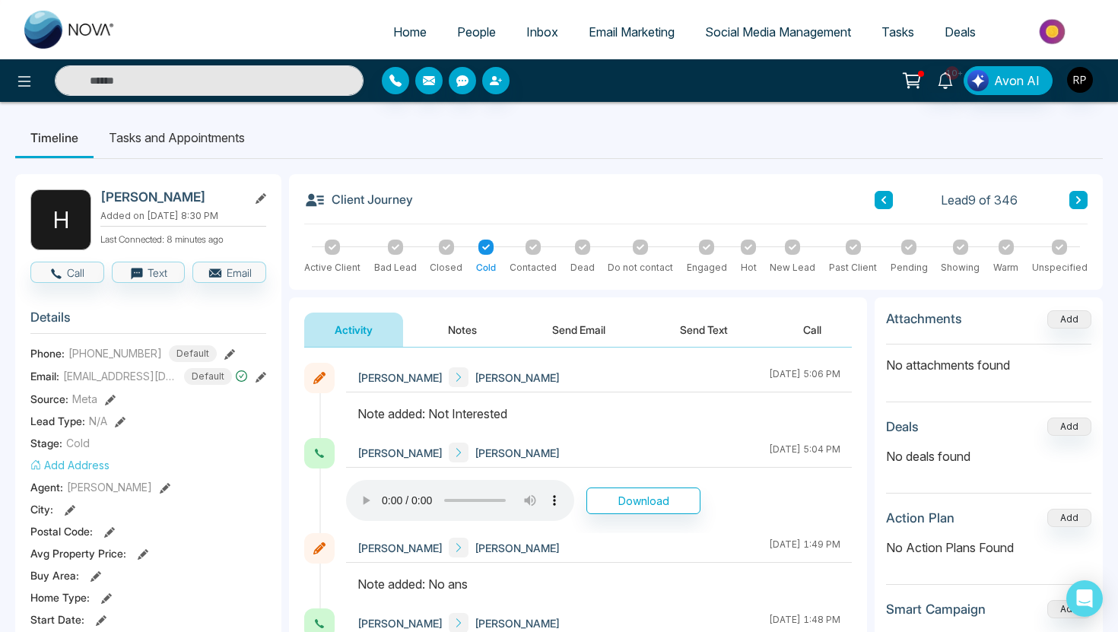
click at [880, 204] on icon at bounding box center [884, 199] width 8 height 9
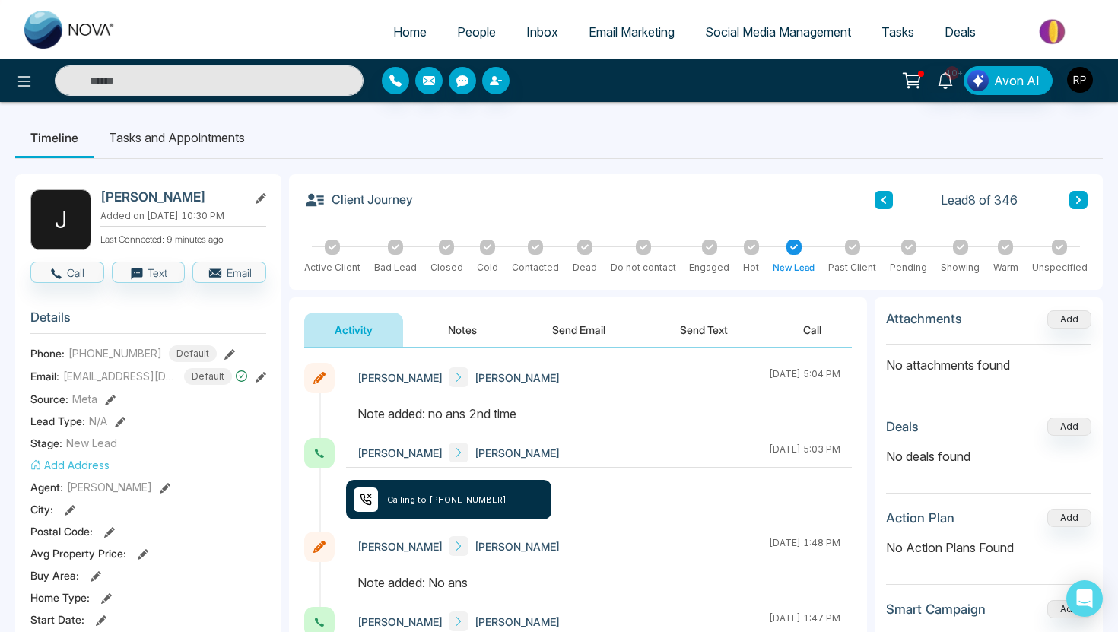
click at [880, 204] on icon at bounding box center [884, 199] width 8 height 9
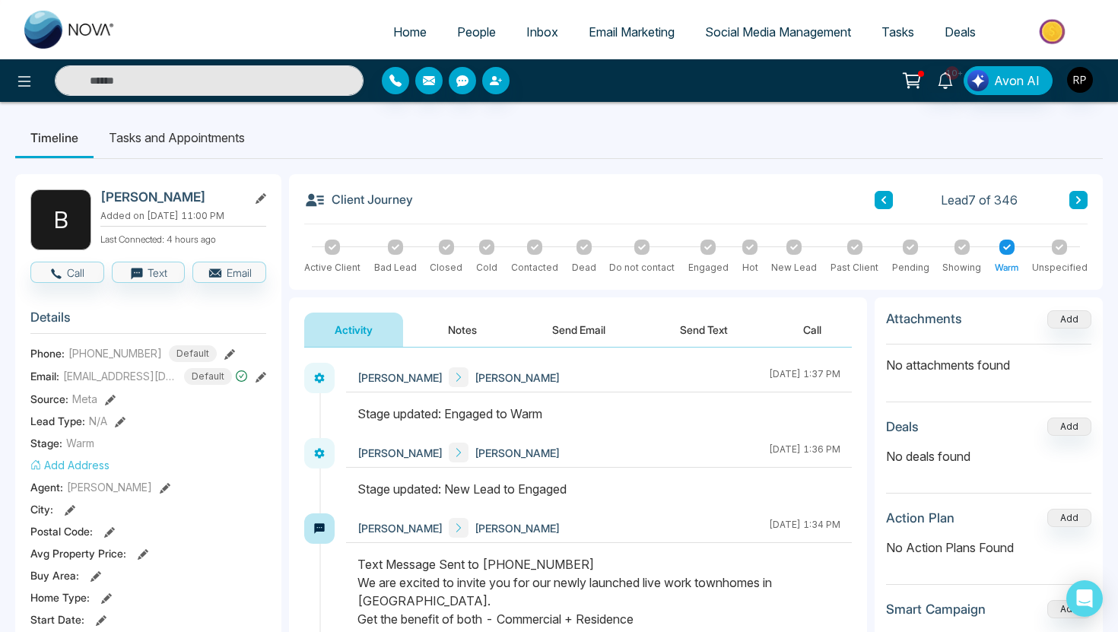
click at [872, 197] on div "Client Journey Lead 7 of 346" at bounding box center [695, 206] width 783 height 35
click at [897, 201] on div "Lead 7 of 346" at bounding box center [981, 200] width 213 height 18
click at [886, 201] on icon at bounding box center [884, 199] width 8 height 9
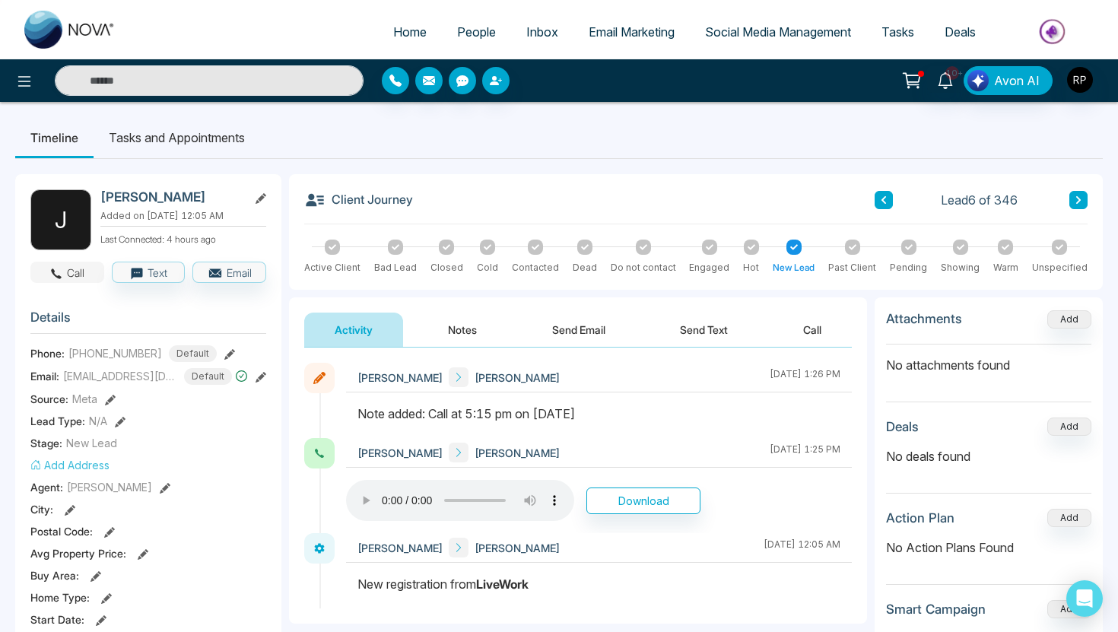
click at [75, 283] on button "Call" at bounding box center [67, 272] width 74 height 21
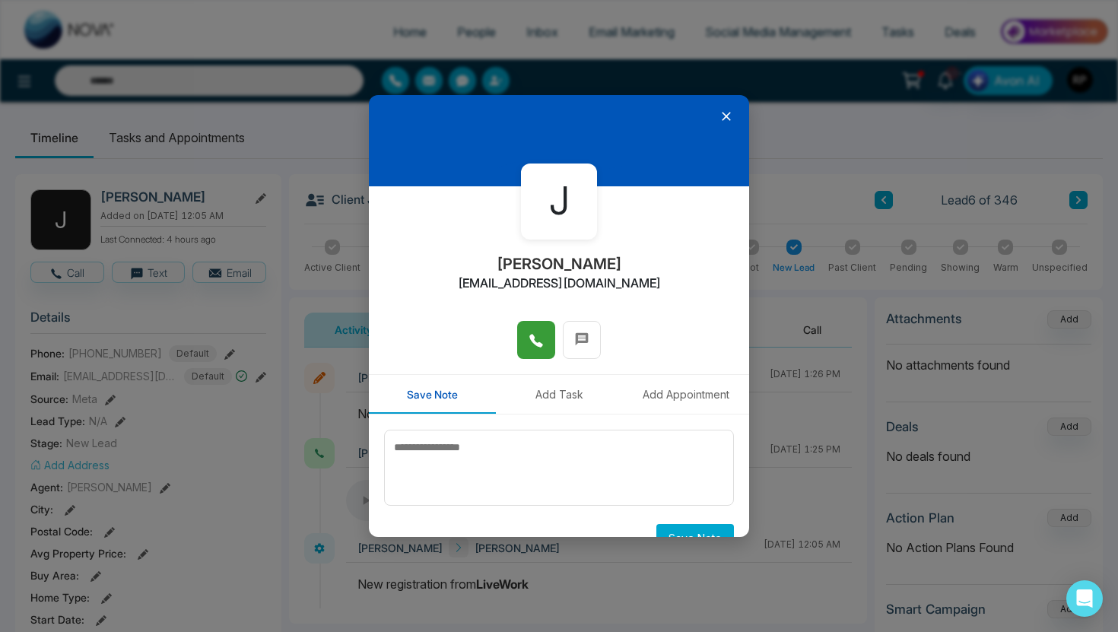
click at [550, 342] on button at bounding box center [536, 340] width 38 height 38
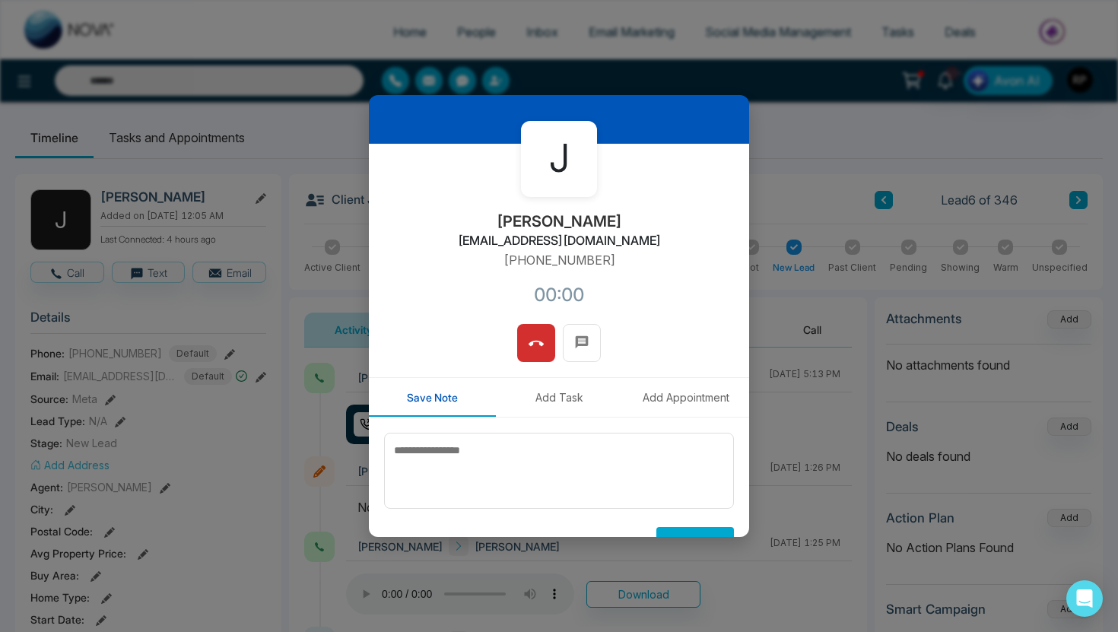
scroll to position [75, 0]
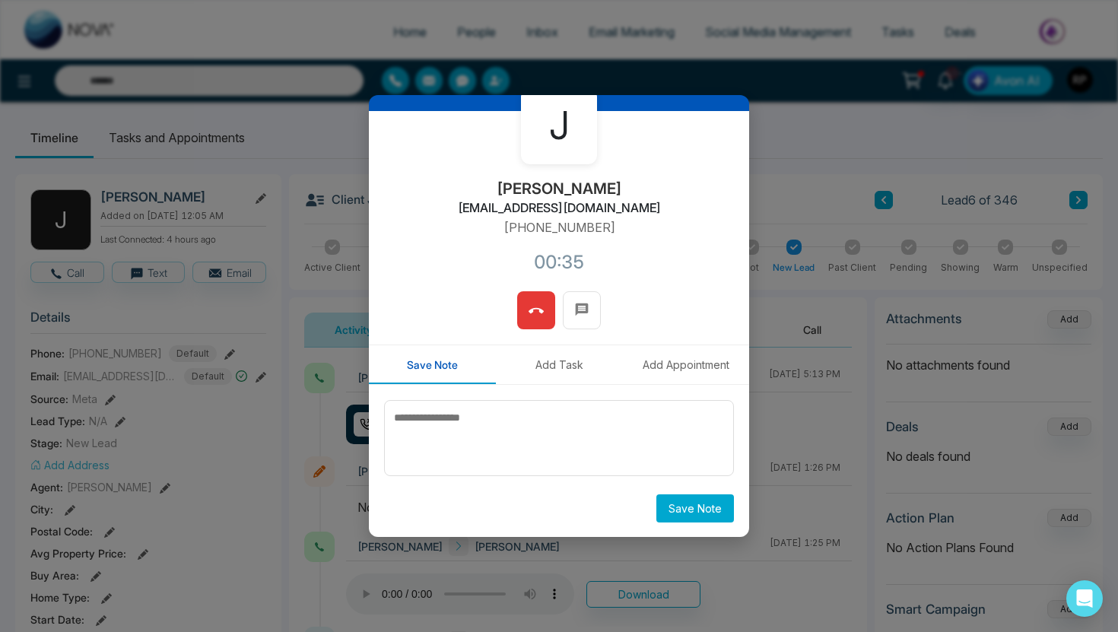
click at [535, 311] on icon at bounding box center [536, 310] width 15 height 15
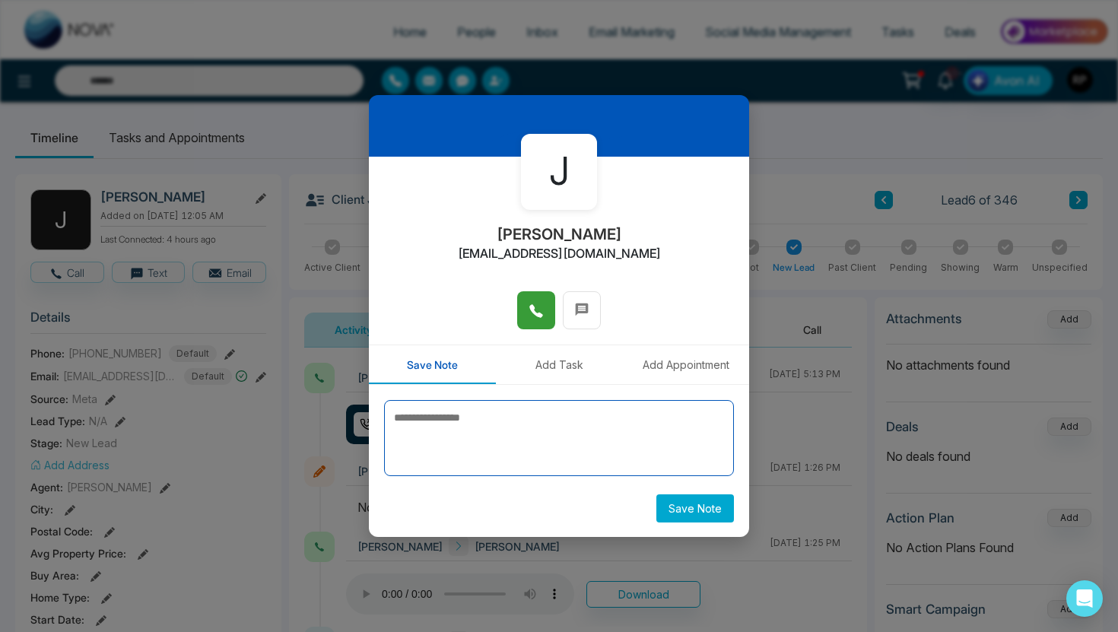
click at [595, 410] on textarea at bounding box center [559, 438] width 350 height 76
type textarea "**********"
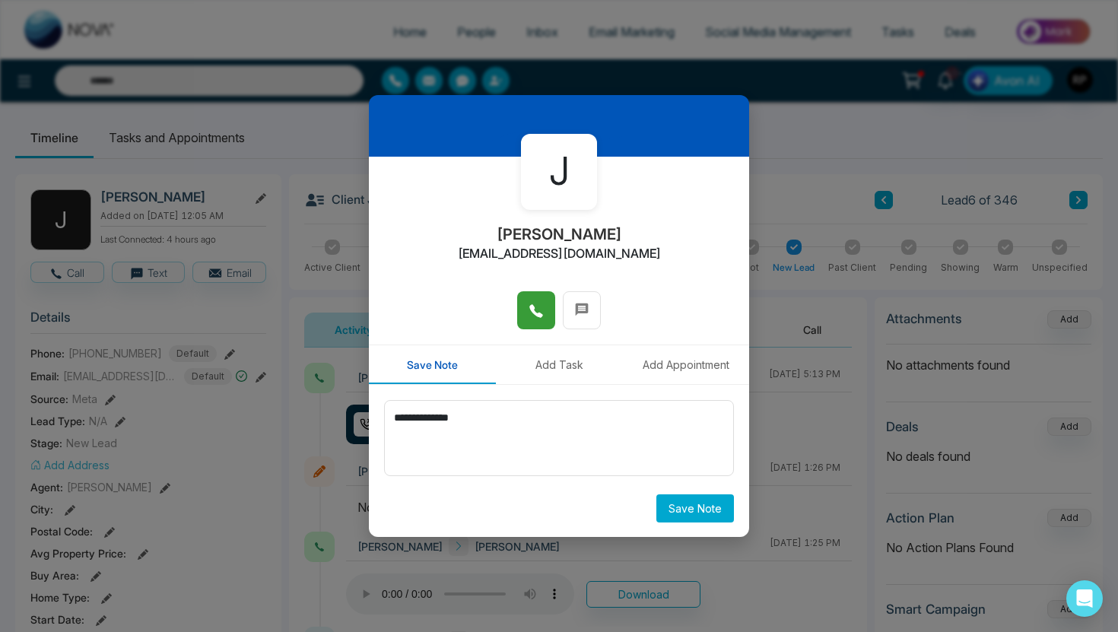
click at [692, 504] on button "Save Note" at bounding box center [695, 508] width 78 height 28
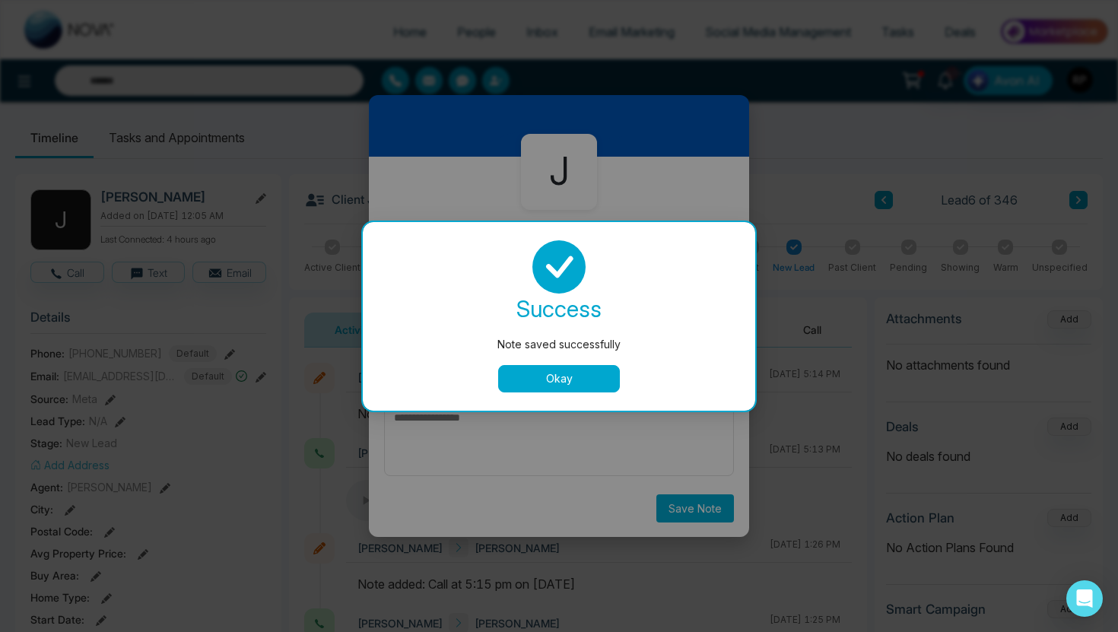
click at [595, 376] on button "Okay" at bounding box center [559, 378] width 122 height 27
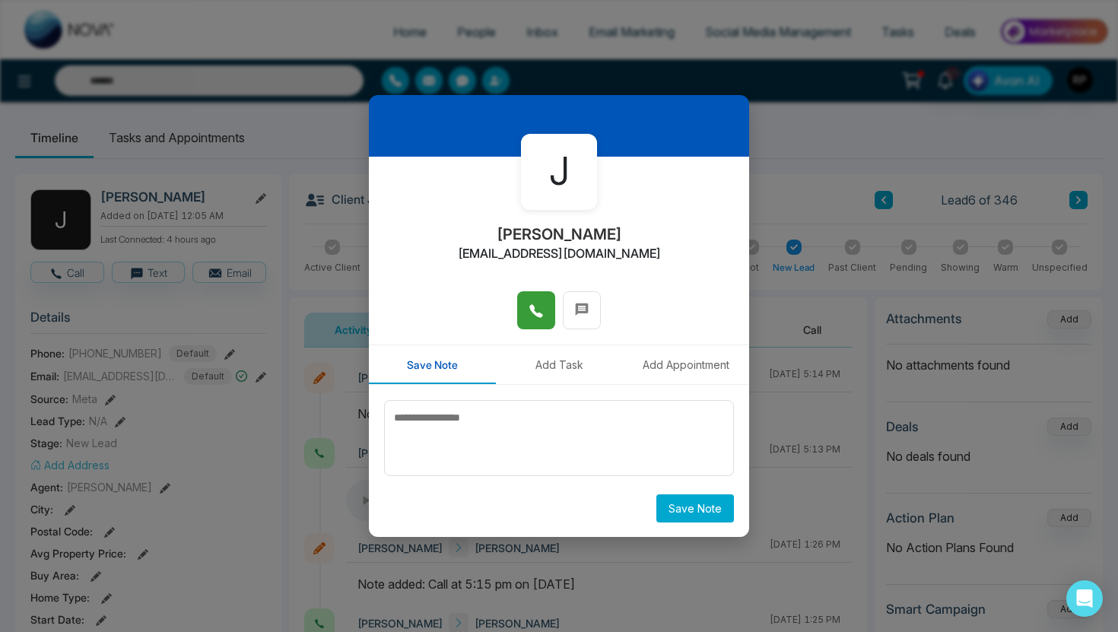
scroll to position [0, 0]
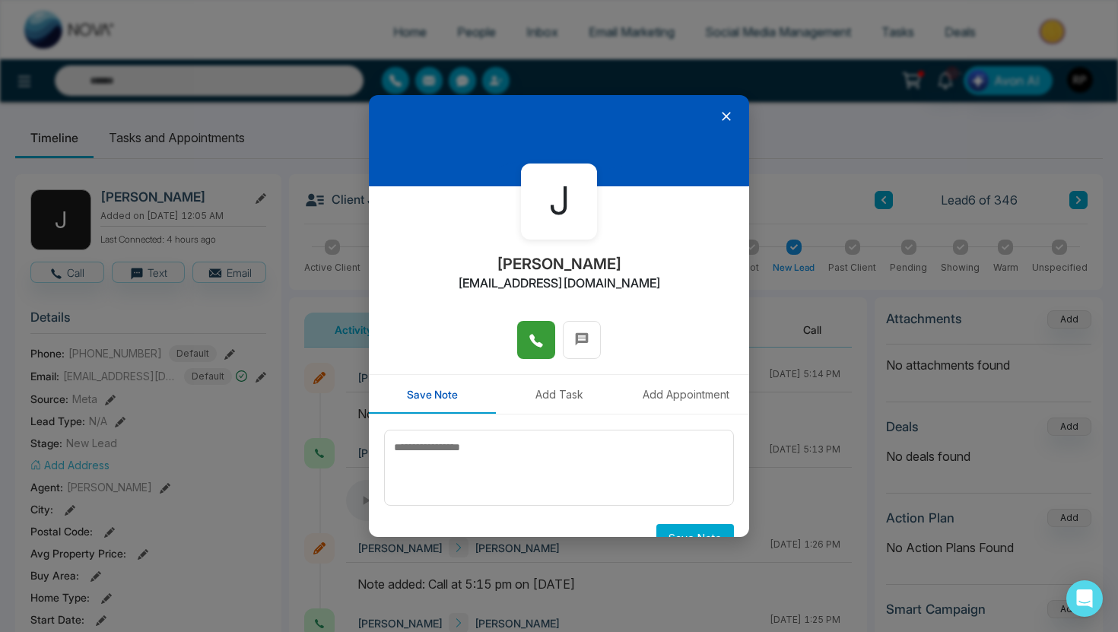
click at [729, 119] on icon at bounding box center [726, 116] width 9 height 9
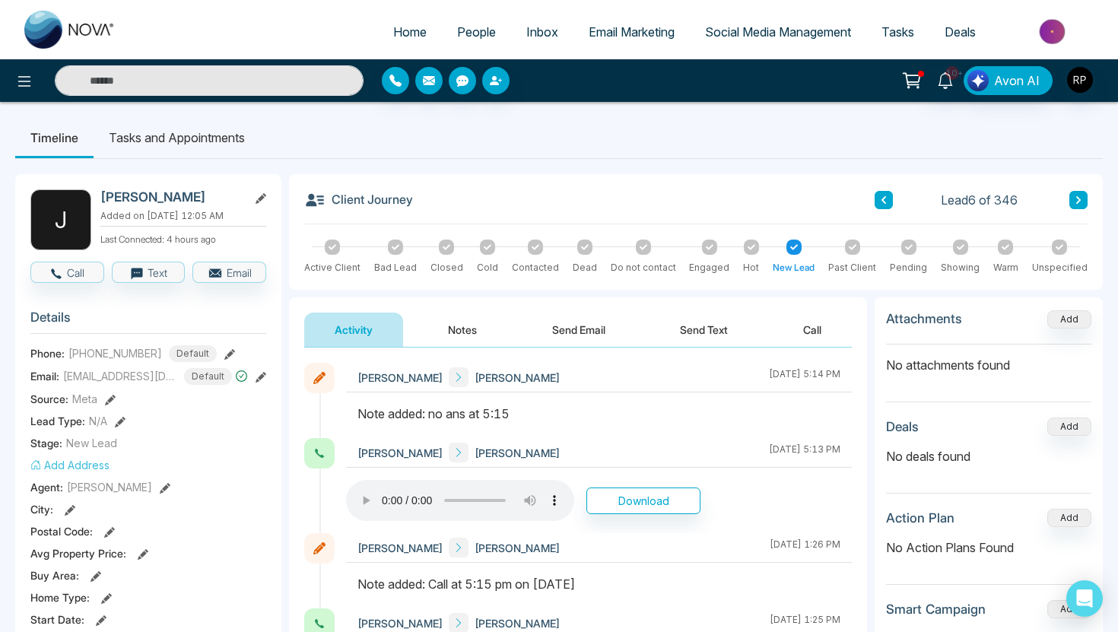
click at [729, 119] on ul "Timeline Tasks and Appointments" at bounding box center [559, 137] width 1088 height 41
click at [1081, 202] on icon at bounding box center [1079, 199] width 8 height 9
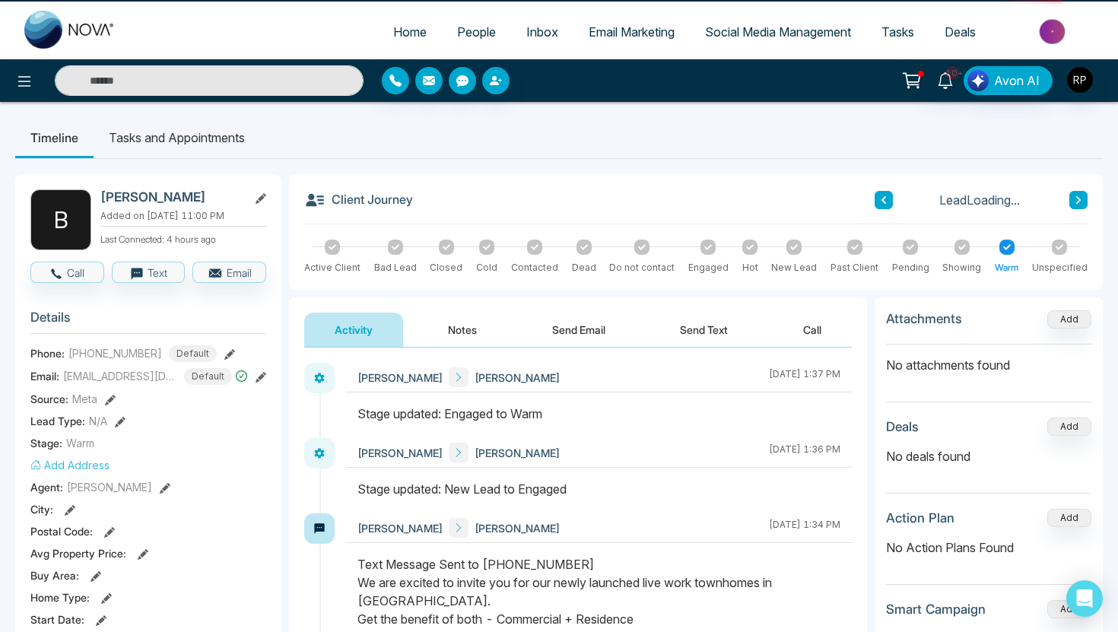
click at [1081, 202] on icon at bounding box center [1079, 199] width 8 height 9
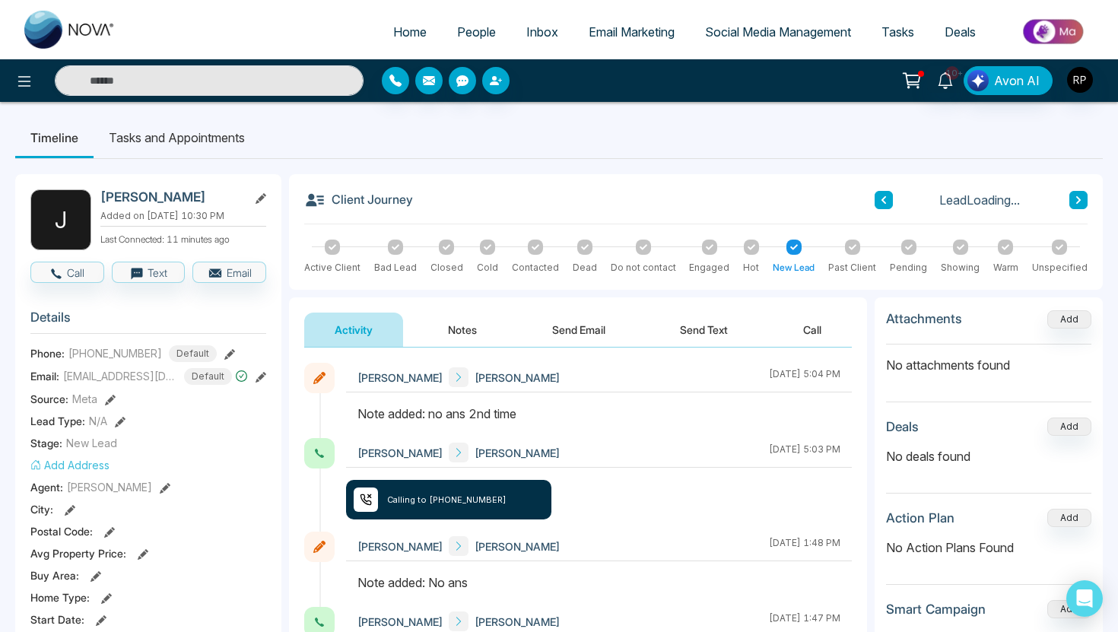
click at [1081, 202] on icon at bounding box center [1079, 199] width 8 height 9
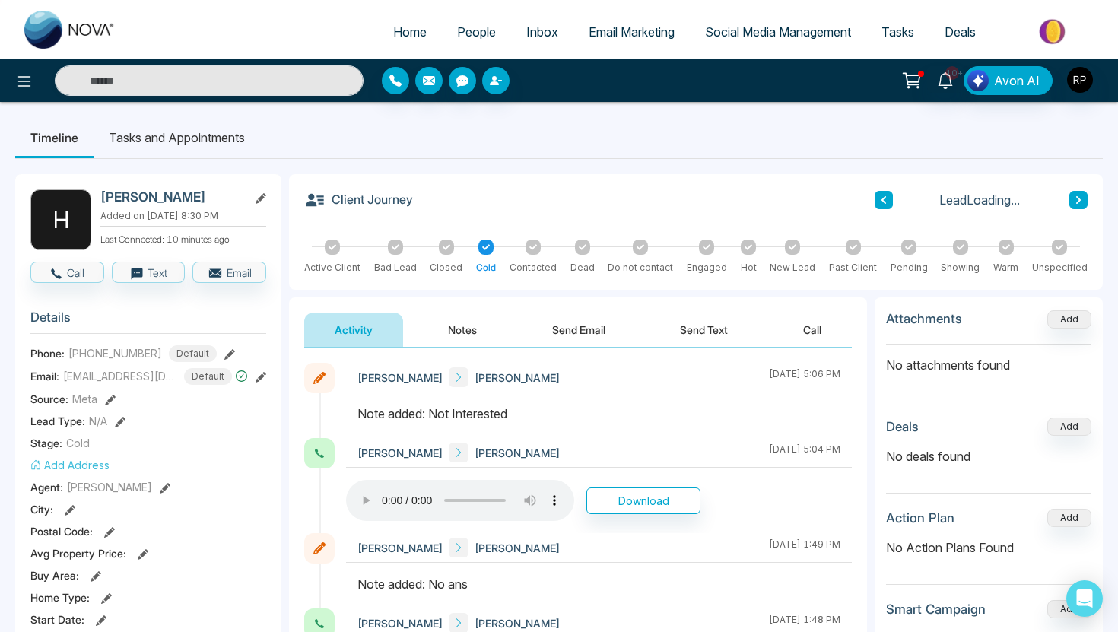
click at [1081, 202] on icon at bounding box center [1079, 199] width 8 height 9
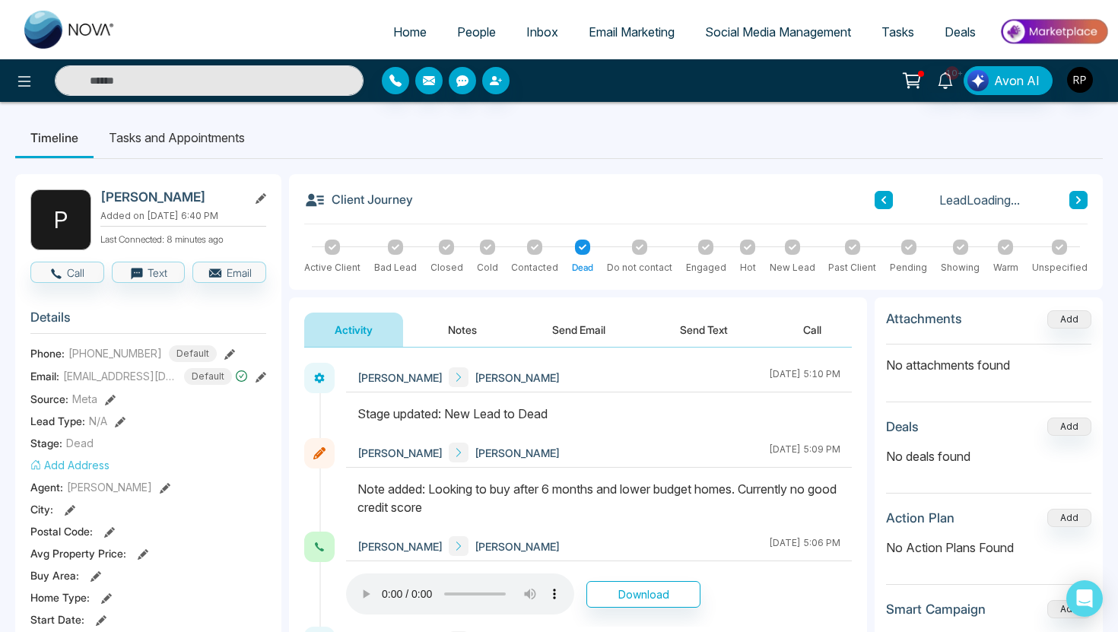
click at [1081, 202] on icon at bounding box center [1079, 199] width 8 height 9
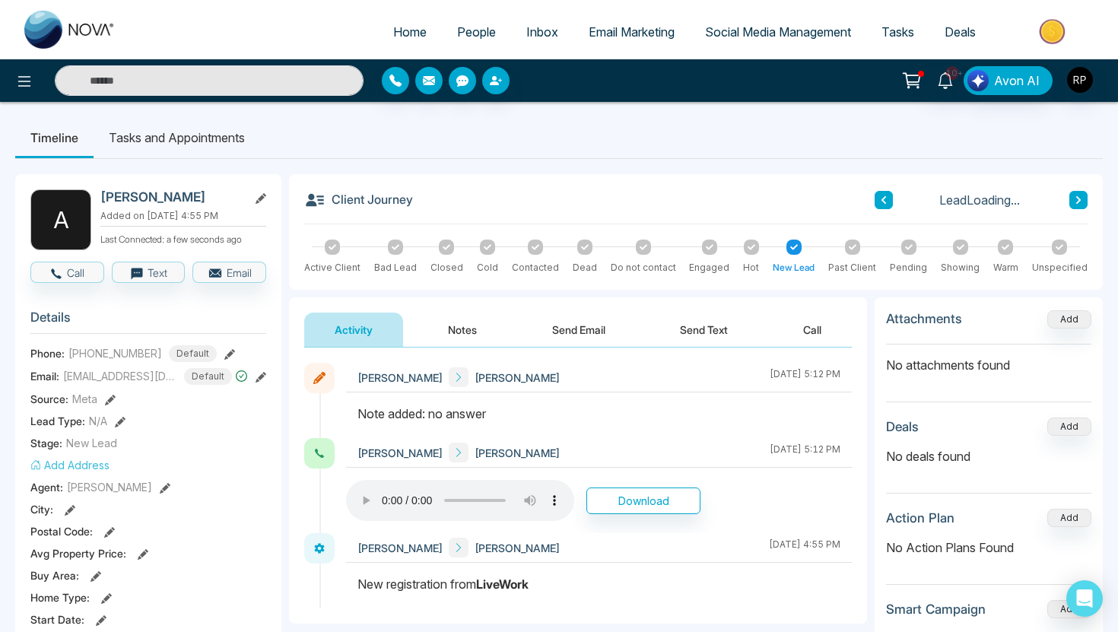
click at [1081, 202] on icon at bounding box center [1079, 199] width 8 height 9
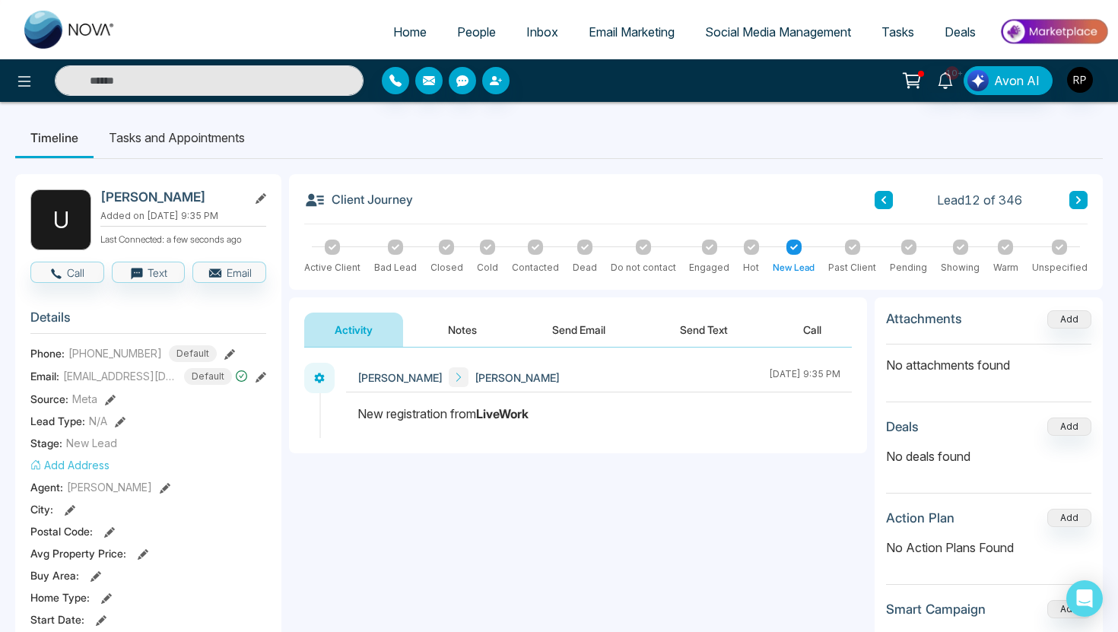
click at [890, 199] on button at bounding box center [884, 200] width 18 height 18
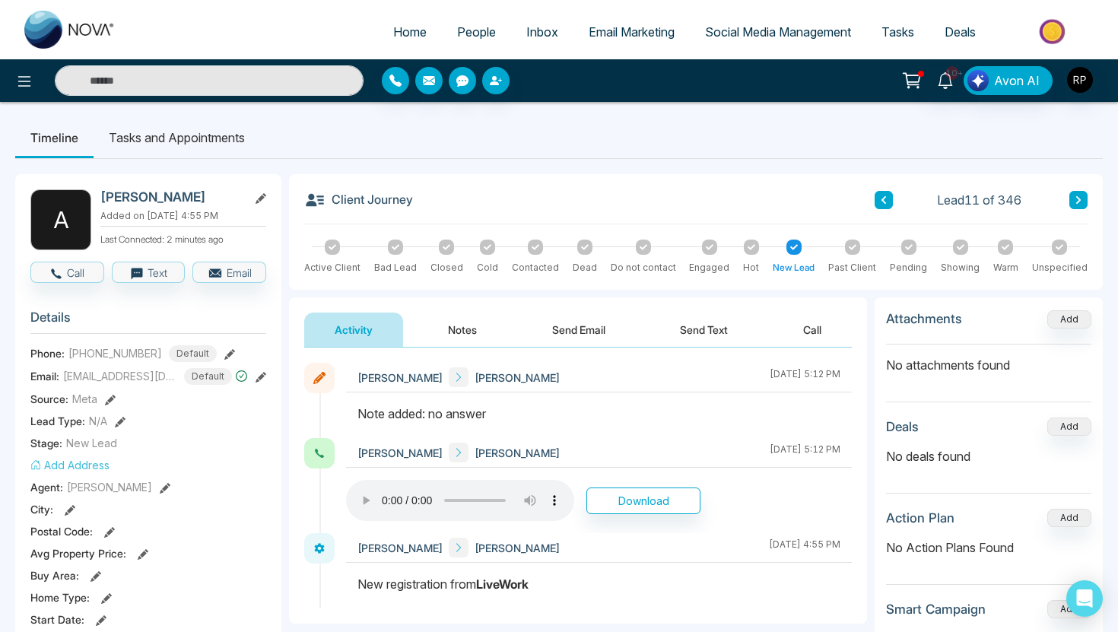
click at [1071, 199] on button at bounding box center [1078, 200] width 18 height 18
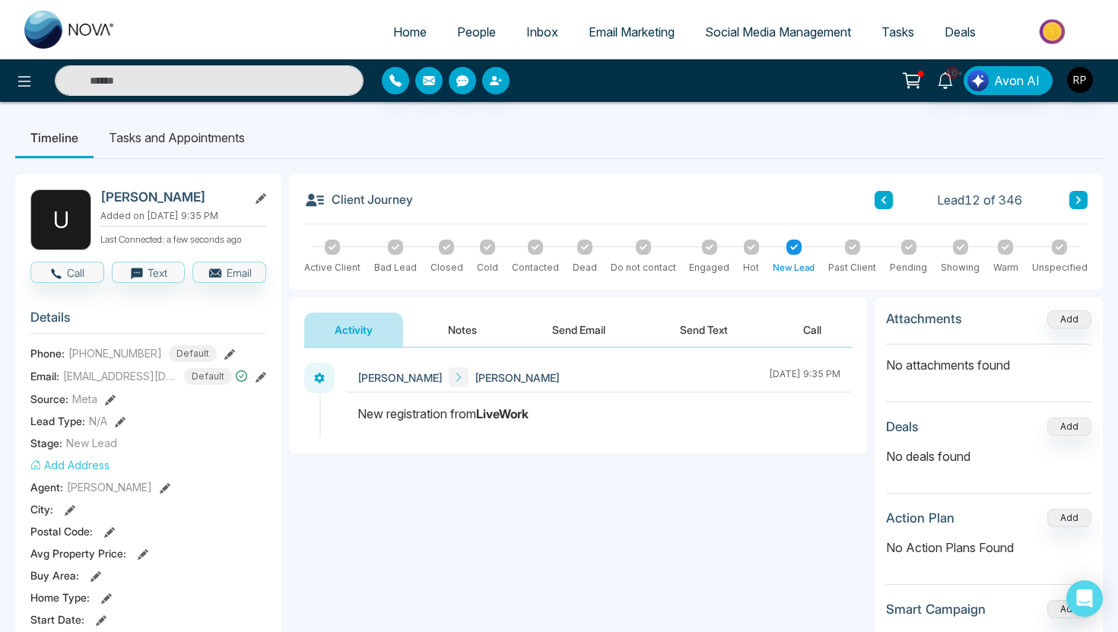
click at [464, 328] on button "Notes" at bounding box center [463, 330] width 90 height 34
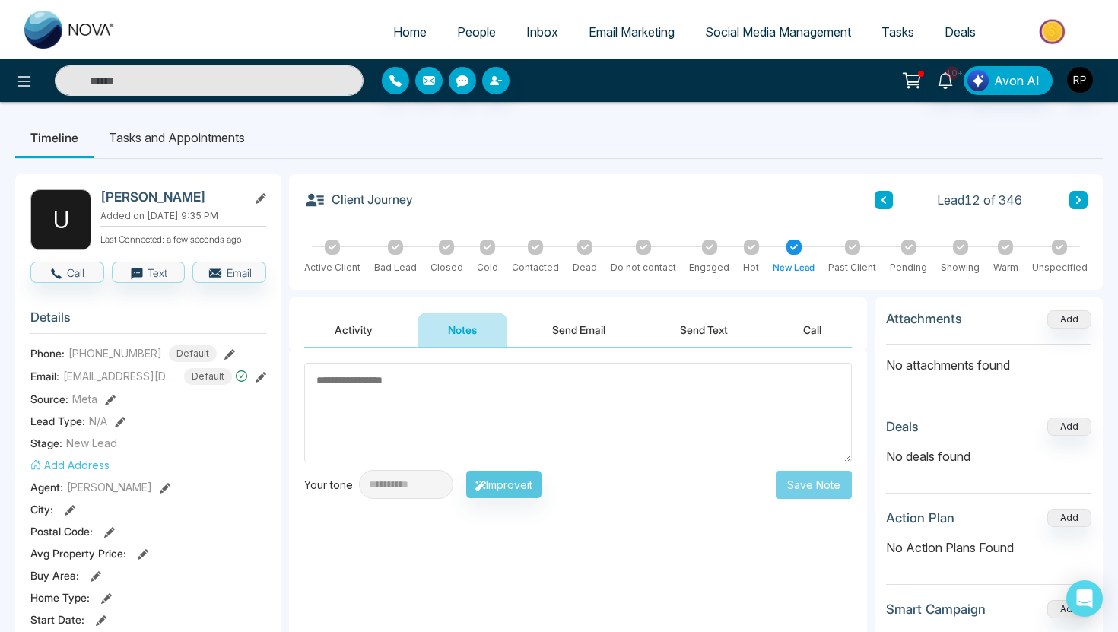
click at [328, 320] on button "Activity" at bounding box center [353, 330] width 99 height 34
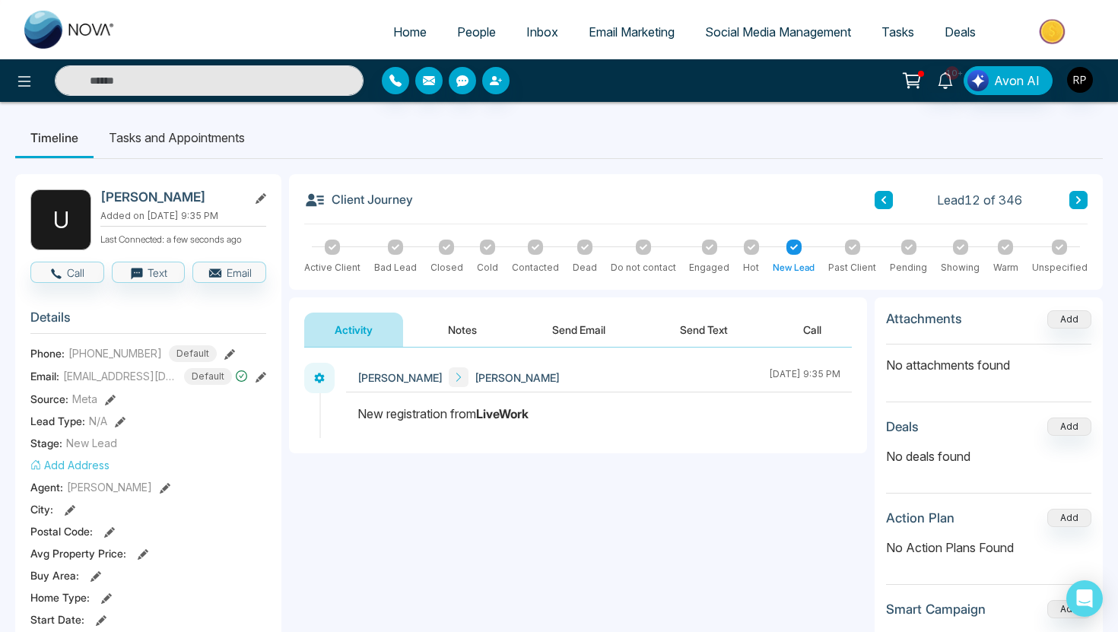
click at [1081, 195] on icon at bounding box center [1079, 199] width 8 height 9
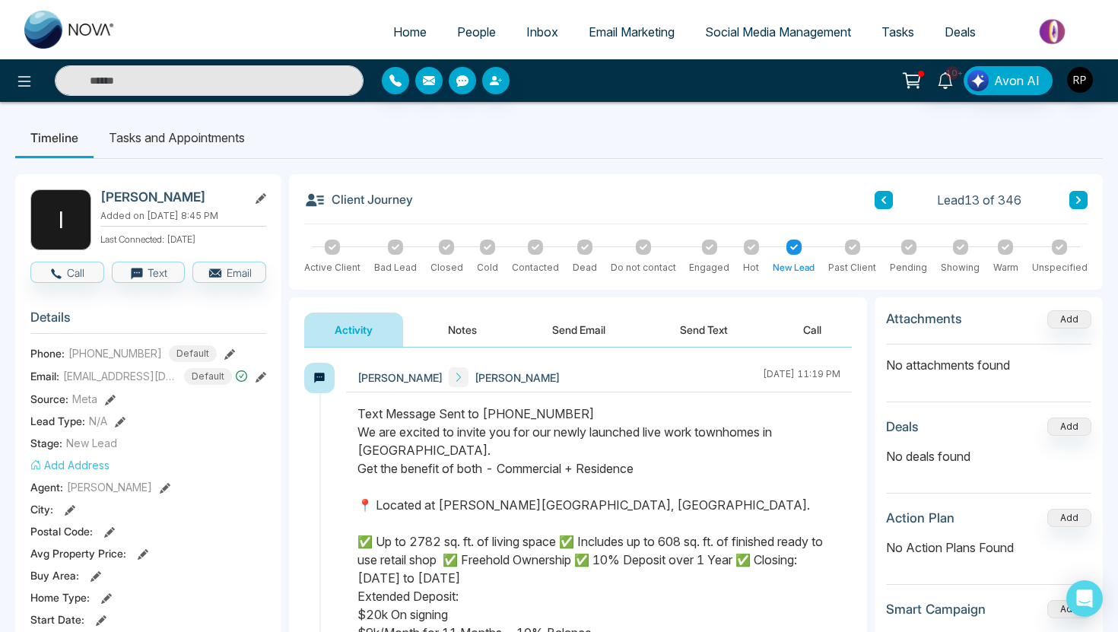
click at [472, 326] on button "Notes" at bounding box center [463, 330] width 90 height 34
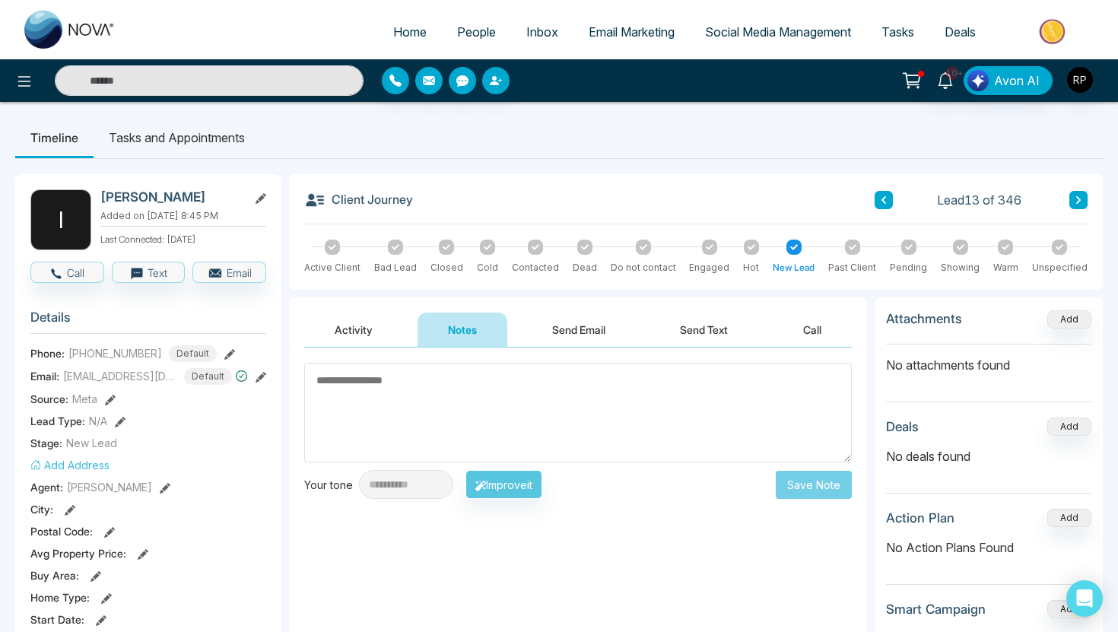
click at [355, 329] on button "Activity" at bounding box center [353, 330] width 99 height 34
